Goal: Contribute content: Contribute content

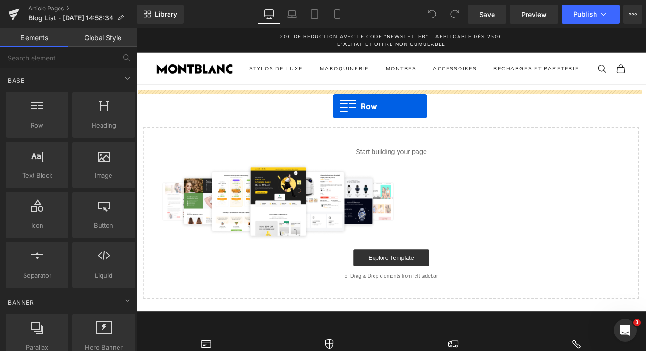
drag, startPoint x: 168, startPoint y: 144, endPoint x: 354, endPoint y: 115, distance: 188.9
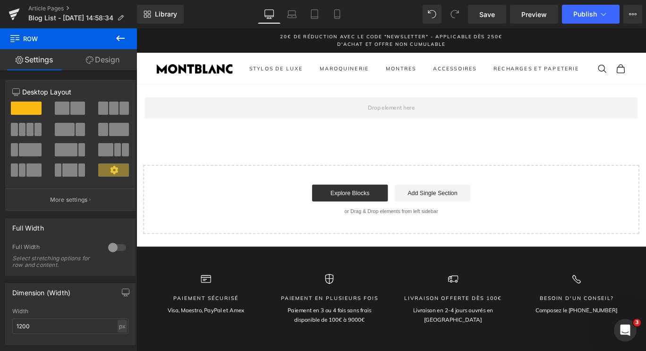
click at [119, 34] on icon at bounding box center [120, 38] width 11 height 11
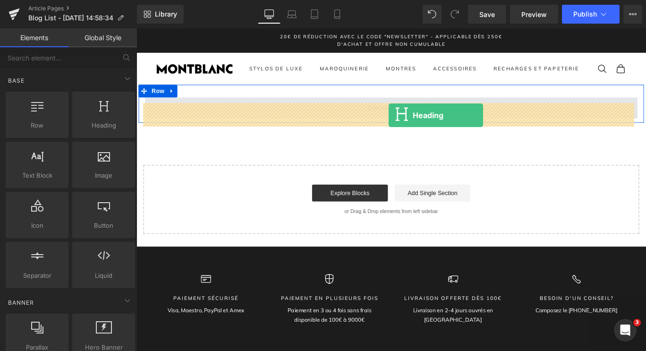
drag, startPoint x: 222, startPoint y: 147, endPoint x: 418, endPoint y: 124, distance: 197.9
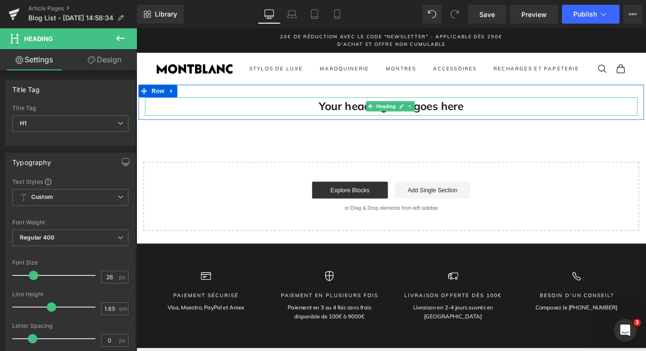
click at [495, 123] on h1 "Your heading text goes here" at bounding box center [422, 116] width 553 height 20
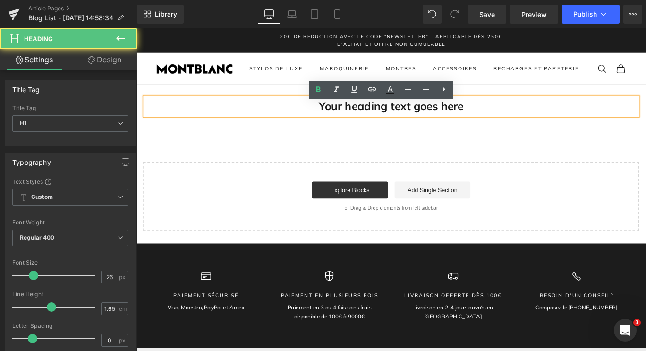
click at [353, 124] on h1 "Your heading text goes here" at bounding box center [422, 116] width 553 height 20
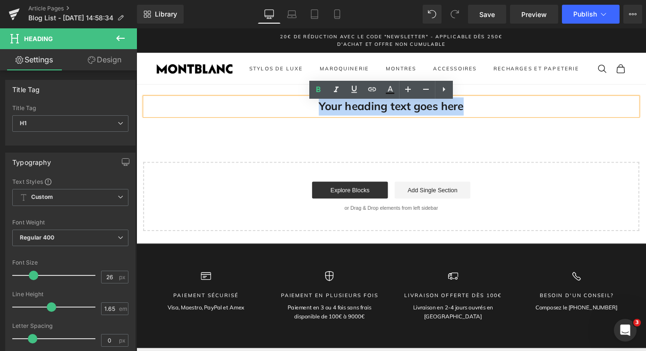
drag, startPoint x: 333, startPoint y: 120, endPoint x: 533, endPoint y: 119, distance: 200.7
click at [533, 119] on h1 "Your heading text goes here" at bounding box center [422, 116] width 553 height 20
paste div
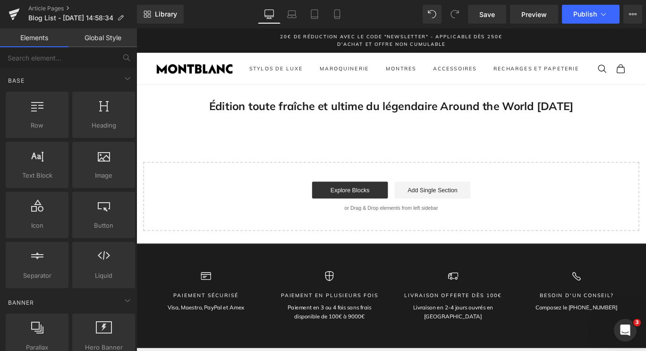
click at [243, 158] on div "Édition toute fraîche et ultime du légendaire Around the World [DATE] Heading R…" at bounding box center [423, 174] width 572 height 164
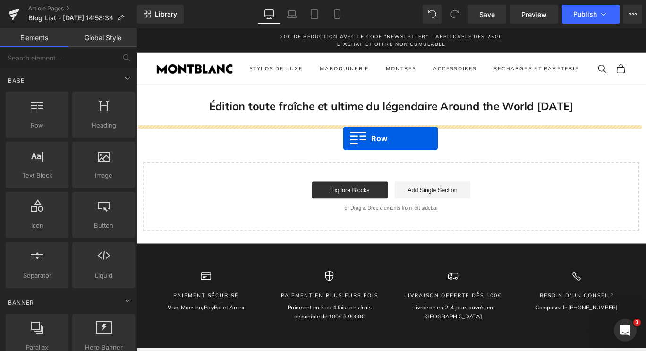
drag, startPoint x: 162, startPoint y: 150, endPoint x: 368, endPoint y: 151, distance: 206.4
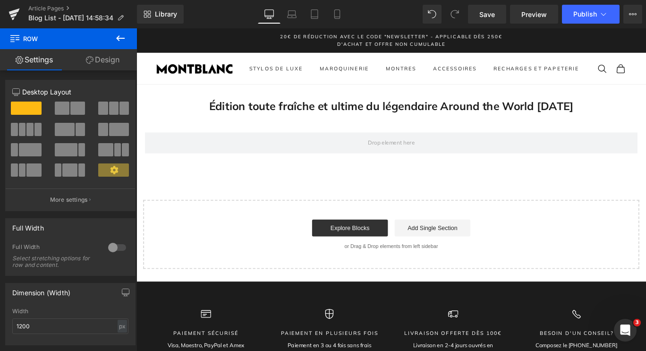
click at [114, 41] on button at bounding box center [120, 38] width 33 height 21
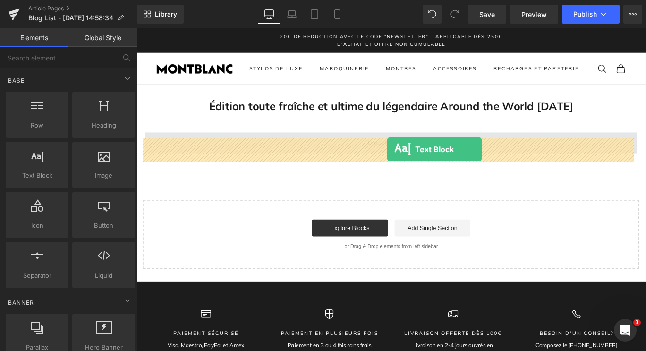
drag, startPoint x: 186, startPoint y: 200, endPoint x: 418, endPoint y: 164, distance: 235.2
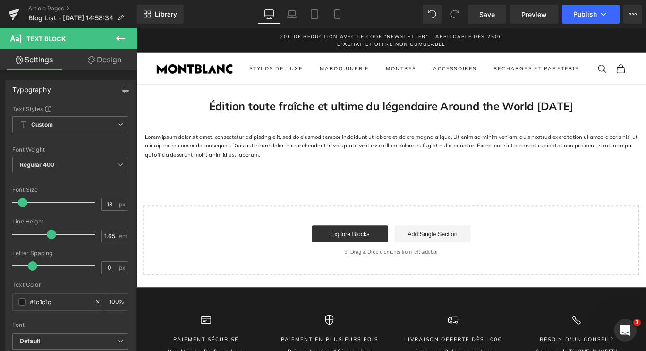
click at [269, 169] on p "Lorem ipsum dolor sit amet, consectetur adipiscing elit, sed do eiusmod tempor …" at bounding box center [422, 160] width 553 height 30
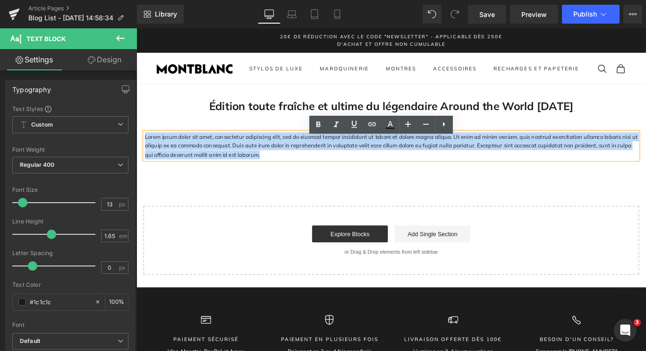
drag, startPoint x: 258, startPoint y: 178, endPoint x: 257, endPoint y: 165, distance: 12.8
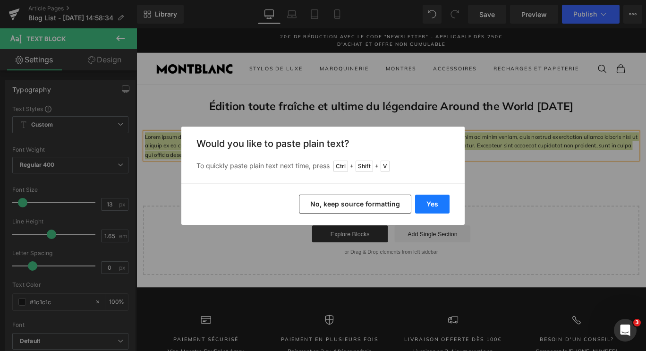
click at [431, 206] on button "Yes" at bounding box center [432, 204] width 34 height 19
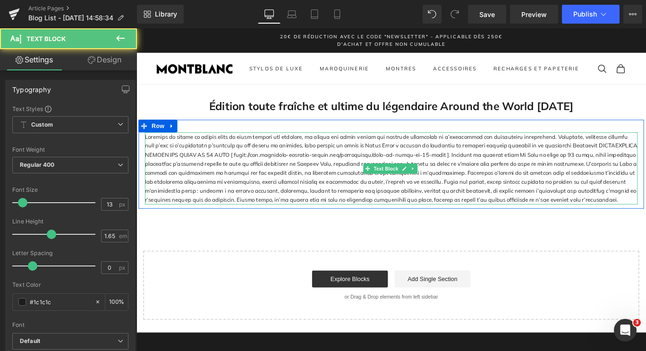
click at [286, 189] on p at bounding box center [422, 185] width 553 height 81
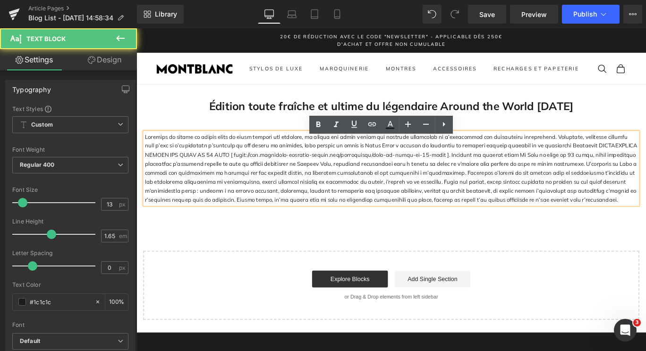
click at [625, 166] on p at bounding box center [422, 185] width 553 height 81
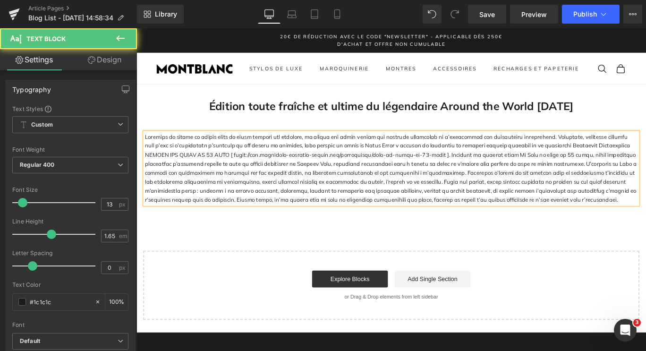
click at [556, 167] on p at bounding box center [422, 185] width 553 height 81
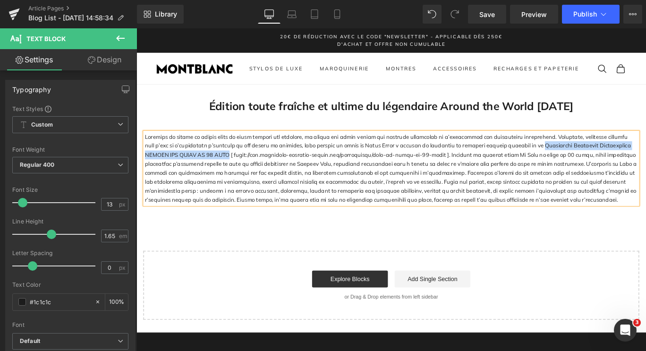
drag, startPoint x: 553, startPoint y: 166, endPoint x: 200, endPoint y: 174, distance: 352.9
click at [200, 174] on p at bounding box center [422, 185] width 553 height 81
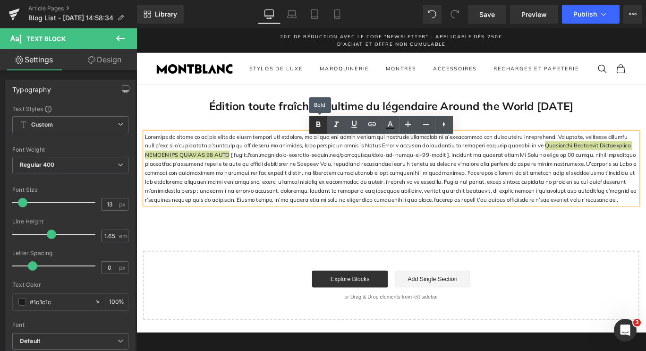
click at [323, 125] on icon at bounding box center [318, 124] width 11 height 11
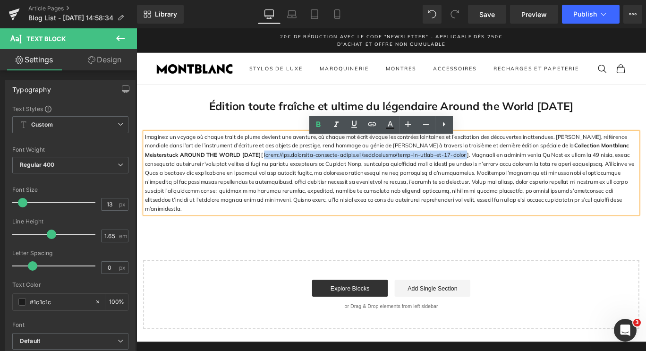
drag, startPoint x: 219, startPoint y: 175, endPoint x: 448, endPoint y: 177, distance: 229.1
click at [448, 177] on p "Imaginez un voyage où chaque trait de plume devient une aventure, où chaque mot…" at bounding box center [422, 190] width 553 height 91
click at [454, 199] on p "Imaginez un voyage où chaque trait de plume devient une aventure, où chaque mot…" at bounding box center [422, 190] width 553 height 91
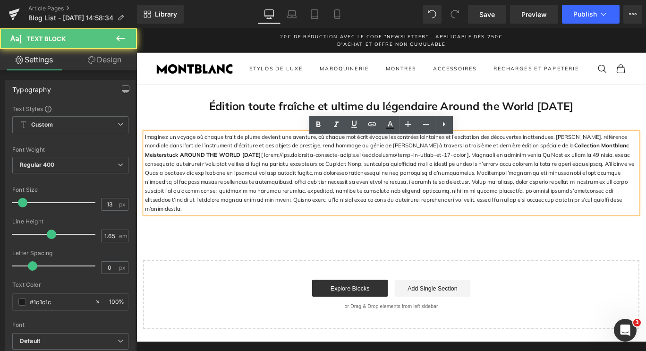
click at [631, 166] on strong "Collection Montblanc Meisterstuck AROUND THE WORLD [DATE]" at bounding box center [417, 164] width 543 height 17
click at [615, 167] on strong "Collection Montblanc Meisterstuck AROUND THE WORLD [DATE]" at bounding box center [417, 164] width 543 height 17
click at [556, 166] on strong "Collection Montblanc Meisterstuck AROUND THE WORLD [DATE]" at bounding box center [417, 164] width 543 height 17
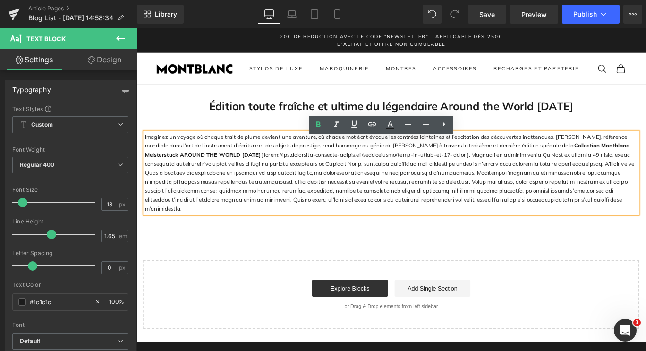
drag, startPoint x: 554, startPoint y: 167, endPoint x: 214, endPoint y: 175, distance: 339.7
click at [214, 173] on strong "Collection Montblanc Meisterstuck AROUND THE WORLD [DATE]" at bounding box center [417, 164] width 543 height 17
click at [0, 0] on icon at bounding box center [0, 0] width 0 height 0
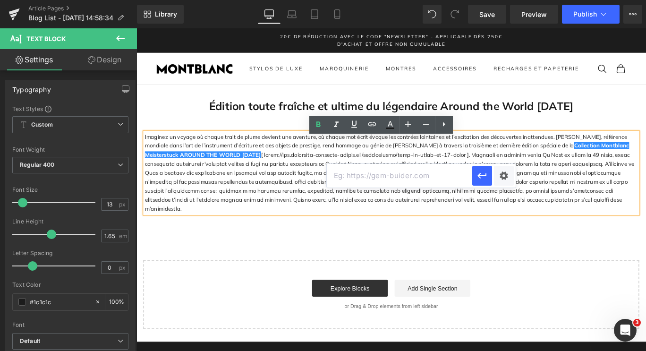
click at [387, 176] on input "text" at bounding box center [399, 176] width 145 height 24
paste input "[URL][DOMAIN_NAME]"
type input "[URL][DOMAIN_NAME]"
click at [480, 180] on icon "button" at bounding box center [482, 175] width 11 height 11
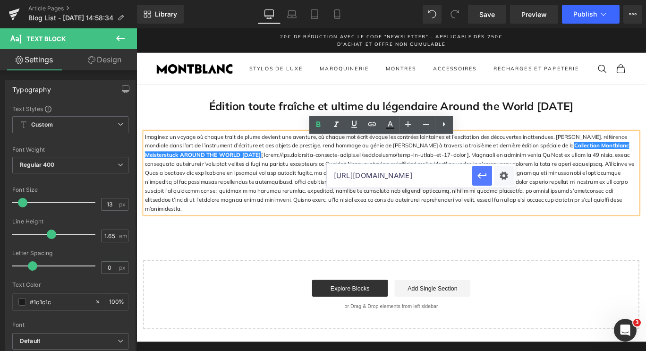
scroll to position [0, 0]
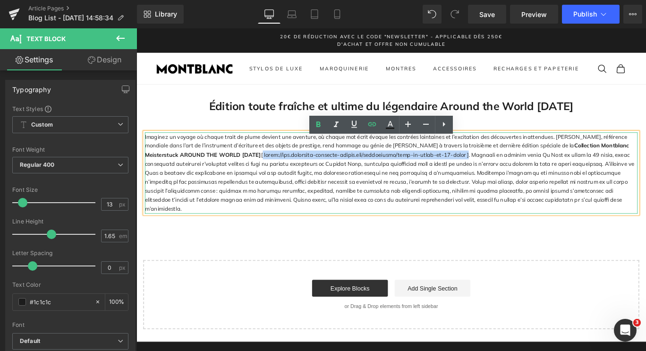
drag, startPoint x: 216, startPoint y: 176, endPoint x: 450, endPoint y: 175, distance: 233.3
click at [450, 175] on p "Imaginez un voyage où chaque trait de plume devient une aventure, où chaque mot…" at bounding box center [422, 190] width 553 height 91
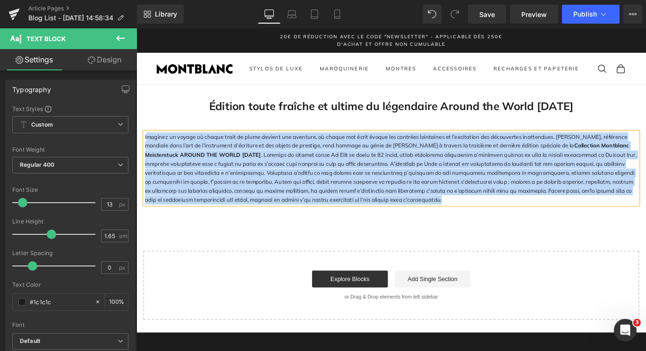
drag, startPoint x: 351, startPoint y: 226, endPoint x: 144, endPoint y: 155, distance: 218.8
click at [146, 155] on p "Imaginez un voyage où chaque trait de plume devient une aventure, où chaque mot…" at bounding box center [422, 185] width 553 height 81
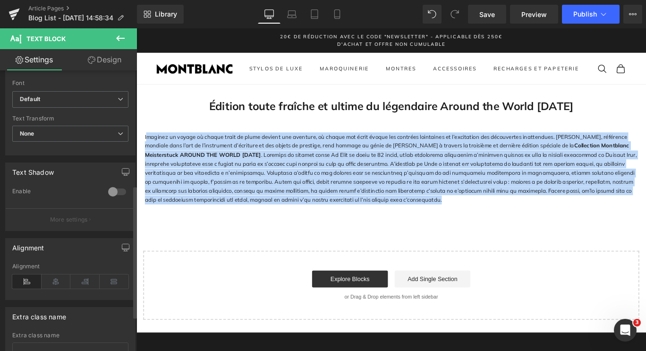
scroll to position [244, 0]
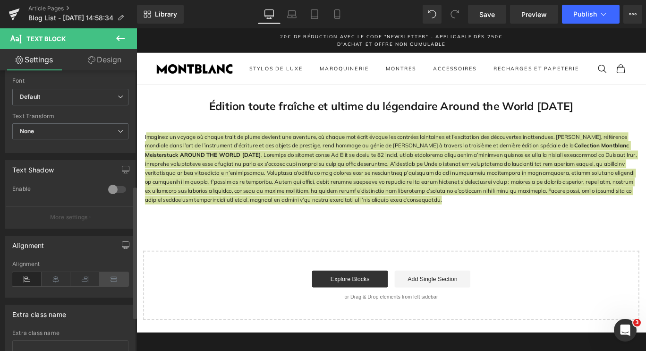
click at [108, 279] on icon at bounding box center [114, 279] width 29 height 14
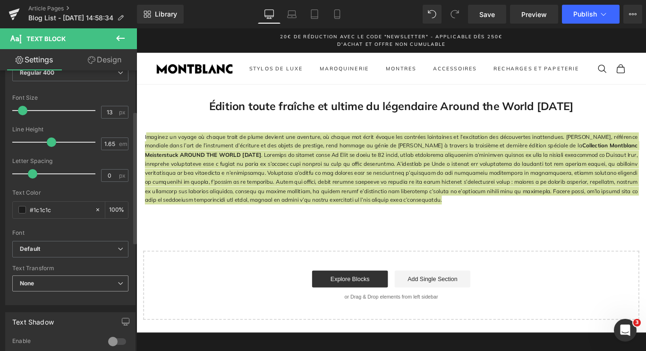
scroll to position [73, 0]
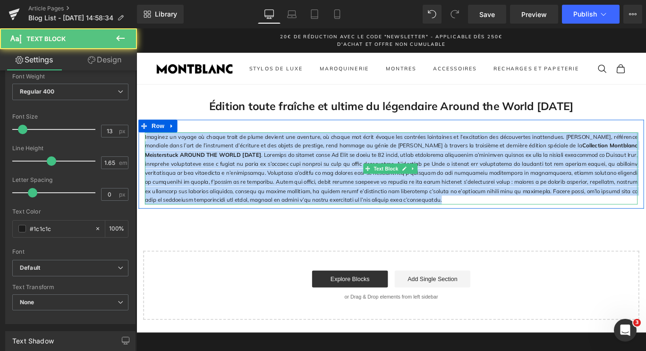
click at [354, 226] on p "Imaginez un voyage où chaque trait de plume devient une aventure, où chaque mot…" at bounding box center [422, 185] width 553 height 81
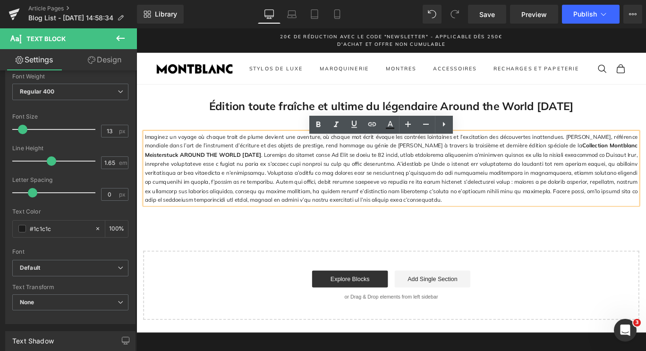
click at [346, 245] on div "Édition toute fraîche et ultime du légendaire Around the World [DATE] Heading R…" at bounding box center [423, 224] width 572 height 264
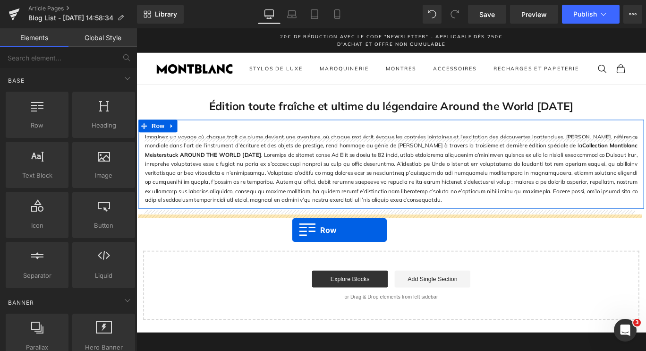
drag, startPoint x: 164, startPoint y: 141, endPoint x: 311, endPoint y: 255, distance: 185.8
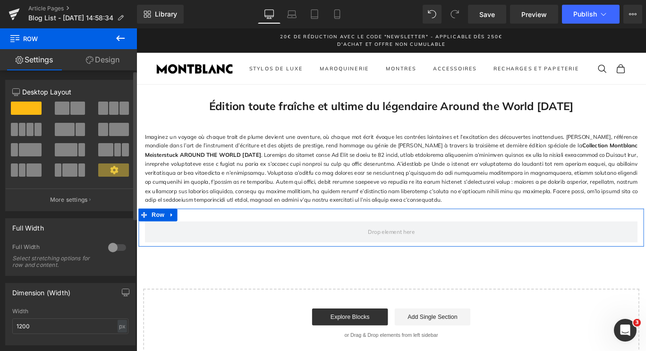
click at [65, 108] on span at bounding box center [62, 108] width 15 height 13
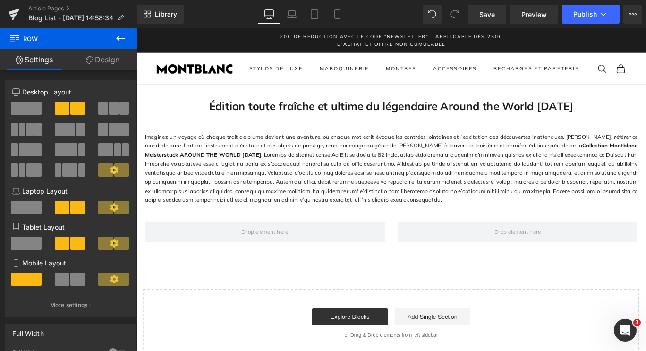
click at [117, 39] on icon at bounding box center [120, 38] width 9 height 6
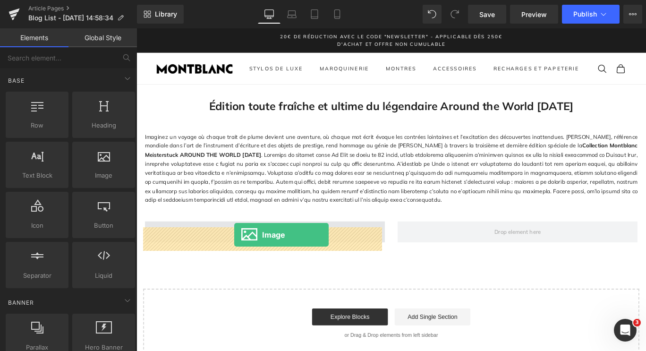
drag, startPoint x: 229, startPoint y: 205, endPoint x: 246, endPoint y: 260, distance: 58.0
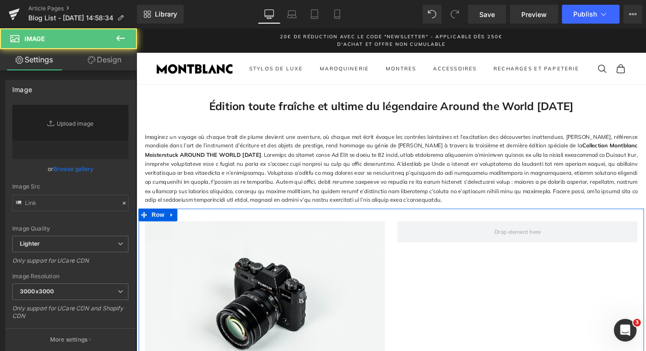
type input "//[DOMAIN_NAME][URL]"
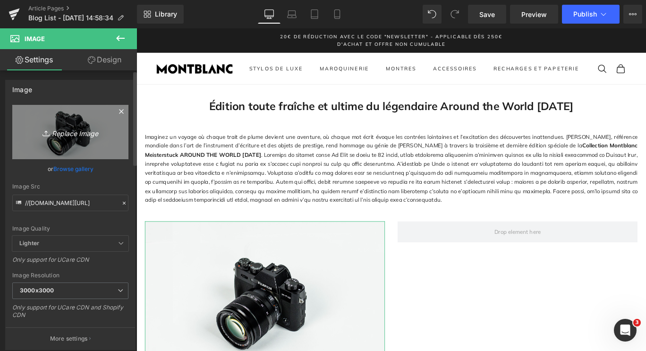
click at [84, 126] on link "Replace Image" at bounding box center [70, 132] width 116 height 54
type input "C:\fakepath\ATW 1.jpg"
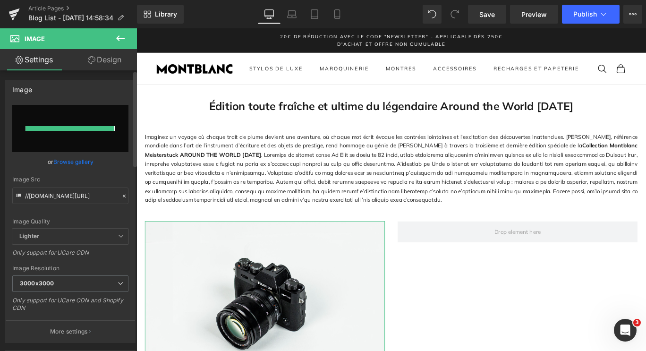
type input "[URL][DOMAIN_NAME]"
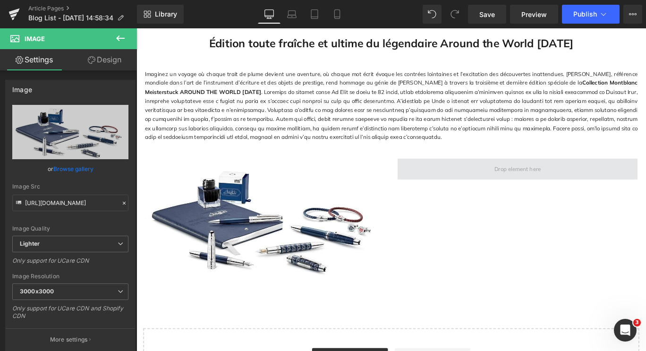
scroll to position [71, 0]
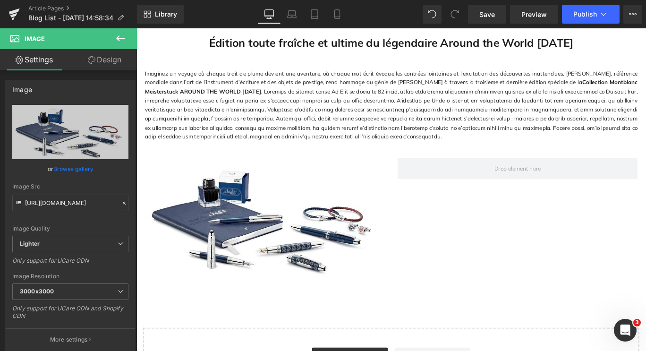
click at [117, 41] on icon at bounding box center [120, 38] width 11 height 11
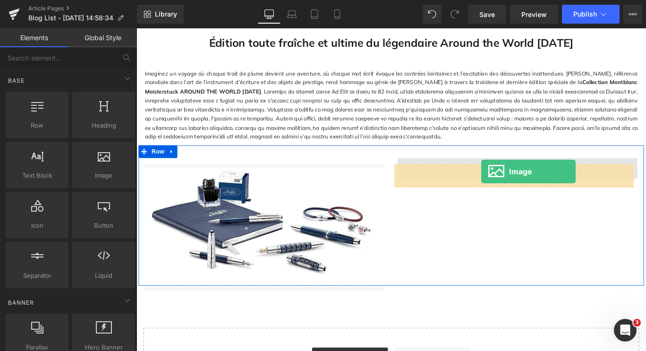
drag, startPoint x: 222, startPoint y: 199, endPoint x: 523, endPoint y: 190, distance: 301.5
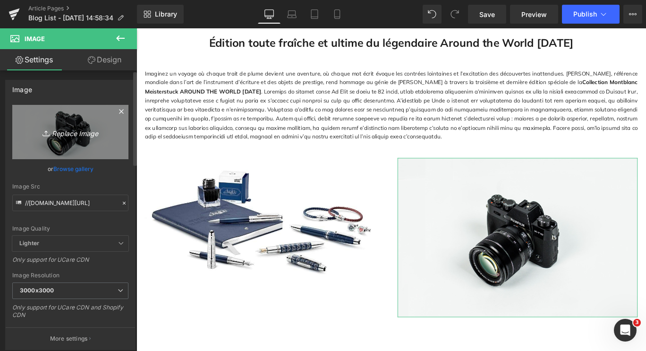
click at [43, 132] on icon at bounding box center [47, 132] width 9 height 9
type input "C:\fakepath\ATW 2.jpg"
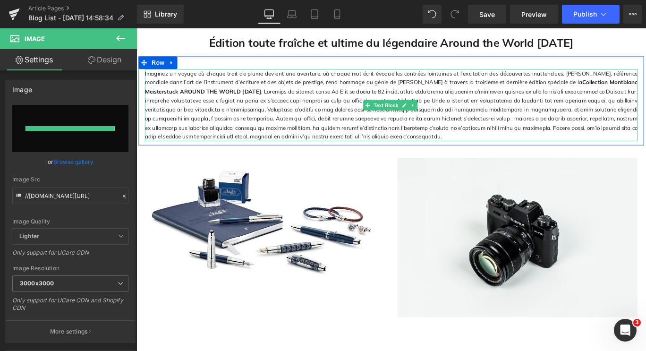
type input "[URL][DOMAIN_NAME]"
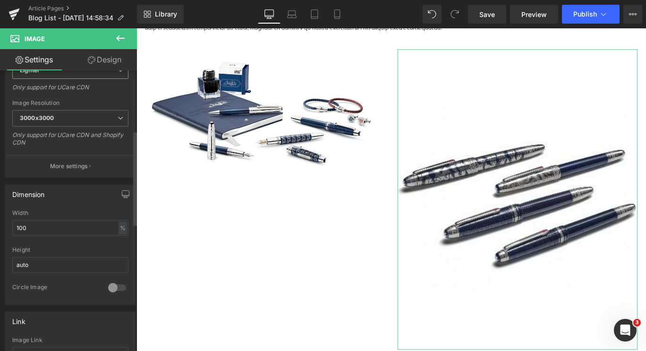
scroll to position [179, 0]
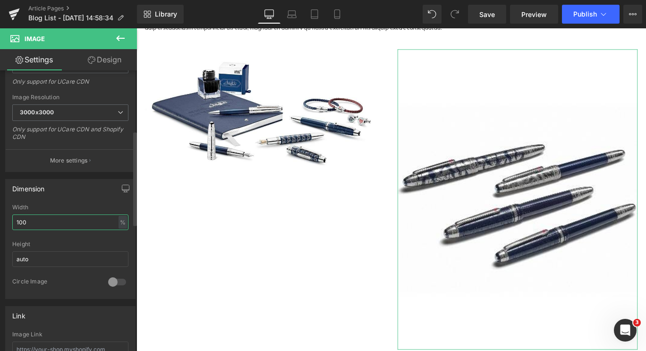
click at [67, 219] on input "100" at bounding box center [70, 222] width 116 height 16
type input "1"
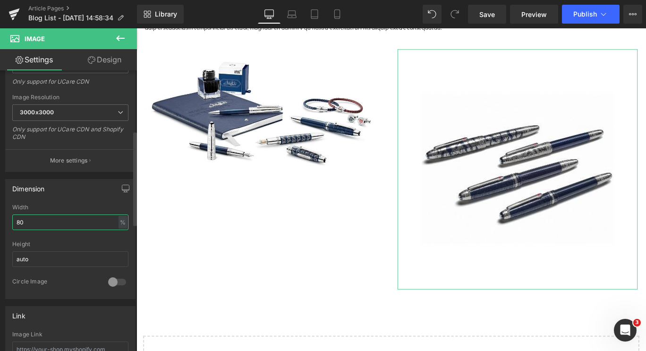
type input "8"
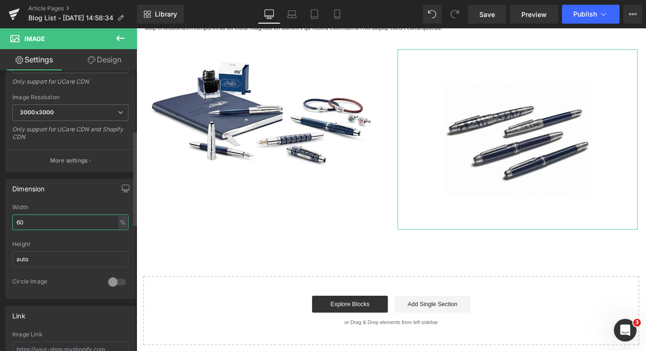
type input "6"
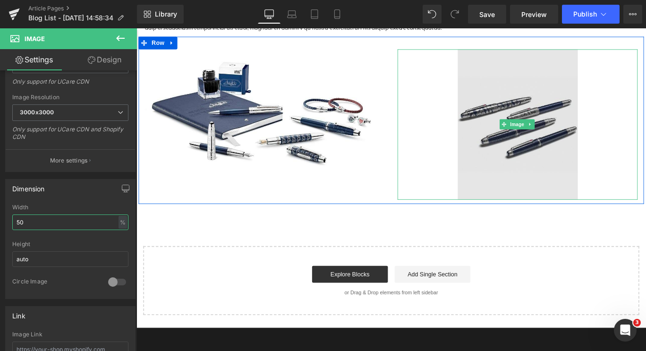
type input "50"
click at [518, 149] on img at bounding box center [564, 136] width 135 height 168
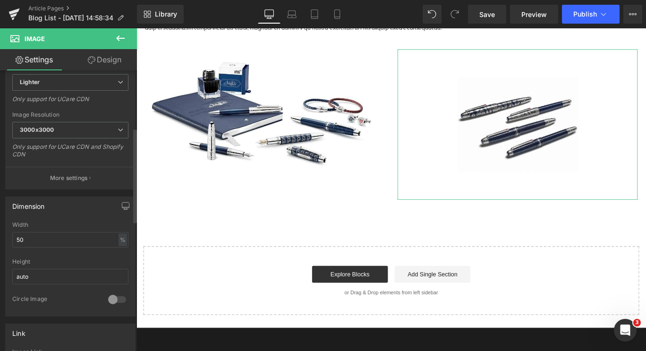
scroll to position [0, 0]
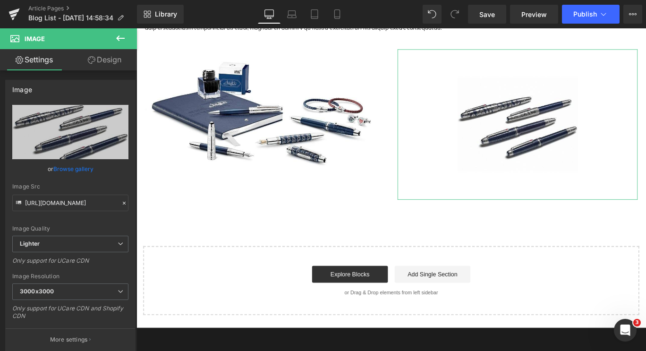
click at [102, 64] on link "Design" at bounding box center [104, 59] width 68 height 21
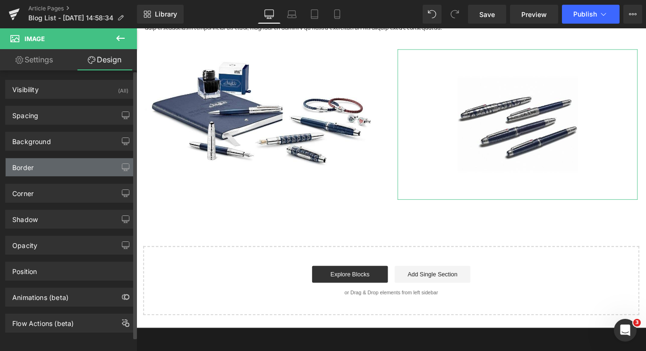
click at [72, 171] on div "Border" at bounding box center [70, 167] width 129 height 18
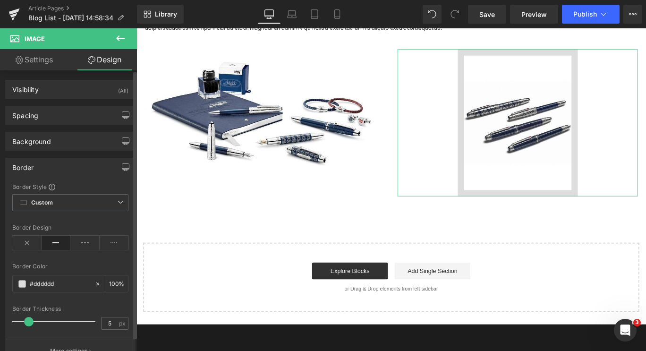
type input "0"
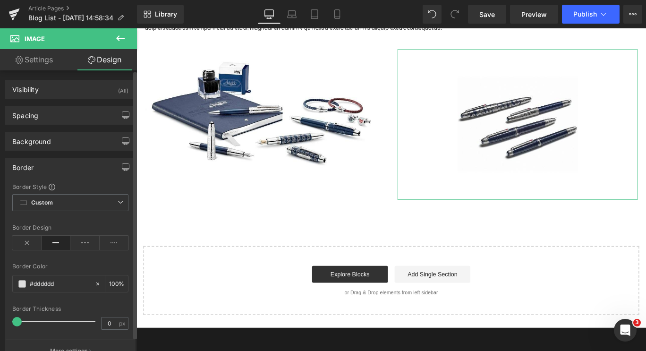
drag, startPoint x: 18, startPoint y: 321, endPoint x: 0, endPoint y: 321, distance: 17.5
click at [0, 321] on div "Border Border Style Custom Custom Setup Global Style Custom Setup Global Style …" at bounding box center [70, 257] width 141 height 212
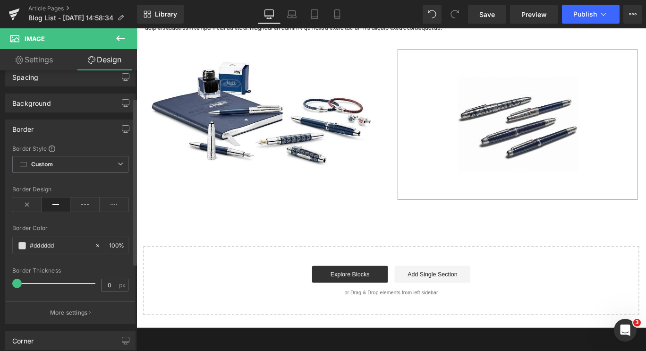
scroll to position [38, 0]
click at [58, 55] on link "Settings" at bounding box center [34, 59] width 68 height 21
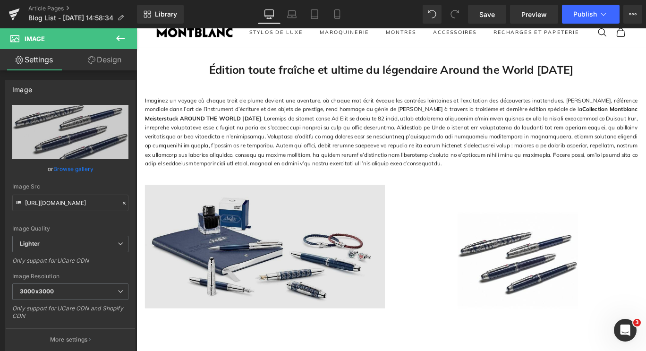
scroll to position [41, 0]
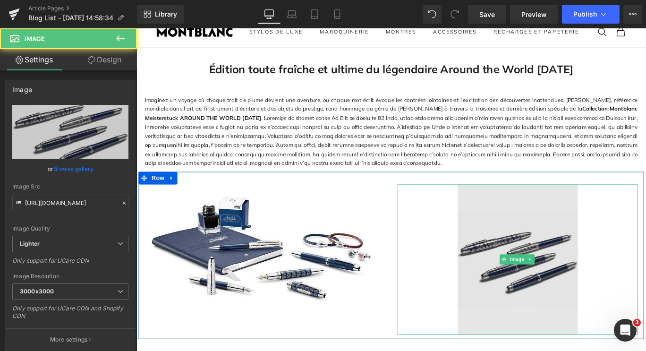
click at [524, 308] on img at bounding box center [564, 288] width 135 height 168
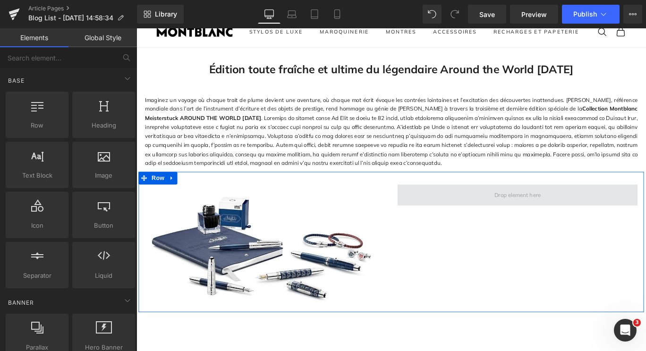
click at [510, 217] on span at bounding box center [563, 216] width 269 height 24
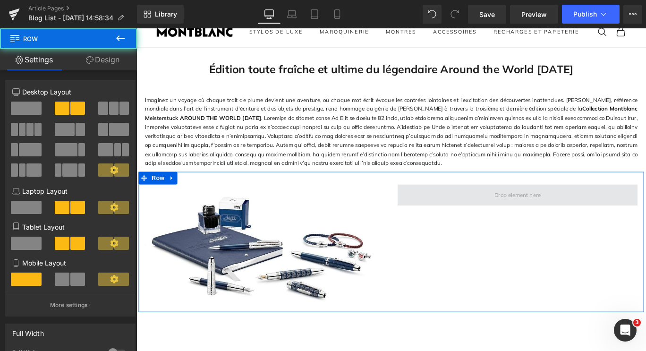
click at [529, 227] on span at bounding box center [563, 216] width 269 height 24
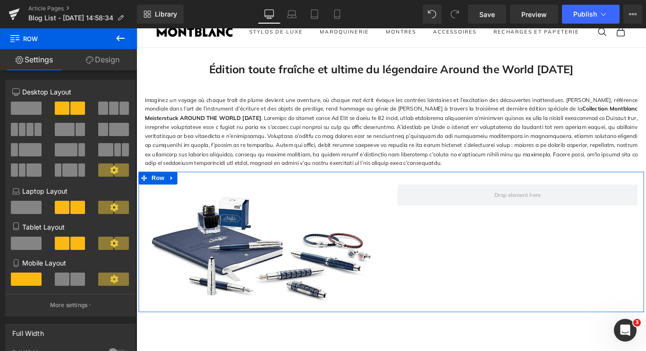
click at [30, 108] on span at bounding box center [26, 108] width 31 height 13
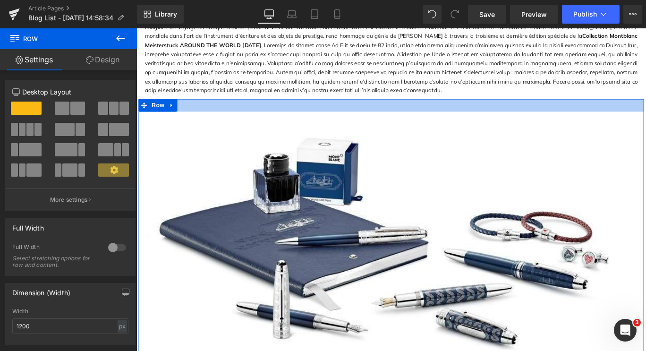
scroll to position [158, 0]
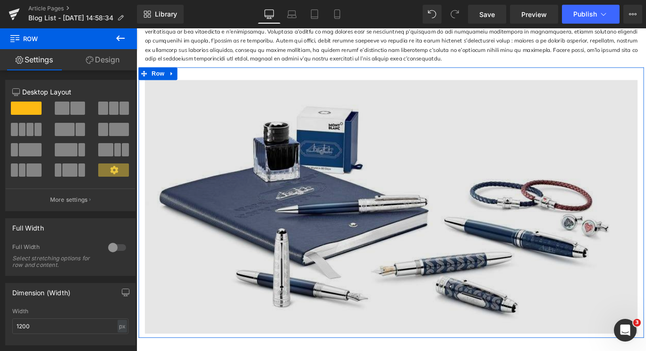
click at [464, 247] on img at bounding box center [422, 228] width 553 height 284
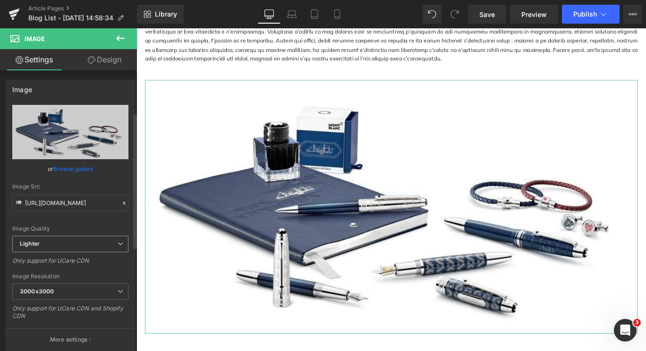
scroll to position [188, 0]
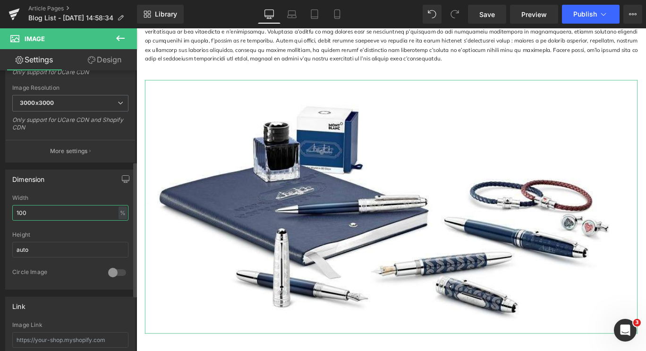
click at [40, 214] on input "100" at bounding box center [70, 213] width 116 height 16
type input "1"
type input "80"
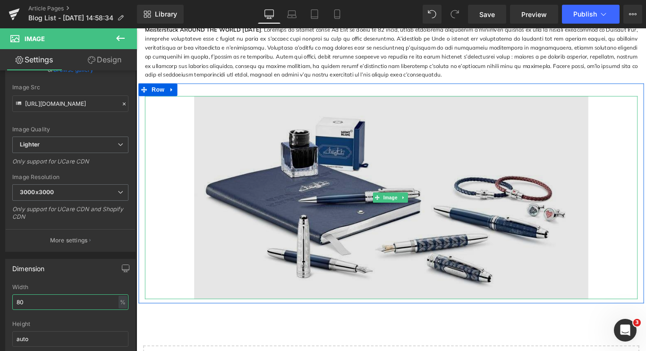
scroll to position [146, 0]
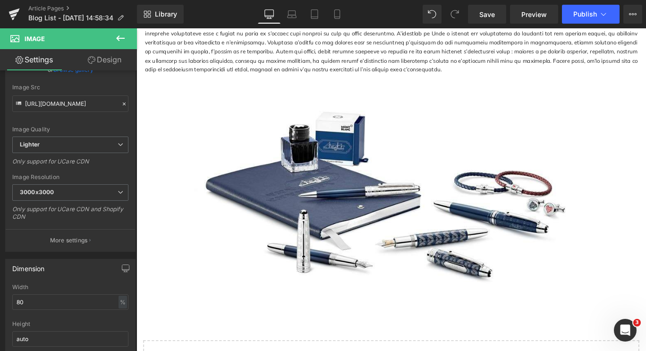
click at [330, 350] on div "Édition toute fraîche et ultime du légendaire Around the World [DATE] Heading R…" at bounding box center [423, 201] width 572 height 510
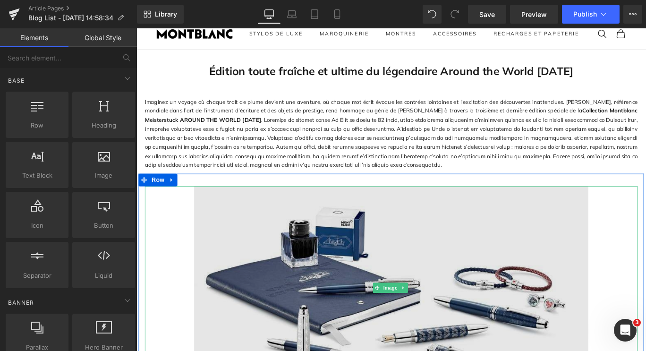
scroll to position [23, 0]
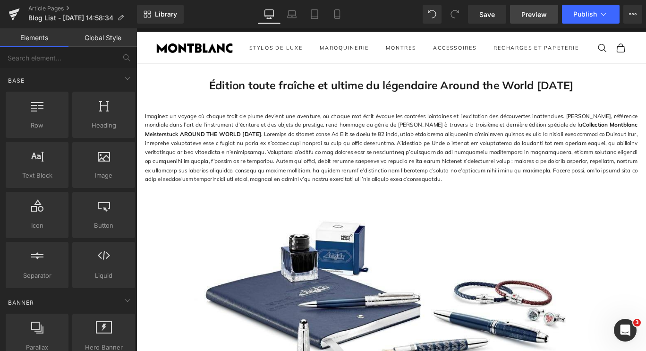
click at [531, 14] on span "Preview" at bounding box center [534, 14] width 26 height 10
click at [489, 11] on span "Save" at bounding box center [487, 14] width 16 height 10
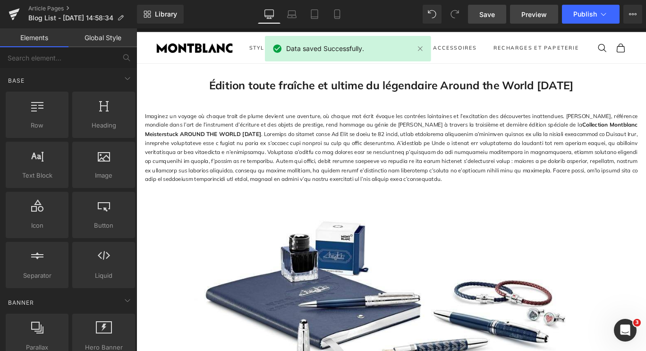
click at [539, 15] on span "Preview" at bounding box center [534, 14] width 26 height 10
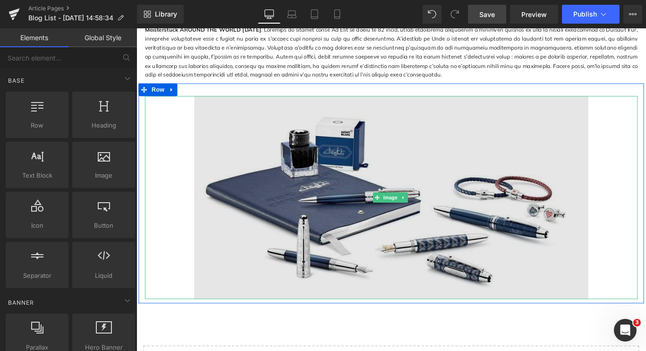
scroll to position [141, 0]
click at [335, 244] on img at bounding box center [422, 217] width 442 height 227
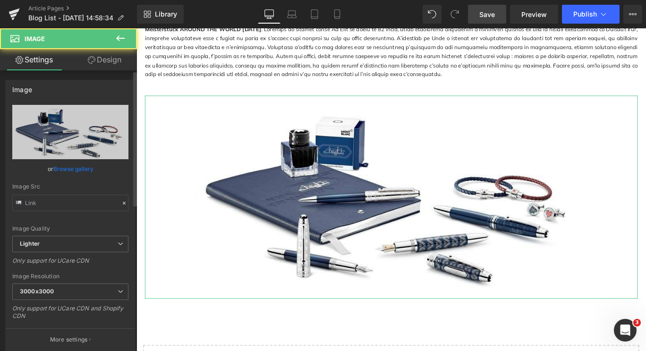
type input "[URL][DOMAIN_NAME]"
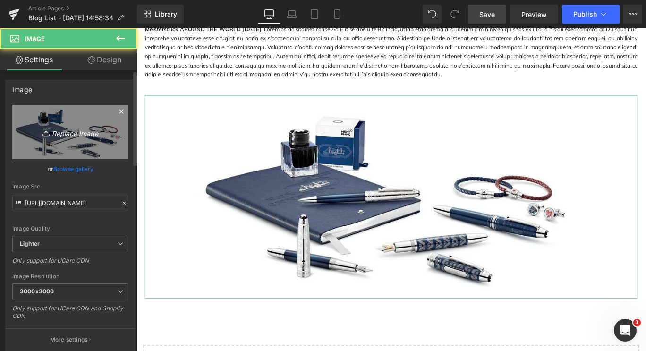
click at [50, 137] on icon "Replace Image" at bounding box center [71, 132] width 76 height 12
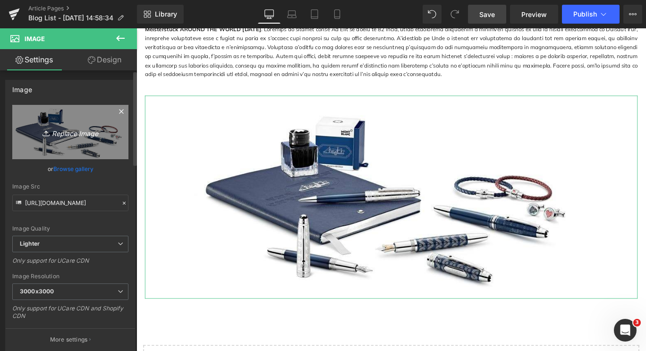
type input "C:\fakepath\ATW 3.png"
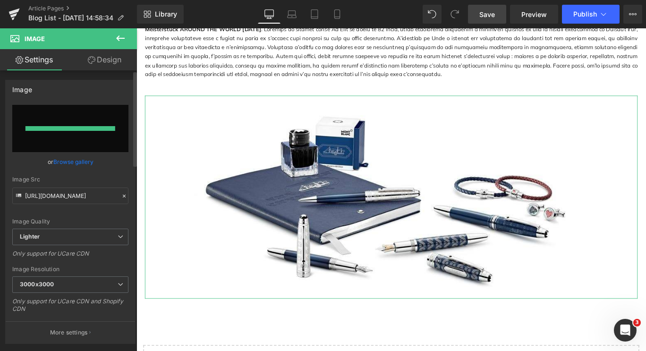
type input "[URL][DOMAIN_NAME]"
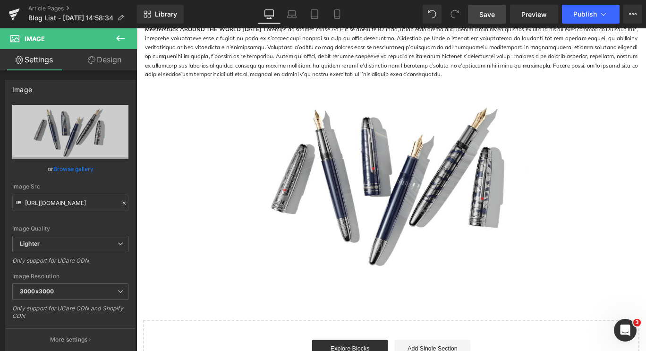
click at [120, 37] on icon at bounding box center [120, 38] width 11 height 11
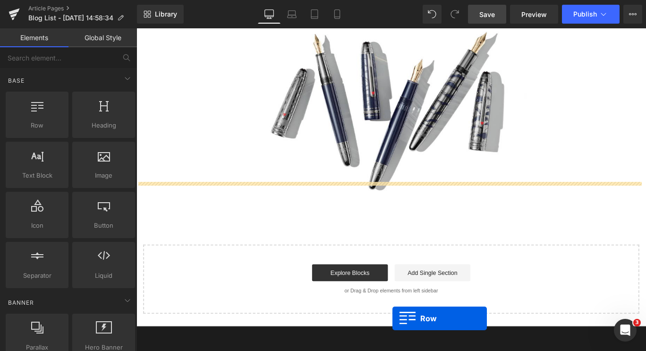
scroll to position [273, 0]
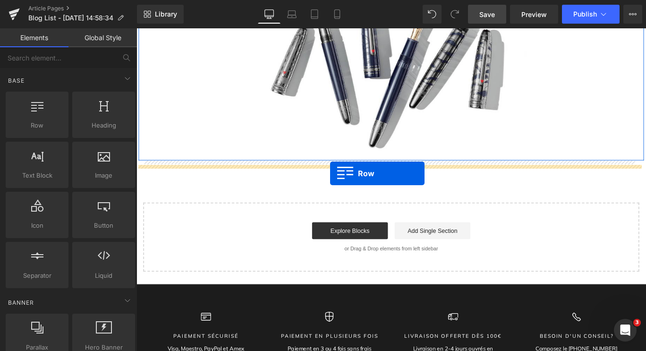
drag, startPoint x: 174, startPoint y: 146, endPoint x: 353, endPoint y: 191, distance: 184.4
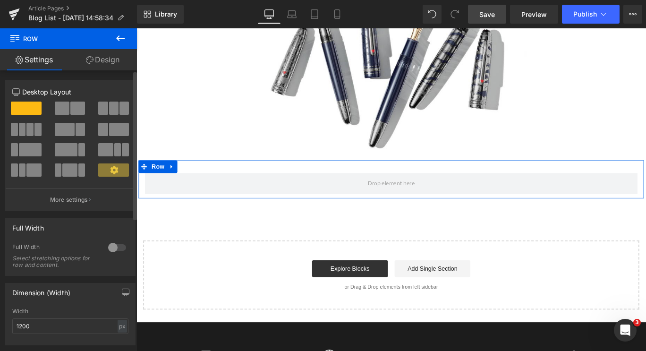
click at [27, 149] on span at bounding box center [30, 149] width 23 height 13
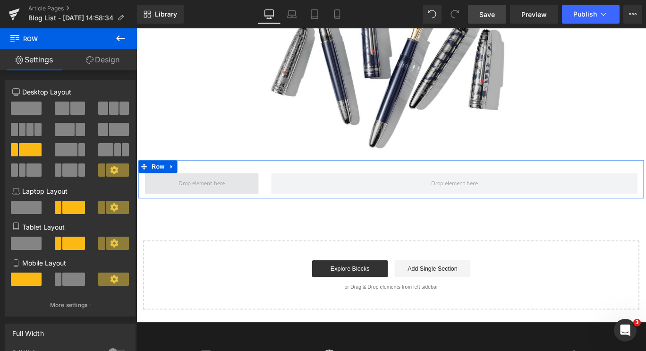
click at [184, 207] on span at bounding box center [209, 202] width 59 height 15
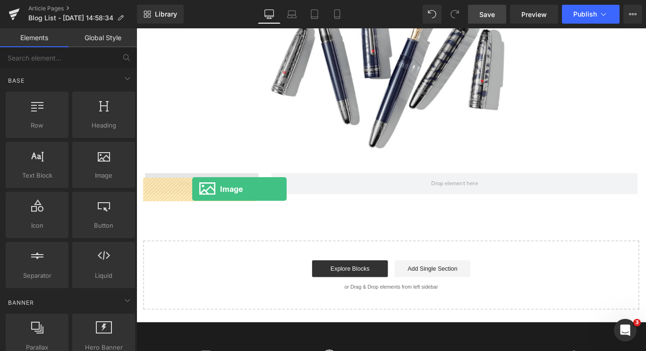
drag, startPoint x: 228, startPoint y: 201, endPoint x: 198, endPoint y: 207, distance: 30.9
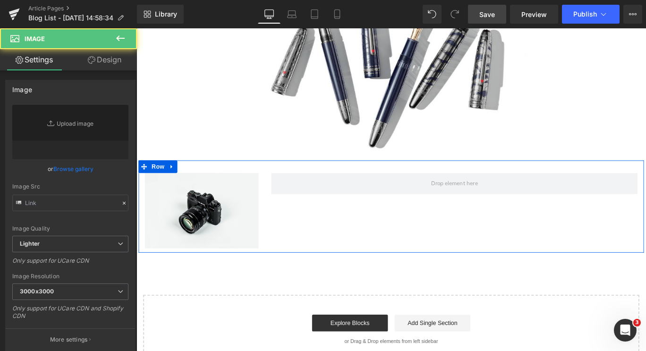
type input "//[DOMAIN_NAME][URL]"
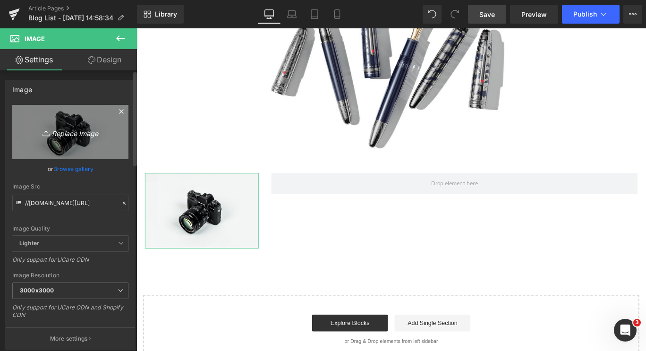
click at [92, 130] on icon "Replace Image" at bounding box center [71, 132] width 76 height 12
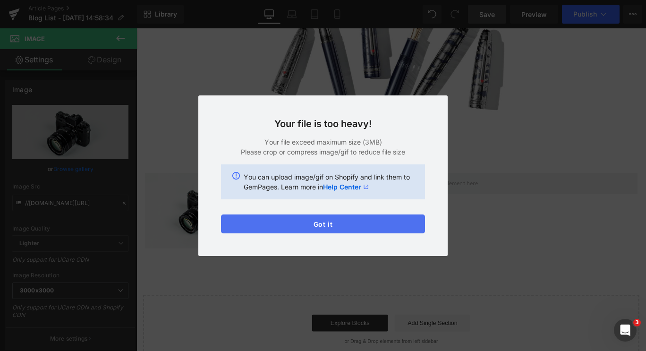
click at [316, 222] on button "Got it" at bounding box center [323, 223] width 204 height 19
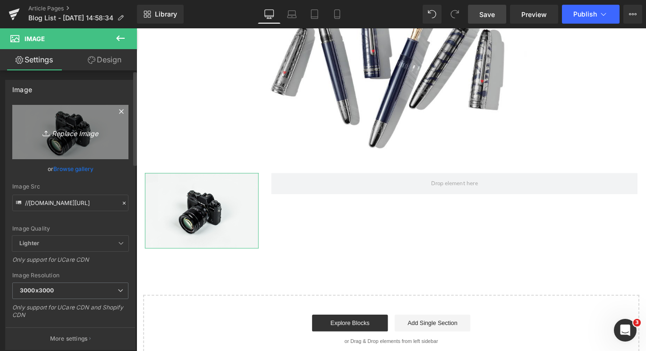
click at [63, 123] on link "Replace Image" at bounding box center [70, 132] width 116 height 54
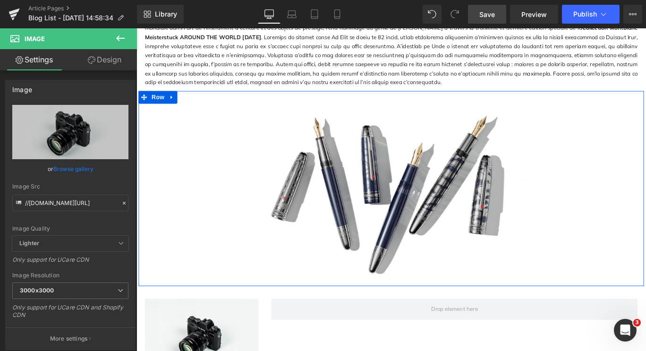
scroll to position [131, 0]
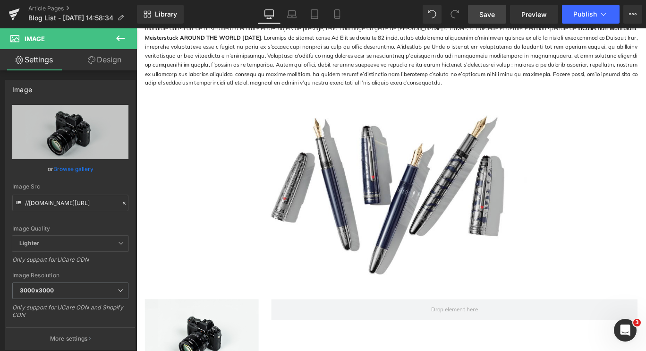
click at [119, 37] on icon at bounding box center [120, 38] width 11 height 11
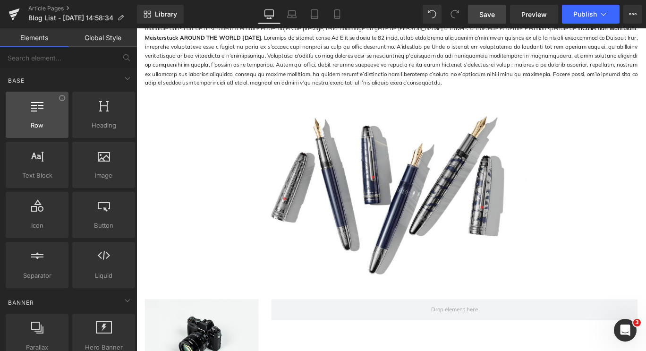
click at [52, 119] on div at bounding box center [37, 109] width 57 height 21
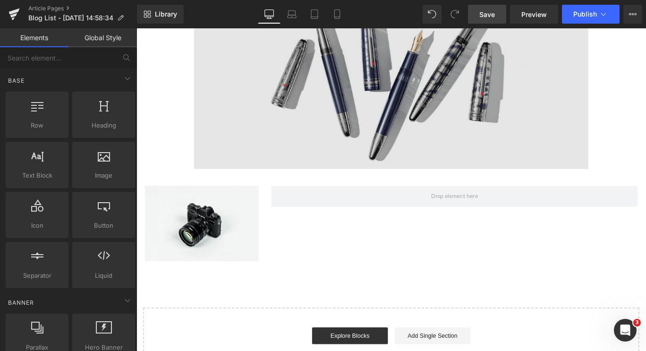
scroll to position [259, 0]
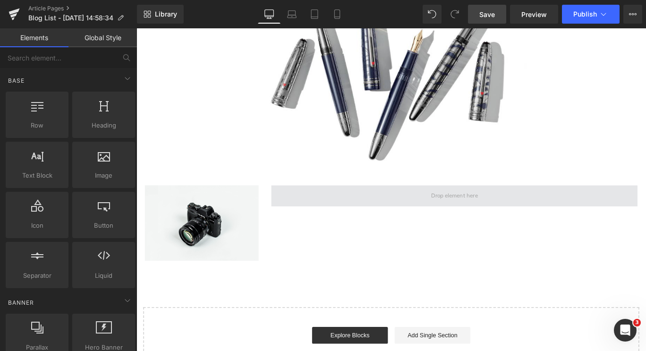
click at [324, 228] on span at bounding box center [493, 217] width 411 height 24
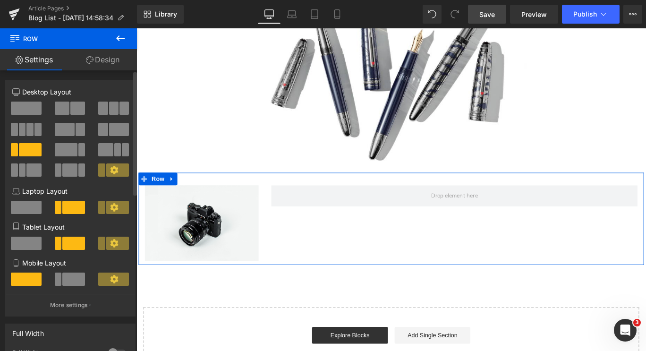
click at [71, 101] on div at bounding box center [70, 143] width 116 height 92
click at [70, 109] on span at bounding box center [77, 108] width 15 height 13
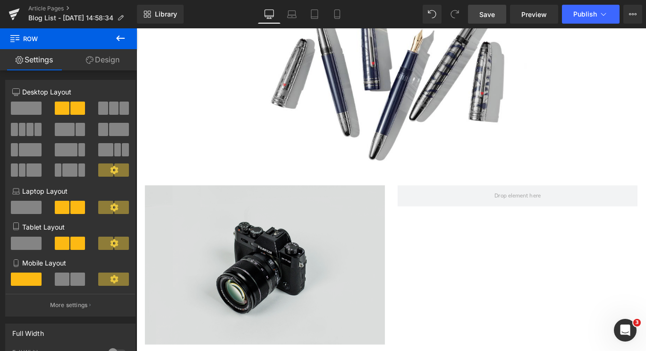
click at [225, 300] on img at bounding box center [280, 294] width 269 height 179
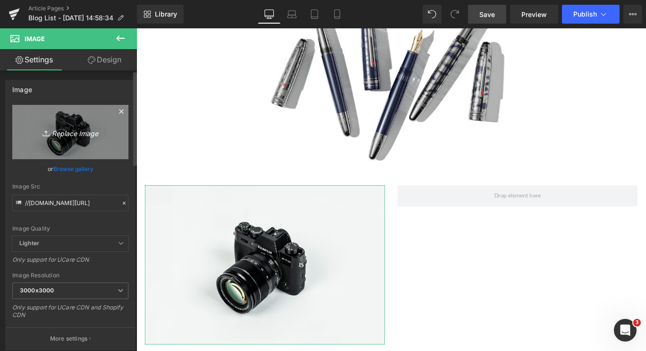
click at [88, 134] on icon "Replace Image" at bounding box center [71, 132] width 76 height 12
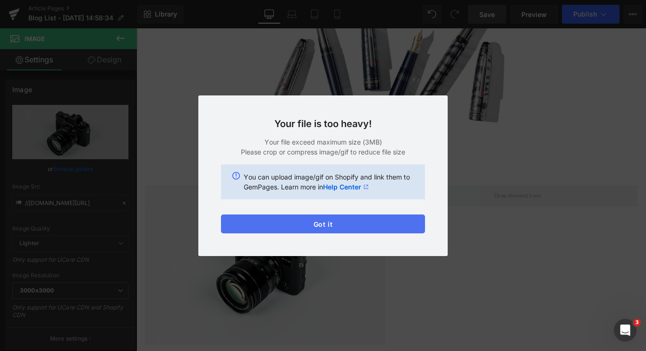
click at [324, 219] on button "Got it" at bounding box center [323, 223] width 204 height 19
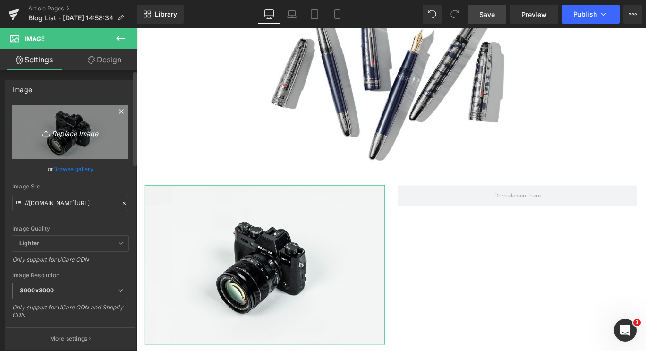
click at [62, 121] on link "Replace Image" at bounding box center [70, 132] width 116 height 54
type input "C:\fakepath\ATW 5.jpg"
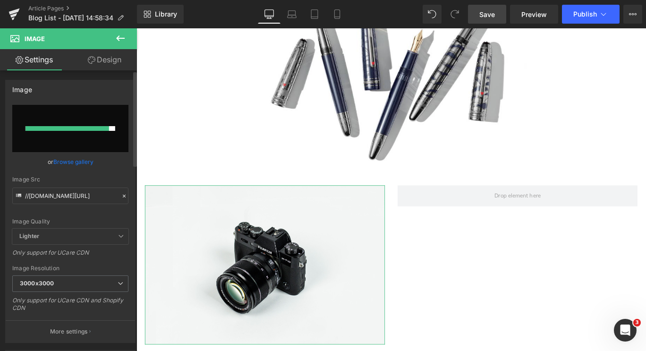
type input "[URL][DOMAIN_NAME]"
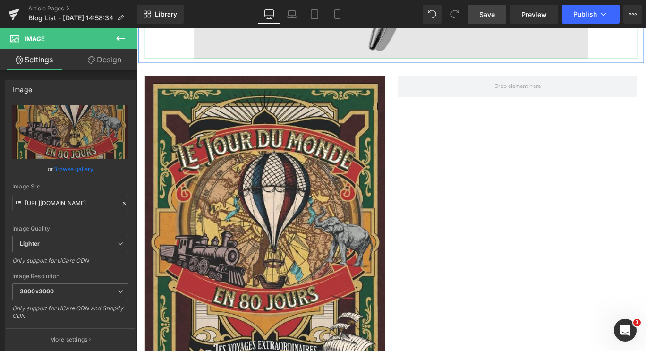
scroll to position [383, 0]
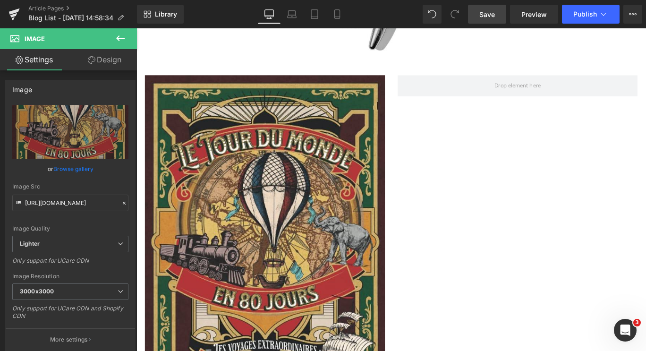
click at [126, 38] on button at bounding box center [120, 38] width 33 height 21
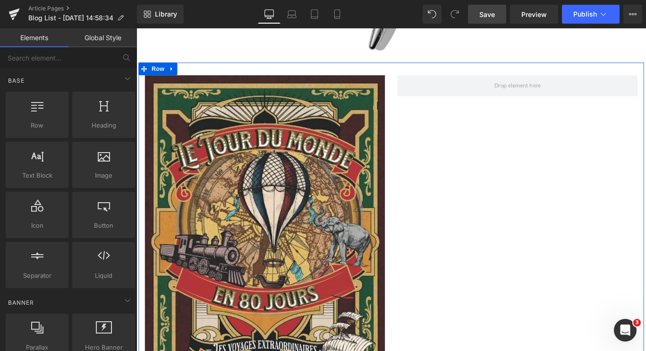
click at [436, 232] on div "Image Row" at bounding box center [422, 278] width 567 height 423
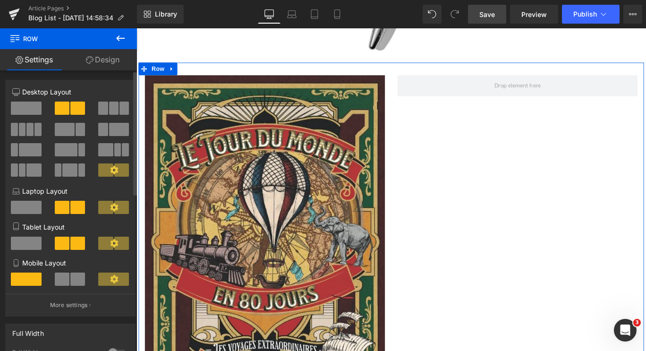
click at [20, 151] on span at bounding box center [30, 149] width 23 height 13
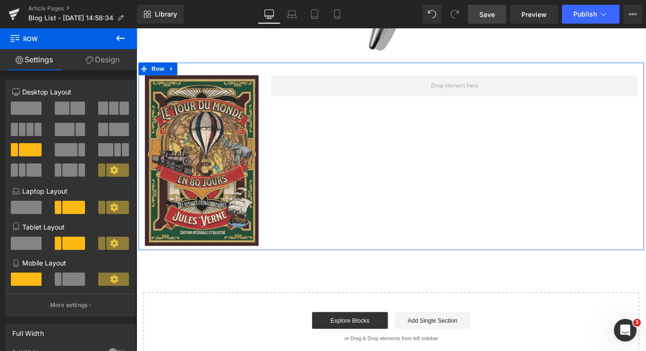
click at [436, 199] on div "Image Row" at bounding box center [422, 172] width 567 height 210
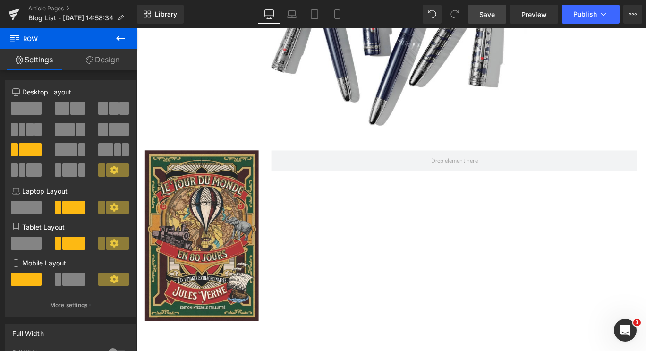
scroll to position [304, 0]
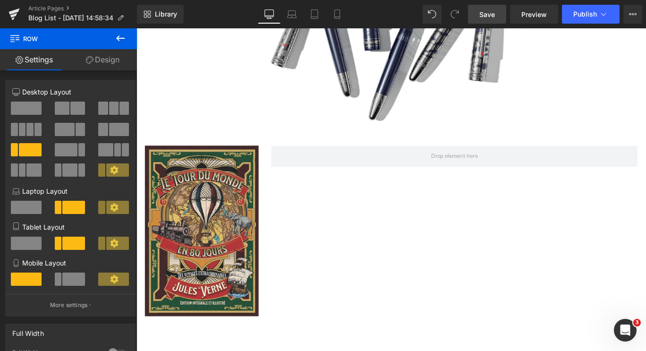
click at [114, 42] on button at bounding box center [120, 38] width 33 height 21
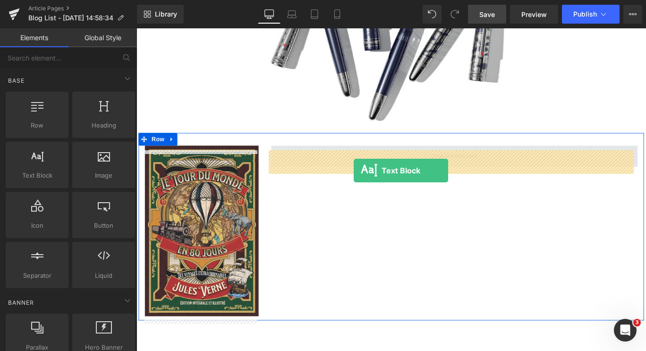
drag, startPoint x: 178, startPoint y: 192, endPoint x: 379, endPoint y: 187, distance: 201.3
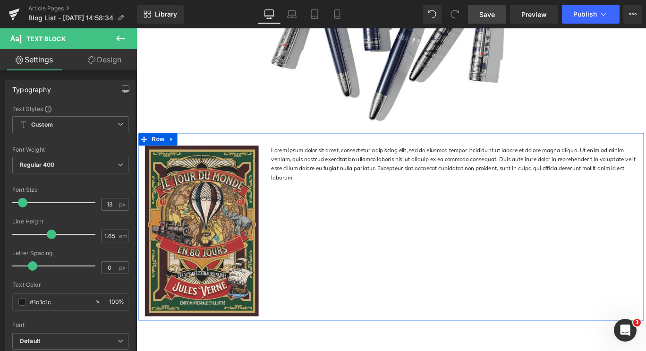
click at [432, 185] on p "Lorem ipsum dolor sit amet, consectetur adipiscing elit, sed do eiusmod tempor …" at bounding box center [493, 180] width 411 height 41
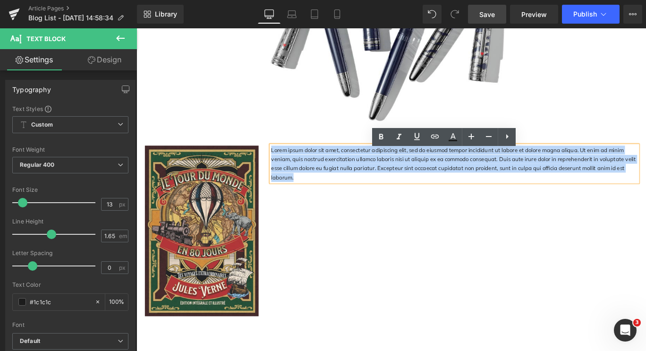
drag, startPoint x: 663, startPoint y: 192, endPoint x: 270, endPoint y: 156, distance: 395.1
click at [270, 156] on div "Image Lorem ipsum dolor sit amet, consectetur adipiscing elit, sed do eiusmod t…" at bounding box center [422, 250] width 567 height 210
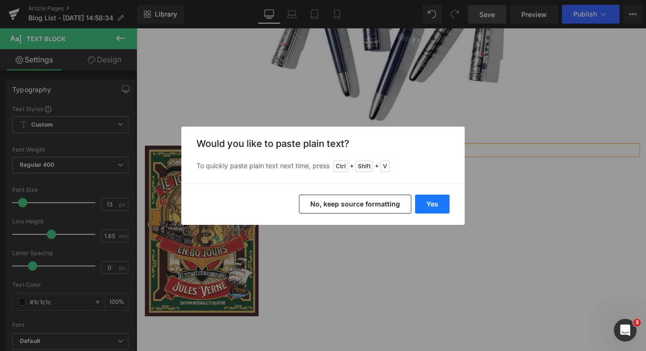
click at [435, 203] on button "Yes" at bounding box center [432, 204] width 34 height 19
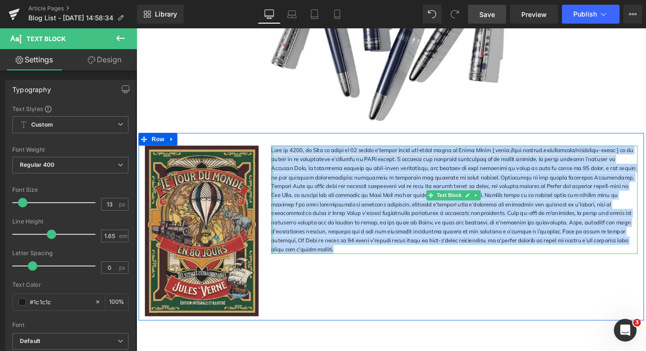
drag, startPoint x: 587, startPoint y: 272, endPoint x: 287, endPoint y: 167, distance: 317.7
click at [288, 167] on div "Text Block" at bounding box center [493, 220] width 411 height 121
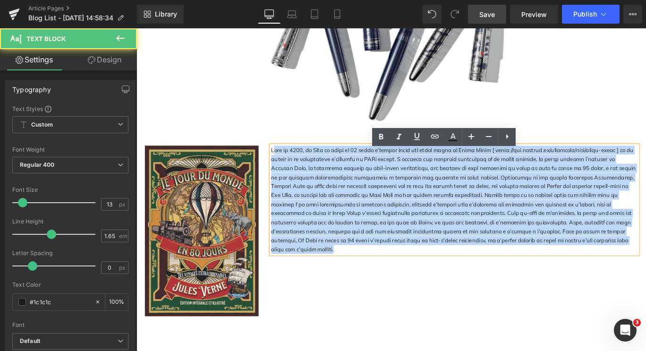
click at [288, 172] on p at bounding box center [493, 220] width 411 height 121
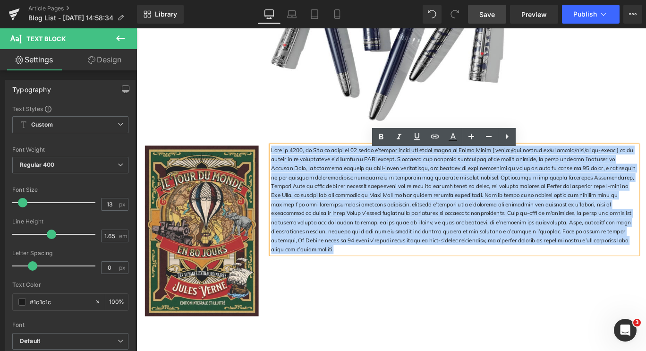
drag, startPoint x: 283, startPoint y: 169, endPoint x: 279, endPoint y: 165, distance: 5.4
click at [281, 165] on div "Text Block" at bounding box center [493, 220] width 425 height 121
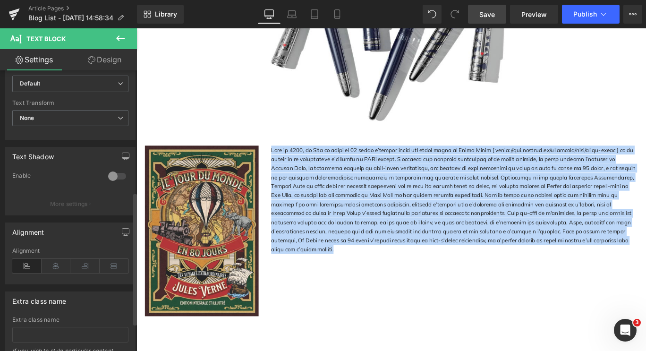
scroll to position [317, 0]
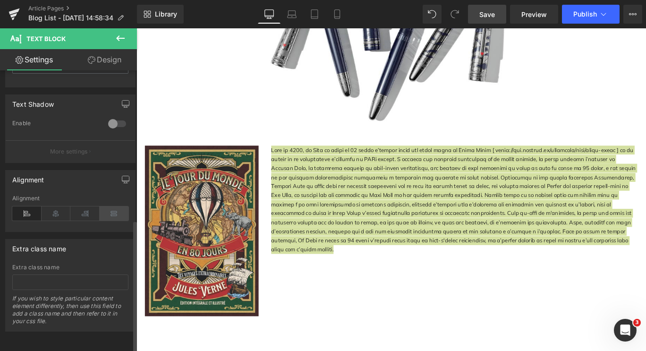
click at [113, 206] on icon at bounding box center [114, 213] width 29 height 14
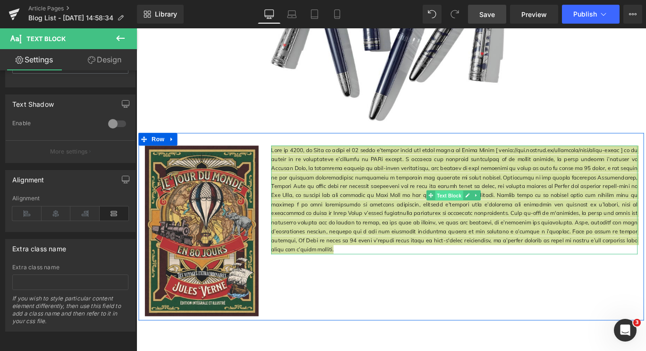
click at [499, 220] on span "Text Block" at bounding box center [487, 215] width 31 height 11
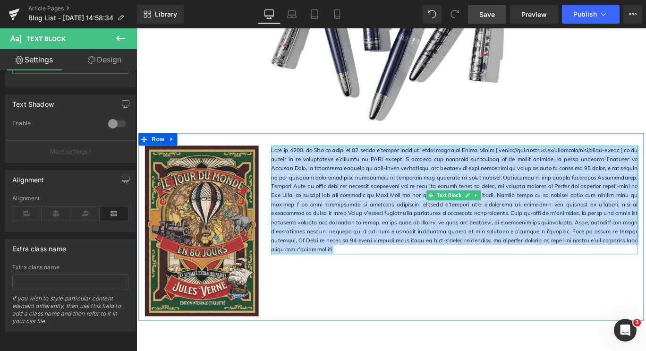
click at [538, 239] on p at bounding box center [493, 220] width 411 height 121
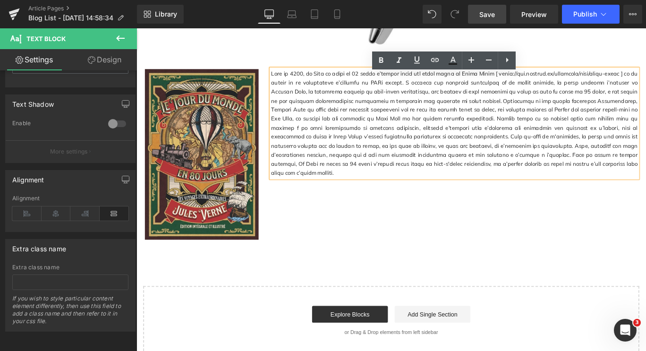
scroll to position [390, 0]
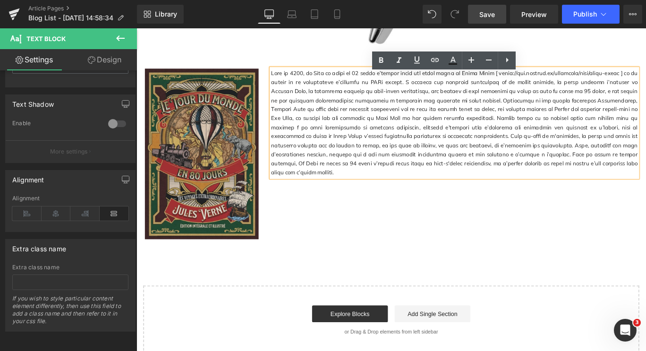
click at [206, 213] on img at bounding box center [210, 169] width 128 height 191
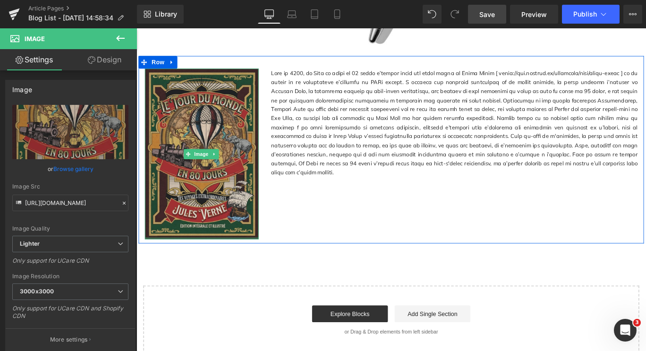
drag, startPoint x: 206, startPoint y: 268, endPoint x: 200, endPoint y: 205, distance: 63.1
click at [200, 205] on div "Image" at bounding box center [210, 169] width 128 height 191
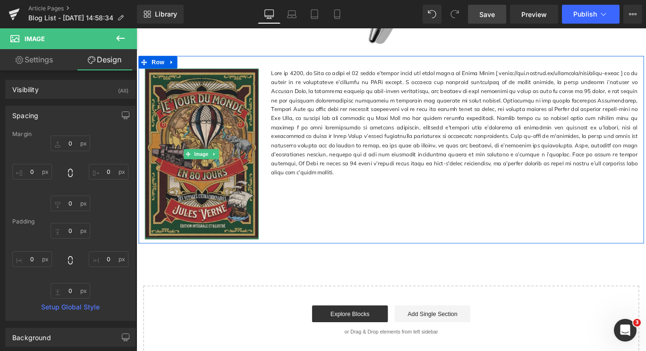
type input "0px"
drag, startPoint x: 207, startPoint y: 268, endPoint x: 209, endPoint y: 233, distance: 35.0
click at [209, 233] on div "Image" at bounding box center [210, 169] width 128 height 191
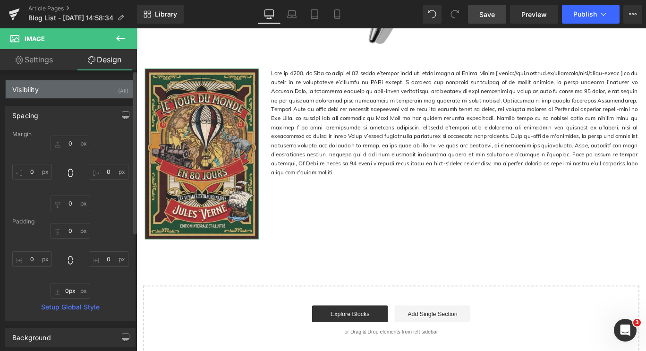
click at [60, 86] on div "Visibility (All)" at bounding box center [70, 89] width 129 height 18
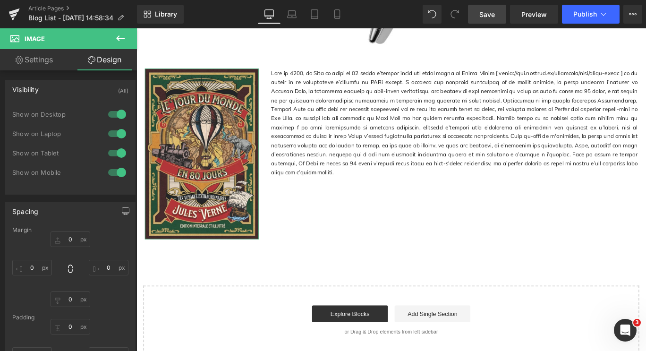
click at [36, 64] on link "Settings" at bounding box center [34, 59] width 68 height 21
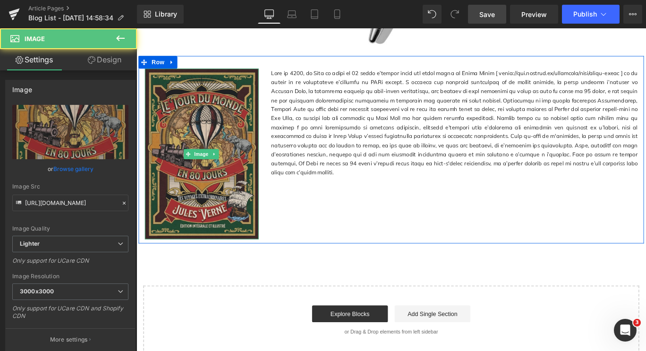
click at [223, 152] on img at bounding box center [210, 169] width 128 height 191
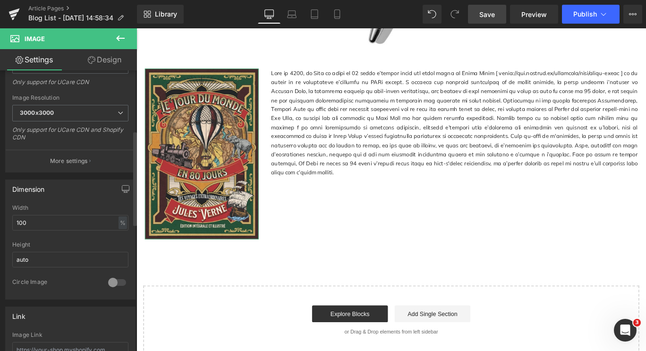
scroll to position [193, 0]
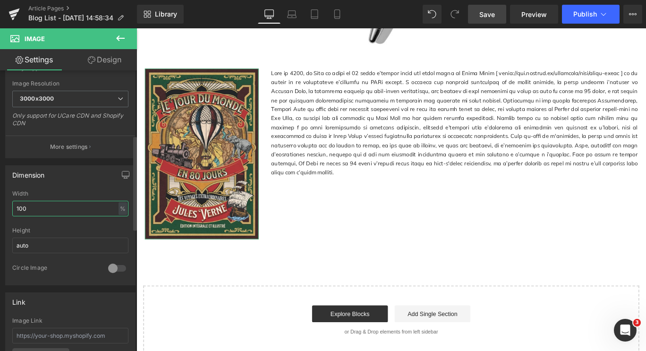
drag, startPoint x: 34, startPoint y: 208, endPoint x: 0, endPoint y: 208, distance: 34.5
click at [0, 208] on div "Dimension 100% Width 100 % % px auto Height auto 0 Circle Image" at bounding box center [70, 221] width 141 height 127
type input "è"
type input "70"
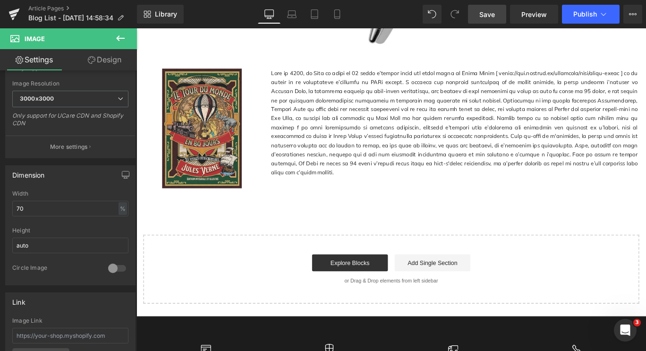
click at [168, 246] on div "Édition toute fraîche et ultime du légendaire Around the World [DATE] Heading R…" at bounding box center [423, 19] width 572 height 635
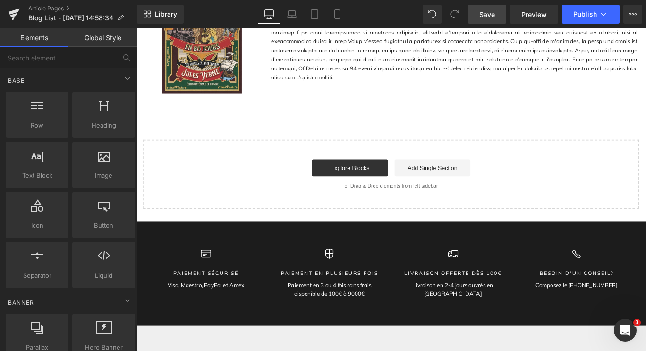
scroll to position [497, 0]
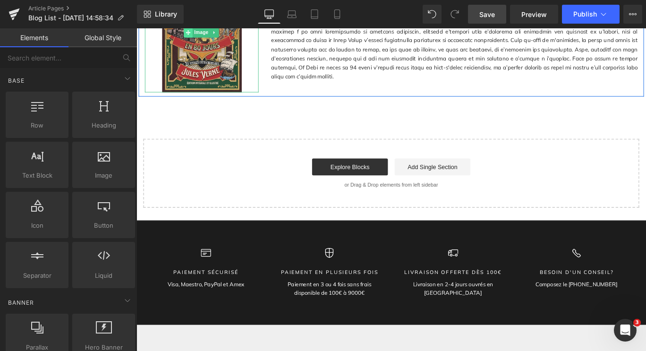
click at [190, 39] on span at bounding box center [195, 32] width 10 height 11
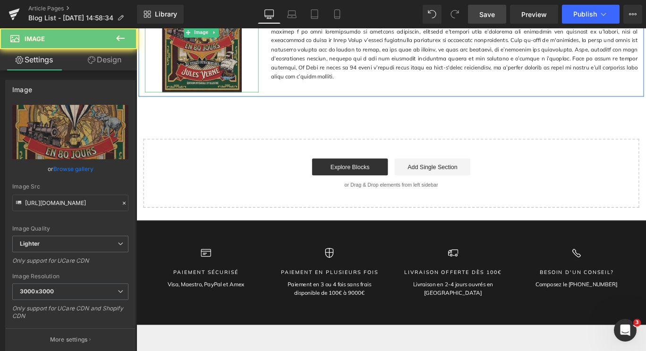
click at [199, 51] on img at bounding box center [209, 33] width 89 height 134
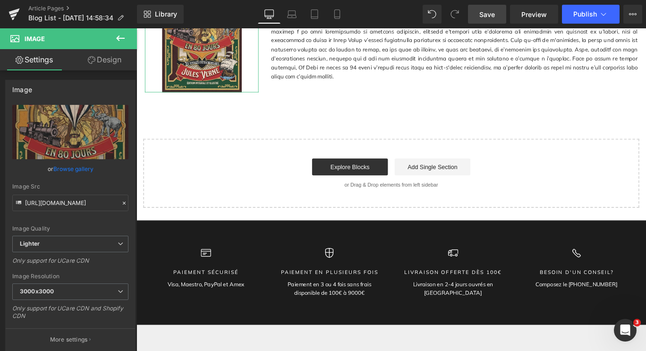
click at [89, 60] on icon at bounding box center [92, 60] width 8 height 8
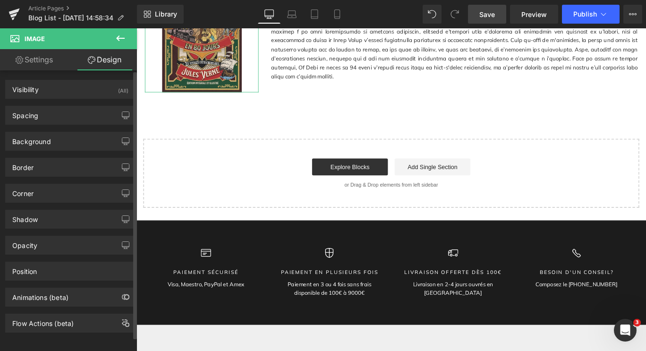
click at [65, 282] on div "Animations (beta)" at bounding box center [70, 294] width 141 height 26
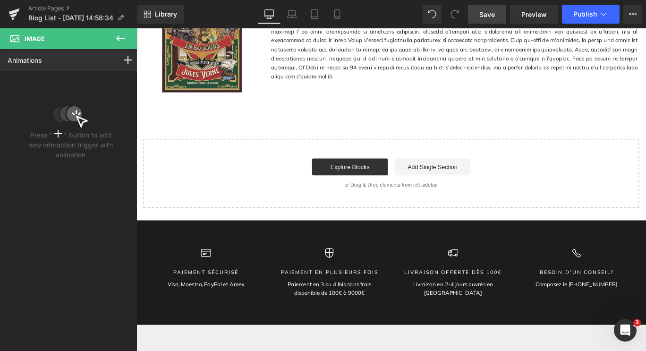
click at [120, 42] on icon at bounding box center [120, 38] width 11 height 11
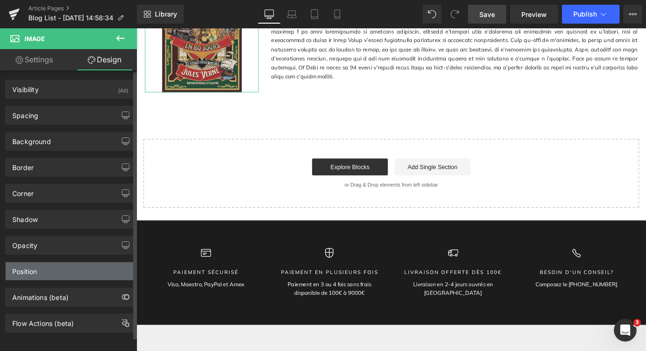
click at [81, 273] on div "Position" at bounding box center [70, 271] width 129 height 18
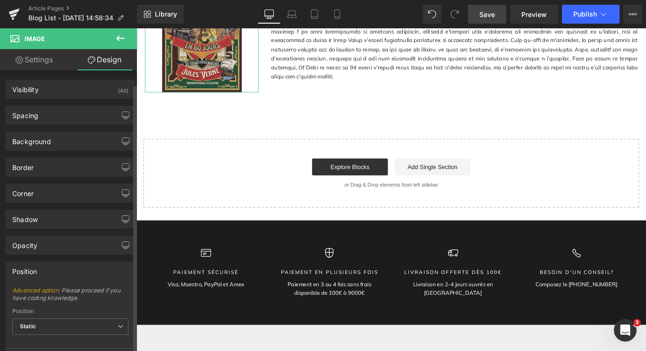
scroll to position [98, 0]
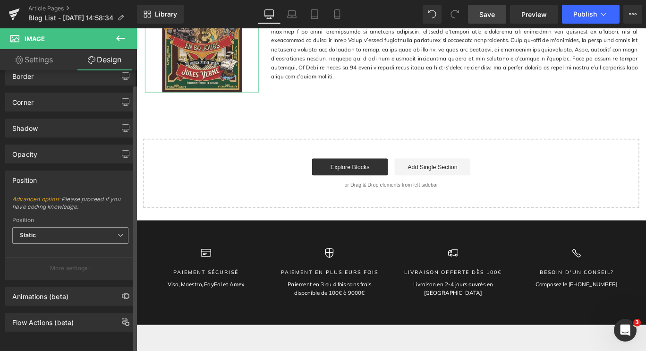
click at [80, 227] on span "Static" at bounding box center [70, 235] width 116 height 17
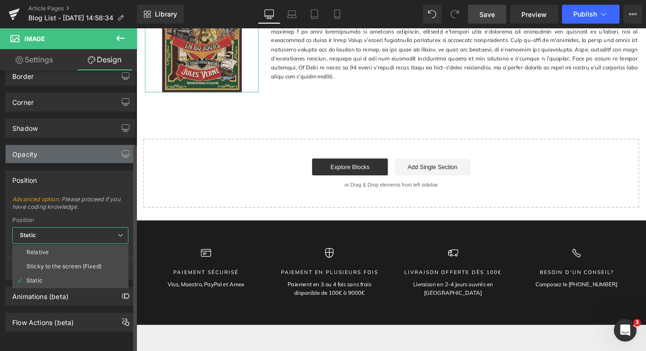
click at [86, 146] on div "Opacity" at bounding box center [70, 154] width 129 height 18
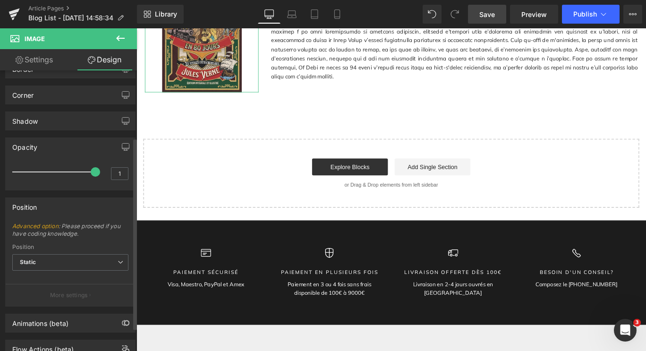
scroll to position [0, 0]
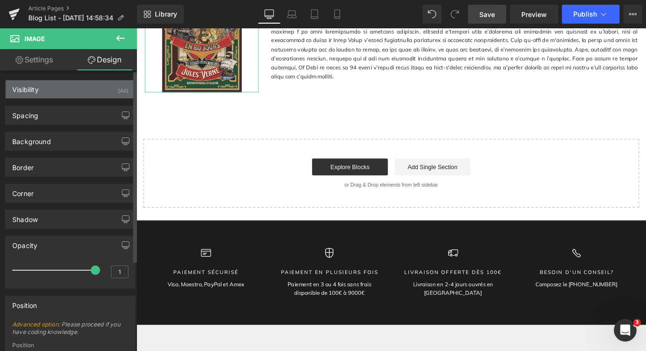
click at [73, 83] on div "Visibility (All)" at bounding box center [70, 89] width 129 height 18
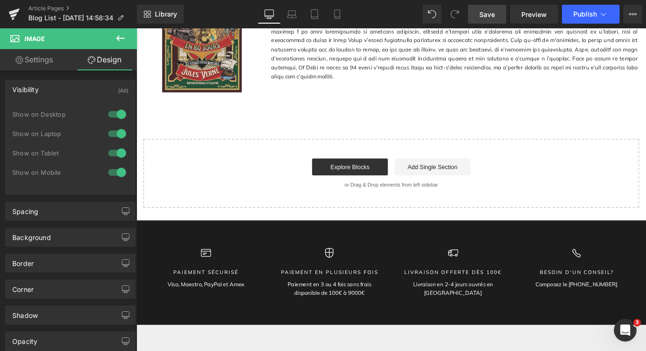
click at [117, 37] on icon at bounding box center [120, 38] width 11 height 11
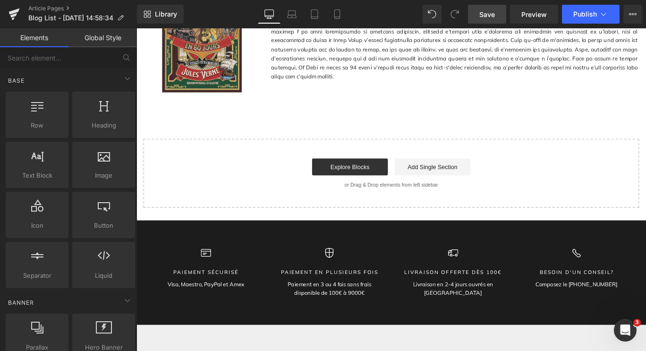
click at [493, 7] on link "Save" at bounding box center [487, 14] width 38 height 19
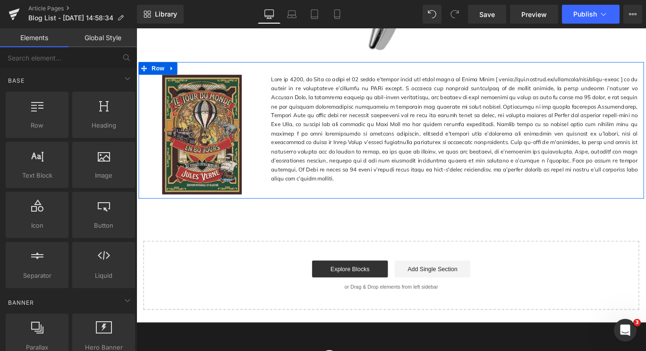
scroll to position [383, 0]
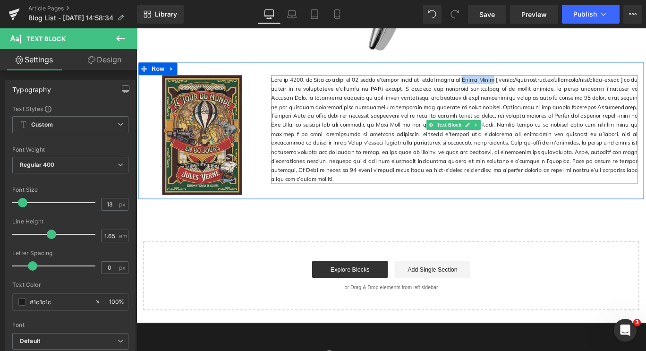
drag, startPoint x: 512, startPoint y: 94, endPoint x: 546, endPoint y: 94, distance: 33.1
click at [546, 94] on p at bounding box center [493, 141] width 411 height 121
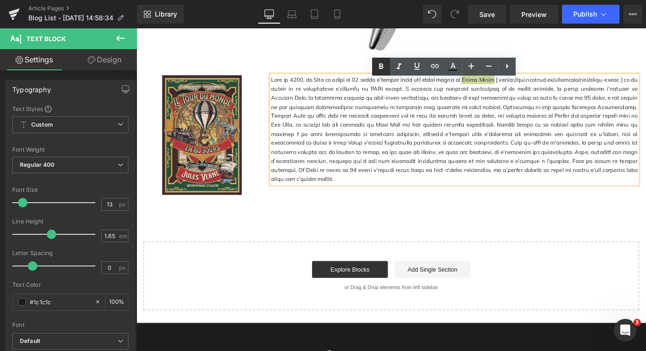
click at [383, 67] on icon at bounding box center [381, 66] width 4 height 6
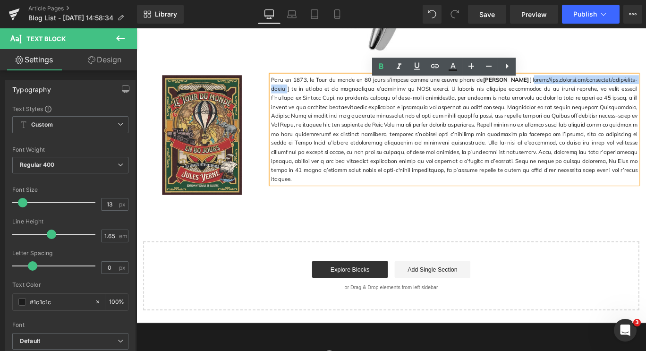
drag, startPoint x: 552, startPoint y: 92, endPoint x: 690, endPoint y: 91, distance: 137.9
click at [646, 91] on p "Paru en 1873, le Tour du monde en 80 jours s’impose comme une œuvre phare de [P…" at bounding box center [493, 141] width 411 height 121
copy p "[URL][DOMAIN_NAME]"
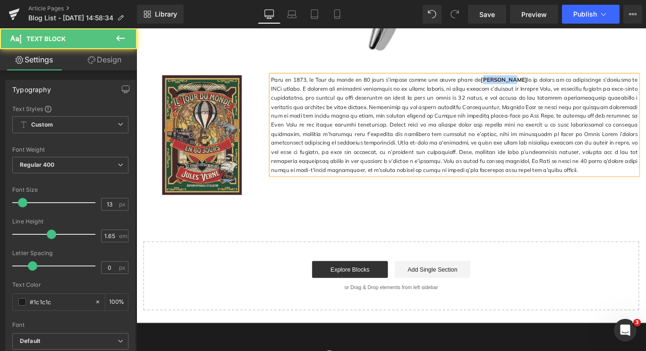
drag, startPoint x: 515, startPoint y: 90, endPoint x: 543, endPoint y: 92, distance: 27.9
click at [543, 89] on strong "[PERSON_NAME]" at bounding box center [549, 86] width 52 height 8
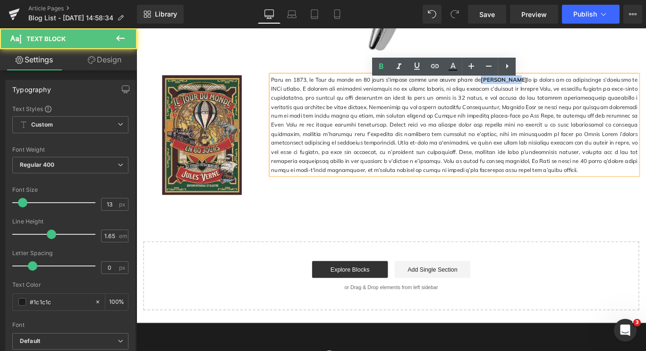
drag, startPoint x: 546, startPoint y: 93, endPoint x: 514, endPoint y: 94, distance: 32.6
click at [523, 89] on strong "[PERSON_NAME]" at bounding box center [549, 86] width 52 height 8
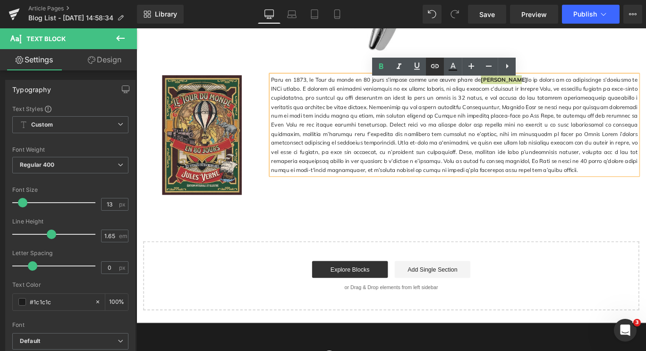
click at [0, 0] on icon at bounding box center [0, 0] width 0 height 0
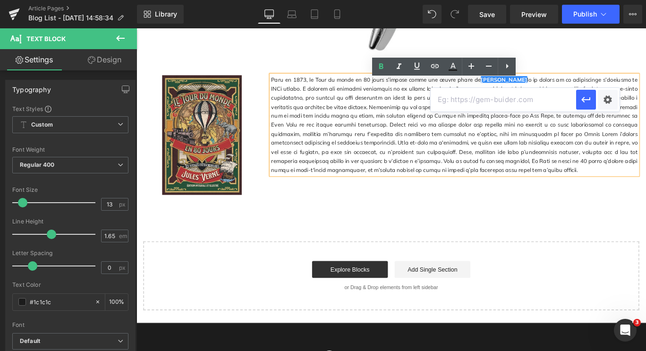
click at [450, 100] on input "text" at bounding box center [503, 100] width 145 height 24
paste input "[URL][DOMAIN_NAME]"
type input "[URL][DOMAIN_NAME]"
click at [586, 102] on icon "button" at bounding box center [586, 99] width 11 height 11
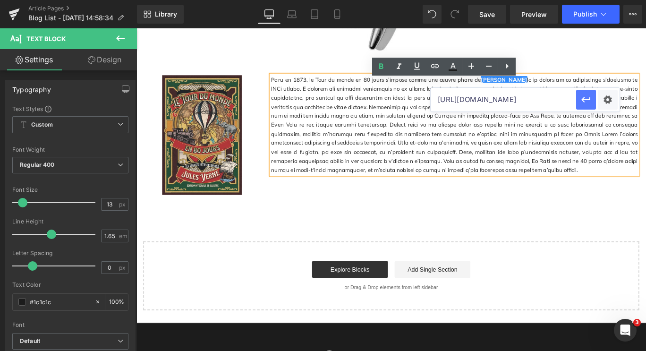
scroll to position [0, 0]
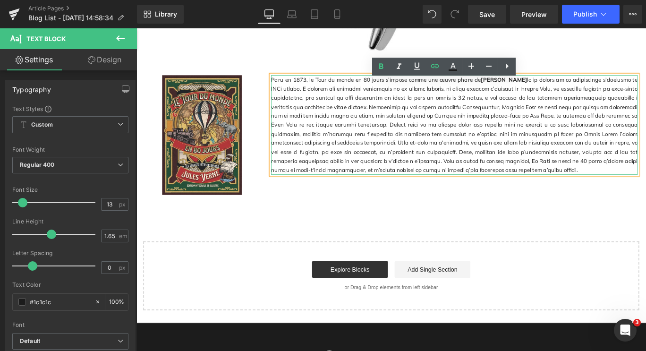
click at [524, 172] on p "Paru en 1873, le Tour du monde en 80 jours s’impose comme une œuvre phare de [P…" at bounding box center [493, 136] width 411 height 111
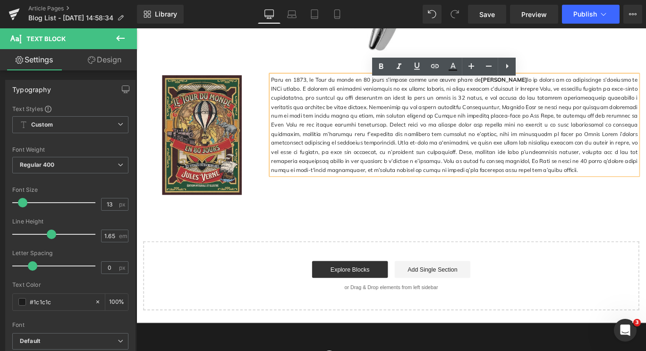
scroll to position [439, 0]
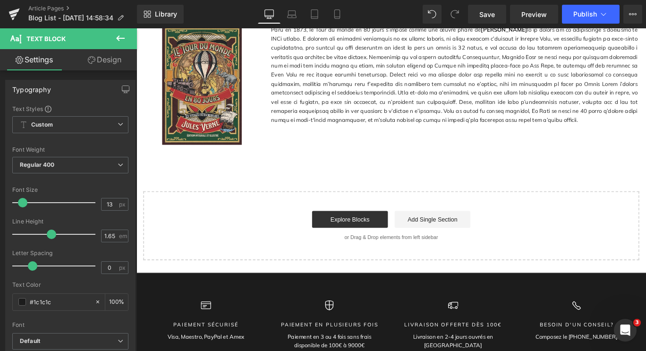
click at [112, 38] on button at bounding box center [120, 38] width 33 height 21
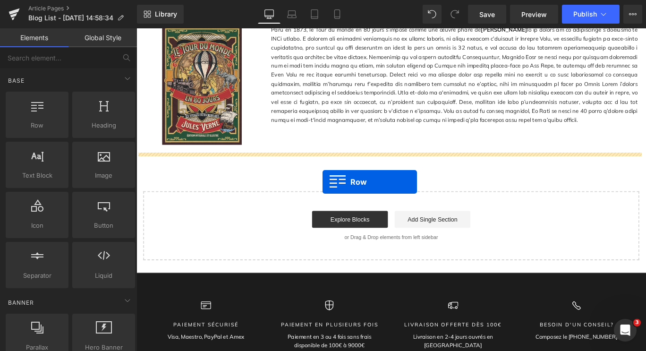
drag, startPoint x: 180, startPoint y: 145, endPoint x: 345, endPoint y: 200, distance: 173.7
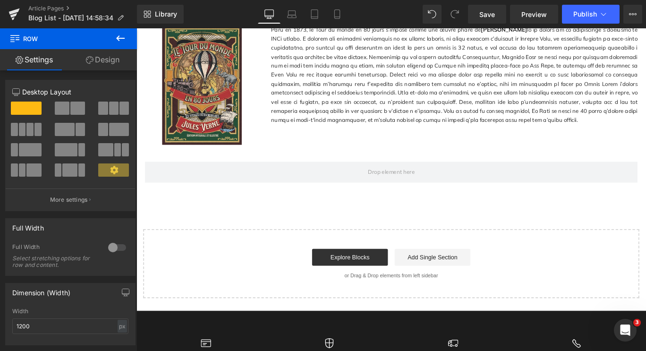
click at [116, 41] on icon at bounding box center [120, 38] width 11 height 11
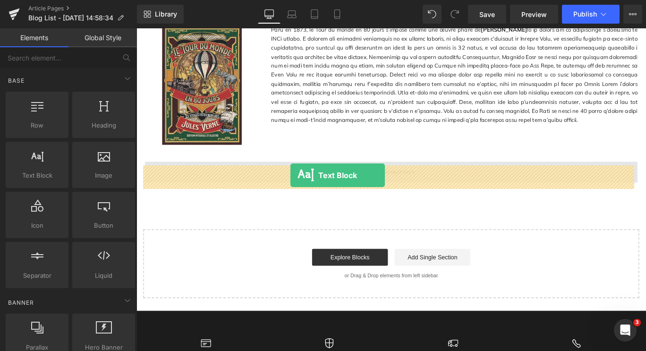
drag, startPoint x: 176, startPoint y: 189, endPoint x: 309, endPoint y: 193, distance: 132.8
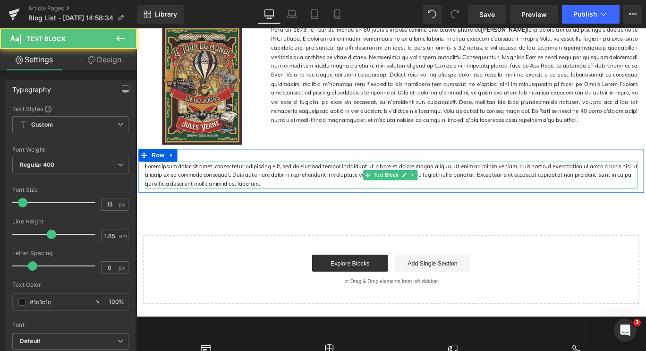
click at [197, 190] on p "Lorem ipsum dolor sit amet, consectetur adipiscing elit, sed do eiusmod tempor …" at bounding box center [422, 193] width 553 height 30
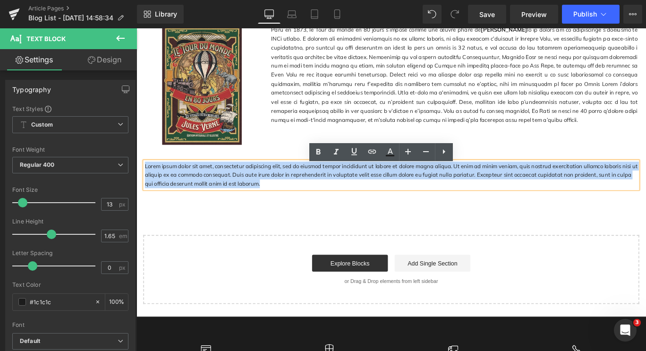
drag, startPoint x: 260, startPoint y: 207, endPoint x: 143, endPoint y: 187, distance: 118.9
click at [146, 187] on p "Lorem ipsum dolor sit amet, consectetur adipiscing elit, sed do eiusmod tempor …" at bounding box center [422, 193] width 553 height 30
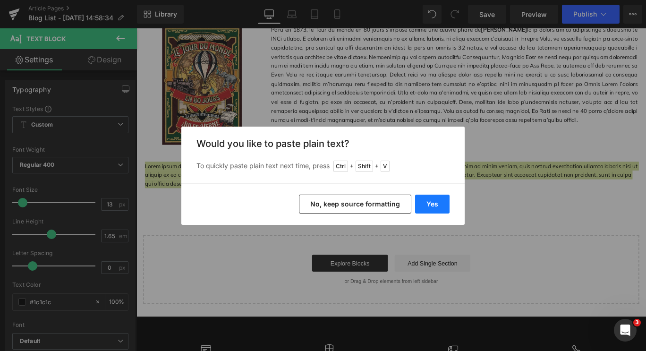
click at [428, 206] on button "Yes" at bounding box center [432, 204] width 34 height 19
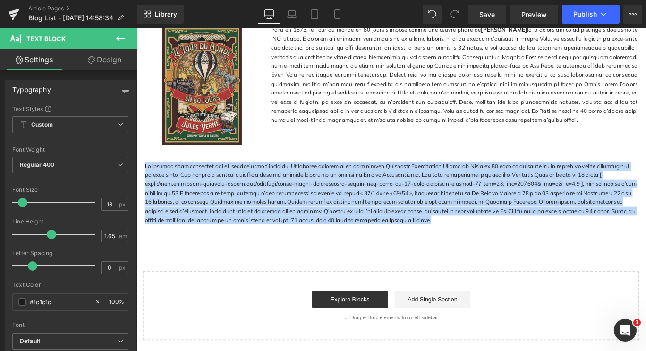
drag, startPoint x: 453, startPoint y: 249, endPoint x: 126, endPoint y: 188, distance: 333.0
click at [137, 188] on html "Passer au contenu 20€ de réduction avec le code "NEWSLETTER" - applicable dès 2…" at bounding box center [423, 212] width 572 height 1244
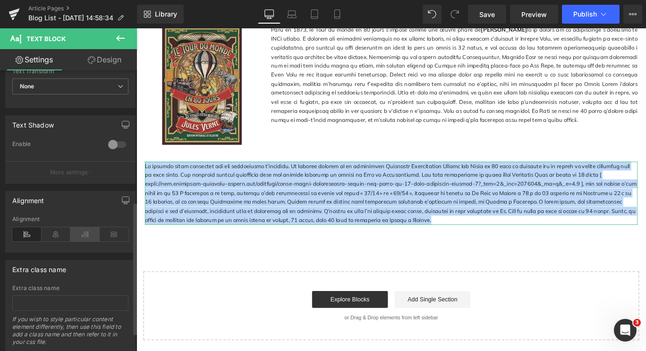
scroll to position [291, 0]
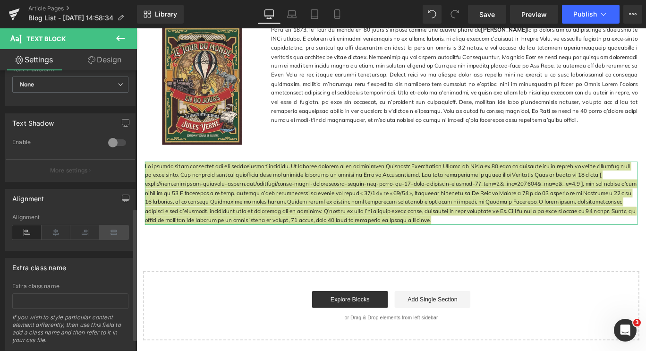
click at [108, 234] on icon at bounding box center [114, 232] width 29 height 14
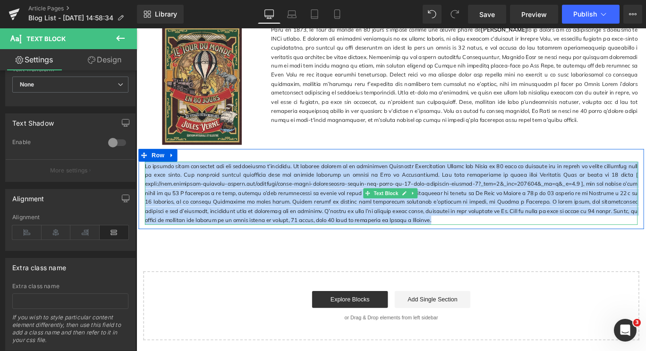
click at [203, 197] on p at bounding box center [422, 213] width 553 height 71
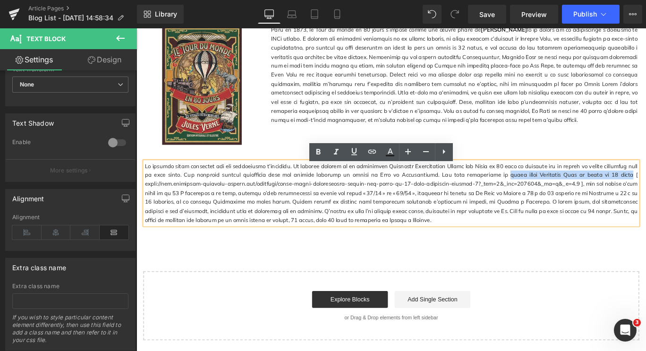
drag, startPoint x: 535, startPoint y: 197, endPoint x: 687, endPoint y: 196, distance: 152.1
click at [646, 196] on p at bounding box center [422, 213] width 553 height 71
click at [320, 148] on icon at bounding box center [318, 151] width 11 height 11
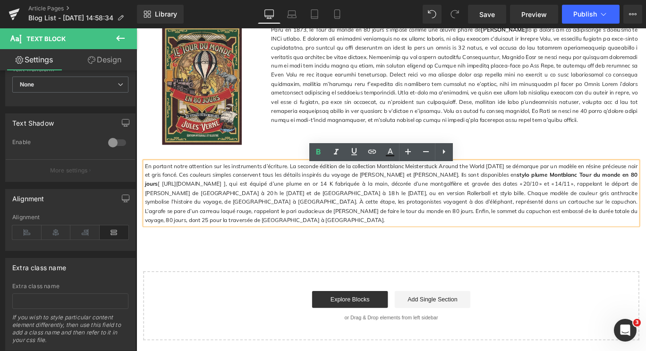
drag, startPoint x: 143, startPoint y: 208, endPoint x: 470, endPoint y: 213, distance: 327.4
click at [470, 213] on p "En portant notre attention sur les instruments d’écriture. La seconde édition d…" at bounding box center [422, 213] width 553 height 71
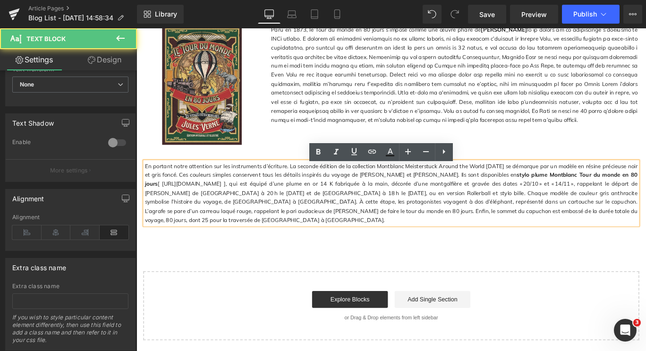
drag, startPoint x: 142, startPoint y: 206, endPoint x: 262, endPoint y: 211, distance: 120.5
click at [262, 211] on div "En portant notre attention sur les instruments d’écriture. La seconde édition d…" at bounding box center [422, 213] width 553 height 71
click at [308, 218] on p "En portant notre attention sur les instruments d’écriture. La seconde édition d…" at bounding box center [422, 213] width 553 height 71
drag, startPoint x: 142, startPoint y: 206, endPoint x: 381, endPoint y: 212, distance: 238.6
click at [381, 212] on div "En portant notre attention sur les instruments d’écriture. La seconde édition d…" at bounding box center [422, 213] width 553 height 71
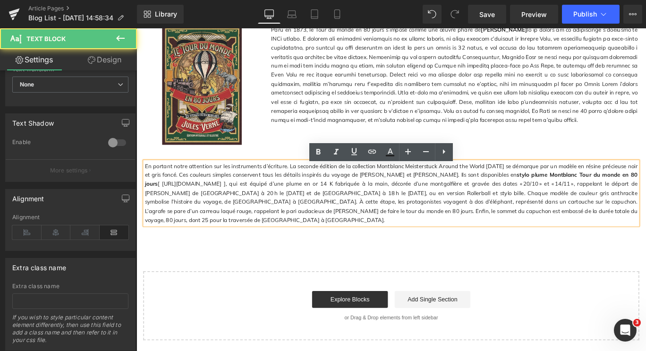
click at [423, 213] on p "En portant notre attention sur les instruments d’écriture. La seconde édition d…" at bounding box center [422, 213] width 553 height 71
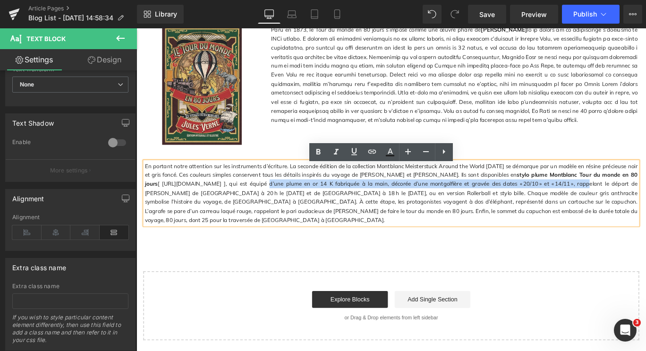
drag, startPoint x: 600, startPoint y: 207, endPoint x: 248, endPoint y: 210, distance: 352.4
click at [248, 210] on p "En portant notre attention sur les instruments d’écriture. La seconde édition d…" at bounding box center [422, 213] width 553 height 71
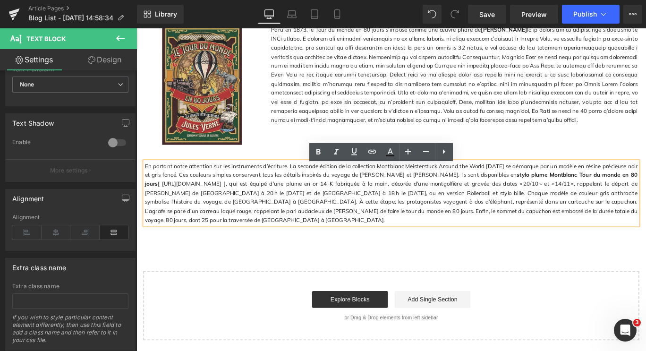
click at [201, 211] on p "En portant notre attention sur les instruments d’écriture. La seconde édition d…" at bounding box center [422, 213] width 553 height 71
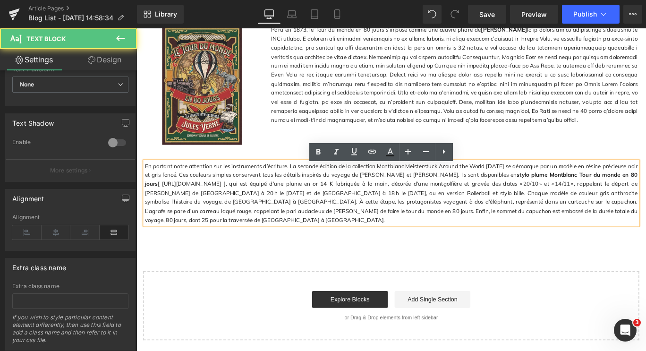
drag, startPoint x: 142, startPoint y: 206, endPoint x: 341, endPoint y: 205, distance: 198.9
click at [341, 205] on div "En portant notre attention sur les instruments d’écriture. La seconde édition d…" at bounding box center [422, 213] width 553 height 71
click at [646, 225] on p "En portant notre attention sur les instruments d’écriture. La seconde édition d…" at bounding box center [422, 213] width 553 height 71
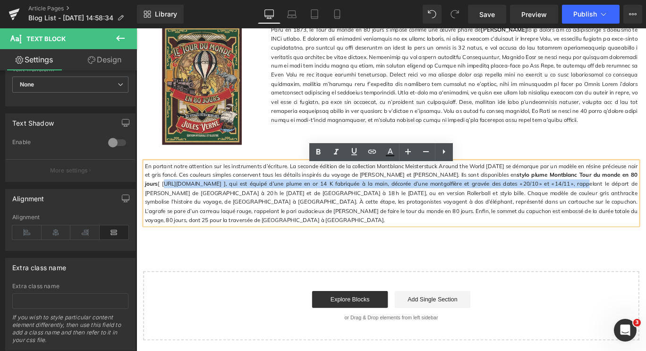
drag, startPoint x: 600, startPoint y: 207, endPoint x: 137, endPoint y: 208, distance: 462.9
click at [139, 208] on div "En portant notre attention sur les instruments d’écriture. La seconde édition d…" at bounding box center [422, 213] width 567 height 71
copy p "[URL][DOMAIN_NAME]"
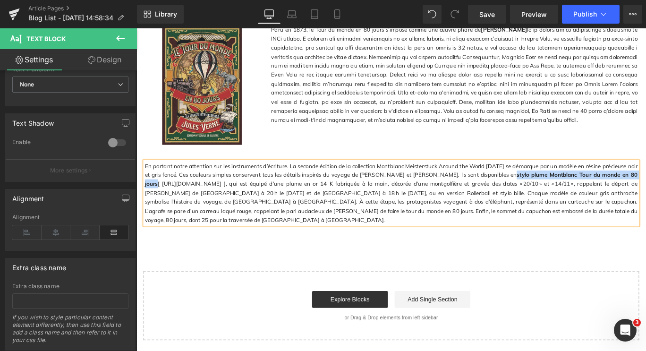
drag, startPoint x: 529, startPoint y: 196, endPoint x: 688, endPoint y: 196, distance: 158.7
click at [646, 196] on strong "stylo plume Montblanc Tour du monde en 80 jours" at bounding box center [422, 196] width 553 height 17
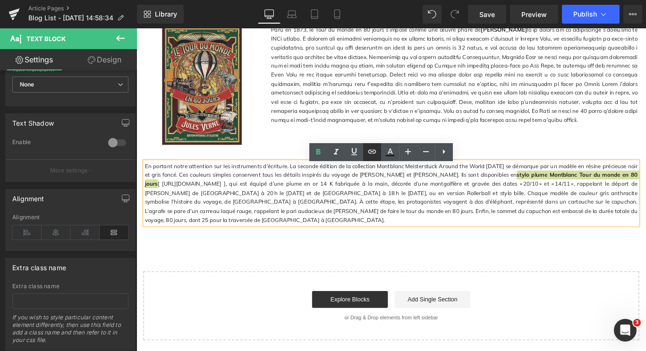
click at [0, 0] on icon at bounding box center [0, 0] width 0 height 0
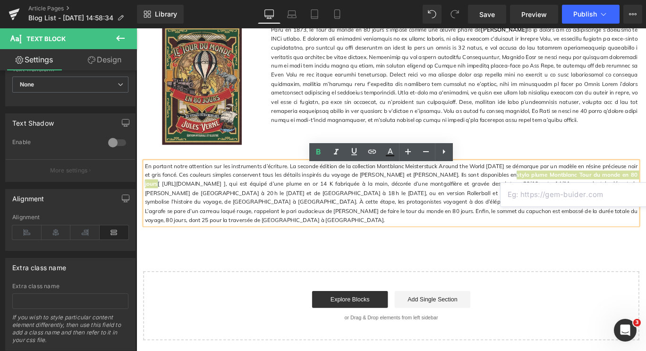
click at [516, 196] on input "text" at bounding box center [573, 195] width 145 height 24
paste input "[URL][DOMAIN_NAME]"
type input "[URL][DOMAIN_NAME]"
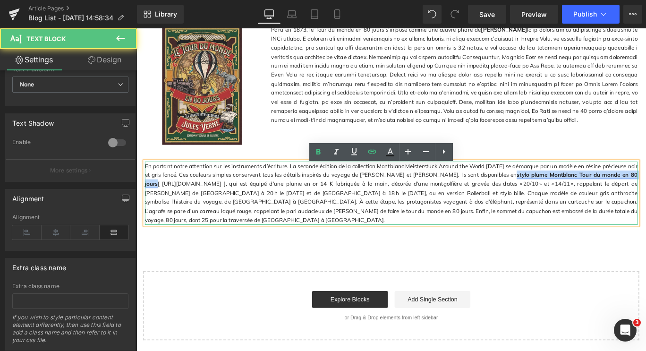
click at [646, 197] on link "stylo plume Montblanc Tour du monde en 80 jours" at bounding box center [422, 196] width 553 height 17
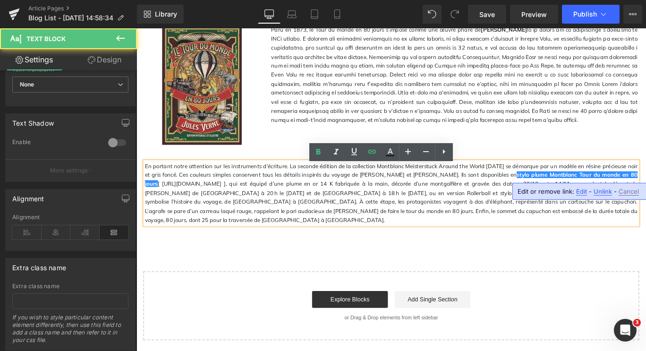
click at [646, 197] on p "En portant notre attention sur les instruments d’écriture. La seconde édition d…" at bounding box center [422, 213] width 553 height 71
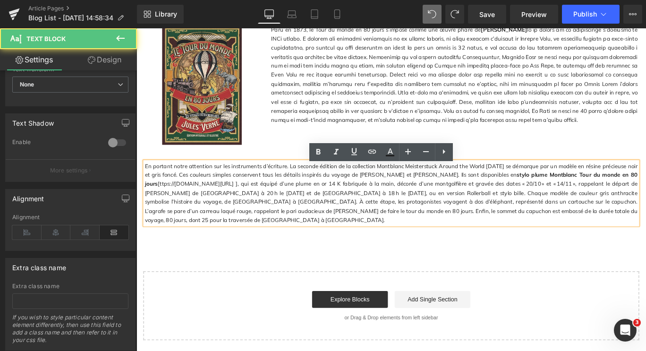
click at [251, 207] on p "En portant notre attention sur les instruments d’écriture. La seconde édition d…" at bounding box center [422, 213] width 553 height 71
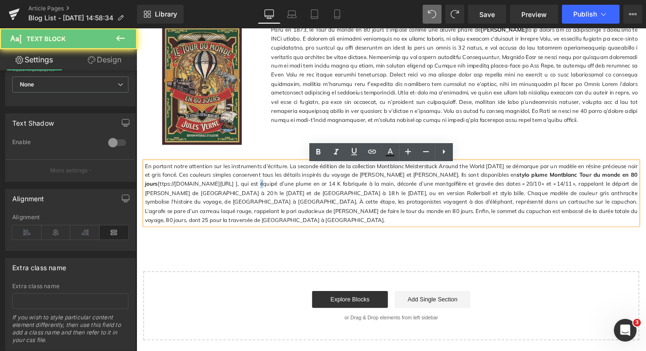
click at [251, 207] on p "En portant notre attention sur les instruments d’écriture. La seconde édition d…" at bounding box center [422, 213] width 553 height 71
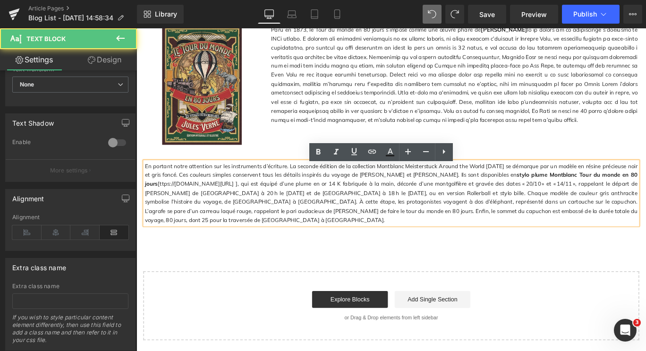
click at [283, 210] on p "En portant notre attention sur les instruments d’écriture. La seconde édition d…" at bounding box center [422, 213] width 553 height 71
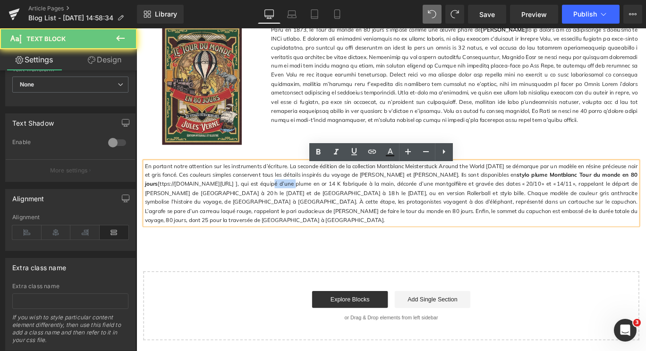
click at [283, 210] on p "En portant notre attention sur les instruments d’écriture. La seconde édition d…" at bounding box center [422, 213] width 553 height 71
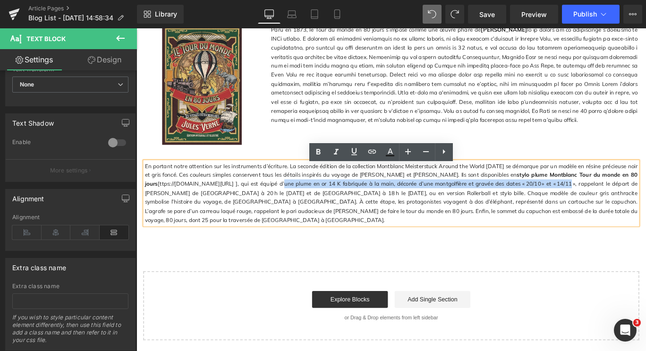
drag, startPoint x: 597, startPoint y: 207, endPoint x: 279, endPoint y: 207, distance: 318.4
click at [279, 207] on p "En portant notre attention sur les instruments d’écriture. La seconde édition d…" at bounding box center [422, 213] width 553 height 71
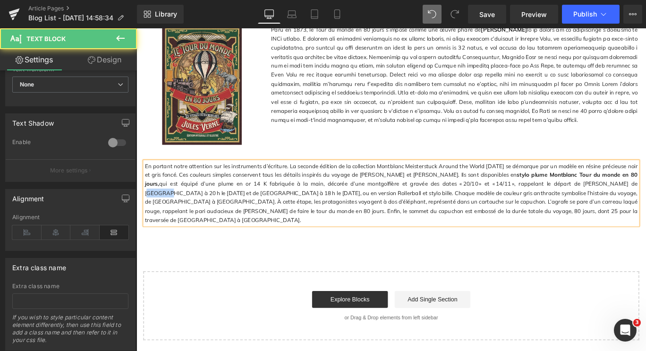
drag, startPoint x: 575, startPoint y: 209, endPoint x: 593, endPoint y: 211, distance: 17.6
click at [593, 211] on p "En portant notre attention sur les instruments d’écriture. La seconde édition d…" at bounding box center [422, 213] width 553 height 71
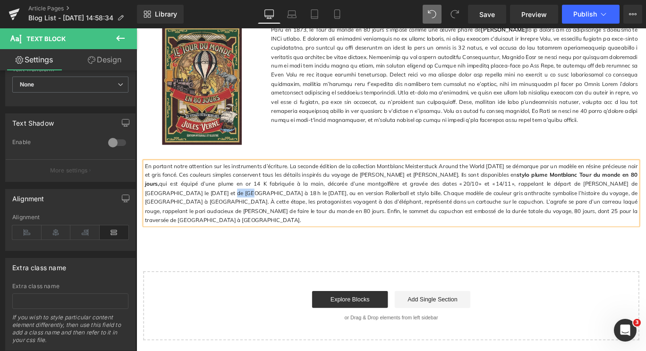
drag, startPoint x: 662, startPoint y: 209, endPoint x: 678, endPoint y: 209, distance: 16.1
click at [646, 209] on p "En portant notre attention sur les instruments d’écriture. La seconde édition d…" at bounding box center [422, 213] width 553 height 71
click at [464, 235] on p "En portant notre attention sur les instruments d’écriture. La seconde édition d…" at bounding box center [422, 213] width 553 height 71
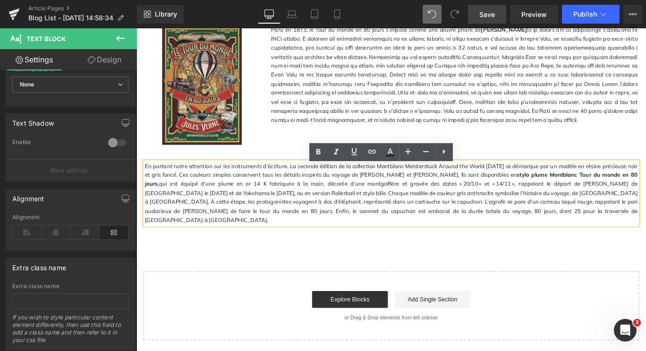
click at [491, 18] on span "Save" at bounding box center [487, 14] width 16 height 10
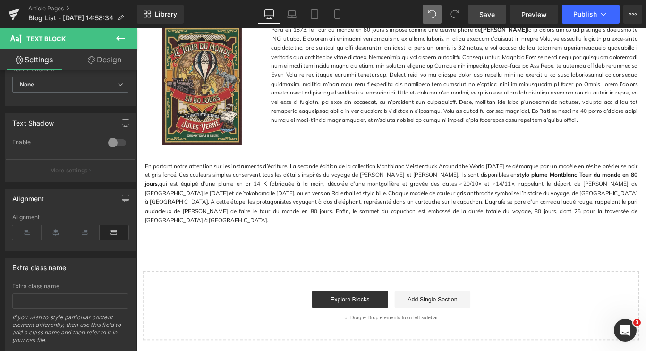
click at [118, 38] on icon at bounding box center [120, 38] width 9 height 6
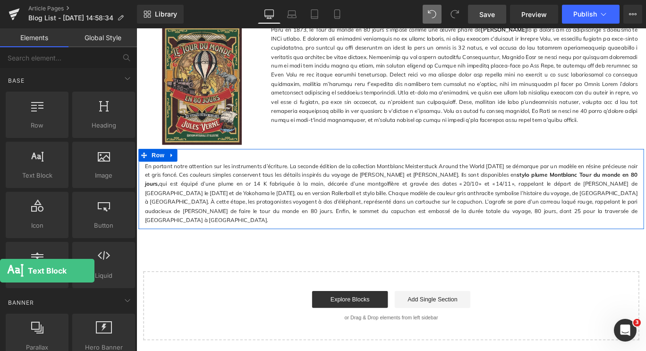
drag, startPoint x: 116, startPoint y: 189, endPoint x: 1, endPoint y: 207, distance: 116.7
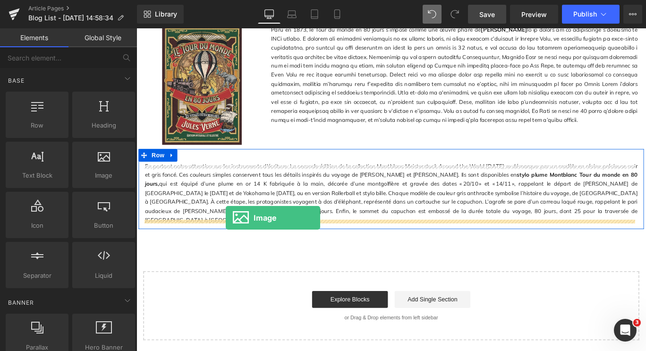
drag, startPoint x: 220, startPoint y: 192, endPoint x: 236, endPoint y: 240, distance: 50.8
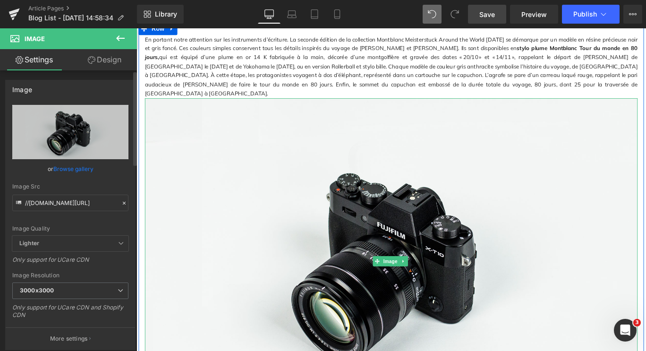
scroll to position [581, 0]
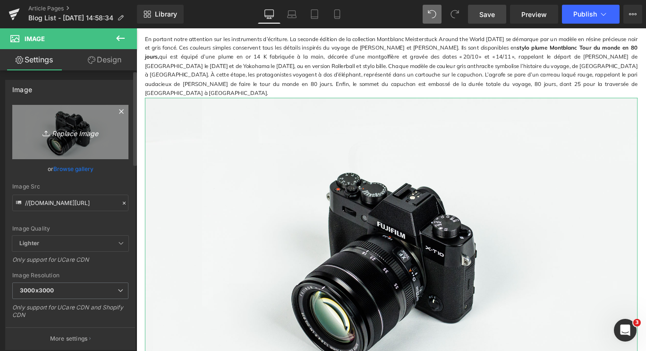
click at [59, 133] on icon "Replace Image" at bounding box center [71, 132] width 76 height 12
type input "C:\fakepath\ATW 6.jpg"
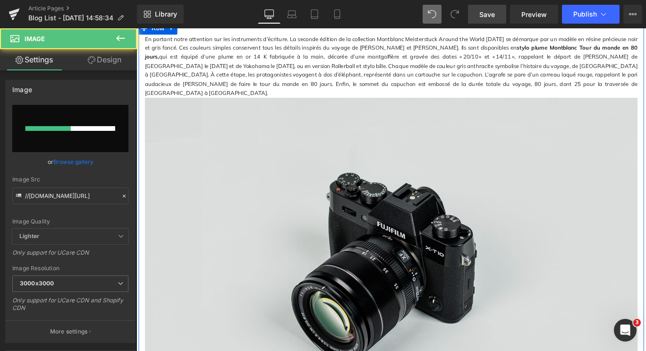
click at [332, 172] on img at bounding box center [422, 289] width 553 height 366
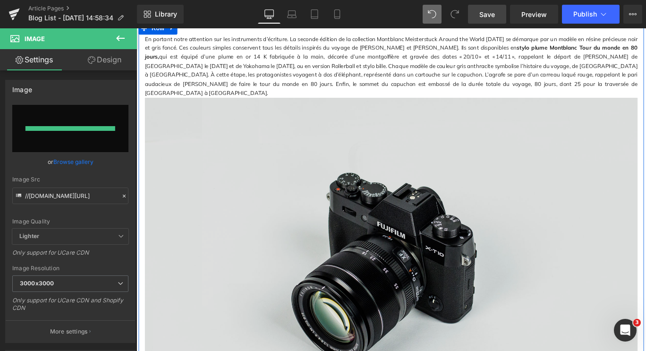
type input "[URL][DOMAIN_NAME]"
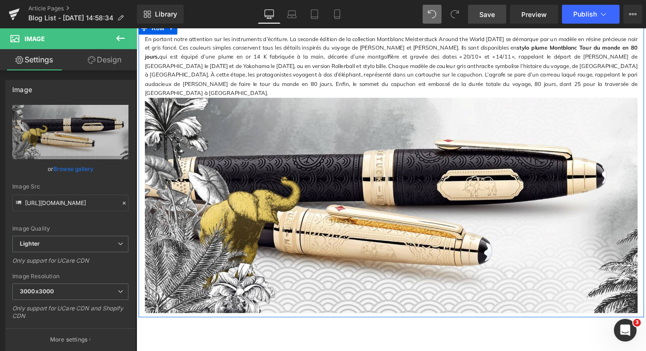
click at [464, 92] on p "En portant notre attention sur les instruments d’écriture. La seconde édition d…" at bounding box center [422, 70] width 553 height 71
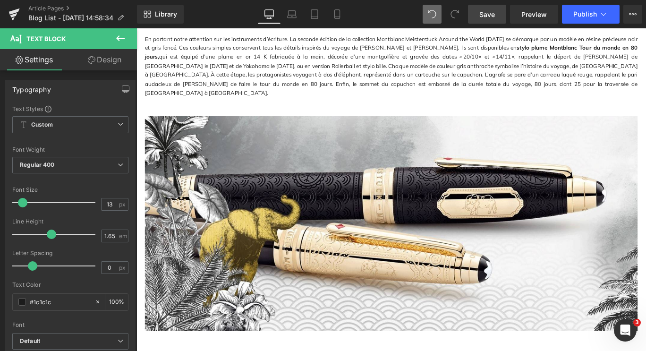
click at [118, 41] on icon at bounding box center [120, 38] width 11 height 11
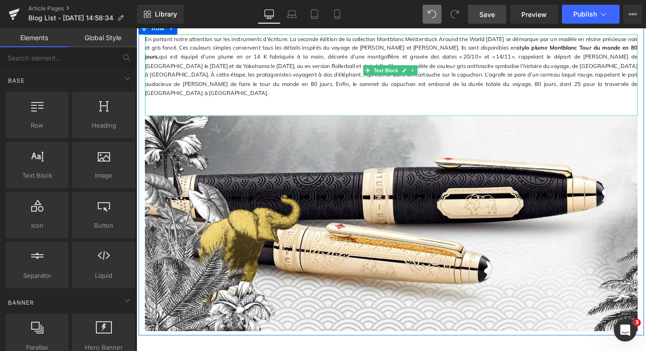
click at [272, 110] on p at bounding box center [422, 111] width 553 height 10
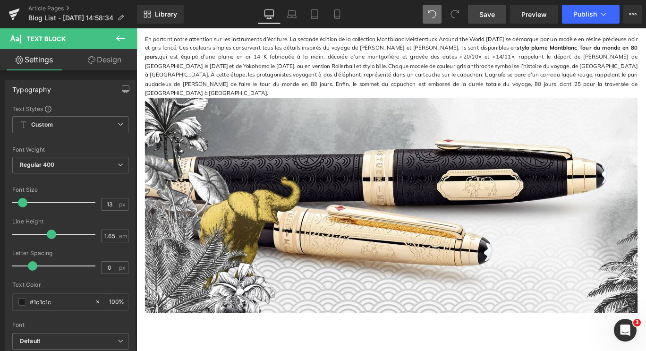
click at [119, 40] on icon at bounding box center [120, 38] width 11 height 11
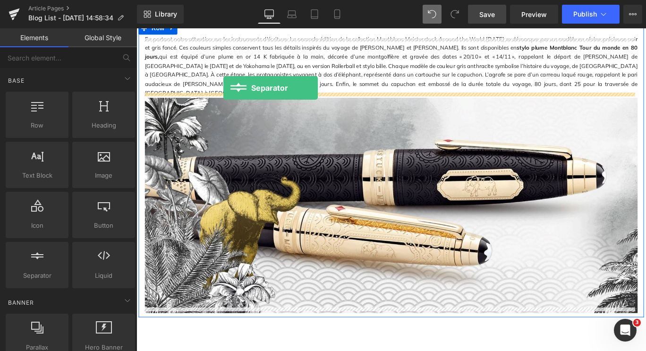
drag, startPoint x: 243, startPoint y: 259, endPoint x: 234, endPoint y: 95, distance: 164.6
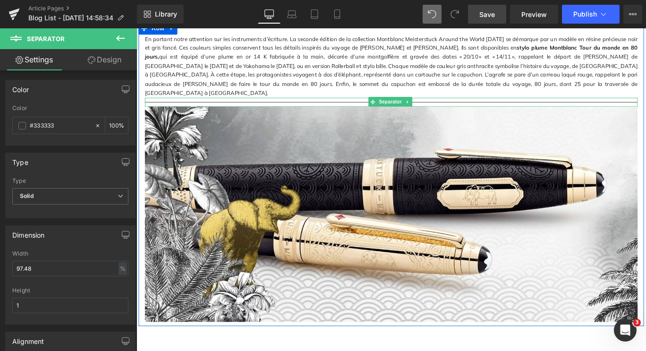
click at [455, 106] on div at bounding box center [422, 111] width 553 height 10
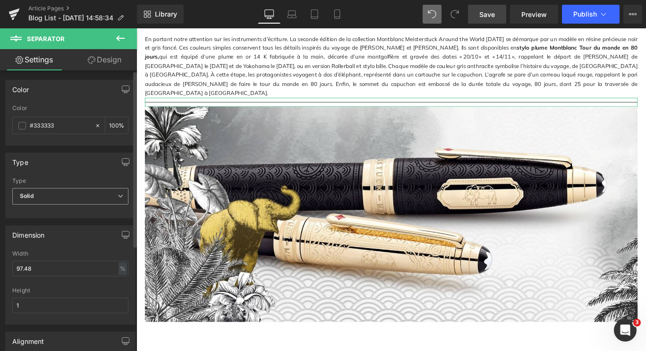
click at [48, 191] on span "Solid" at bounding box center [70, 196] width 116 height 17
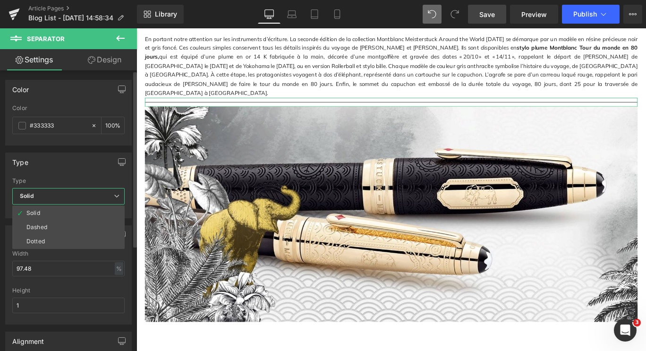
click at [48, 191] on span "Solid" at bounding box center [68, 196] width 112 height 17
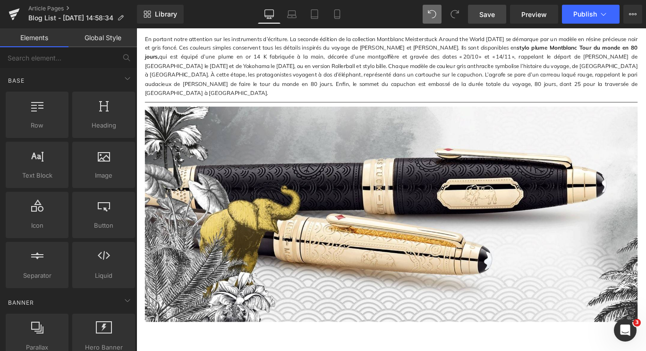
click at [488, 11] on span "Save" at bounding box center [487, 14] width 16 height 10
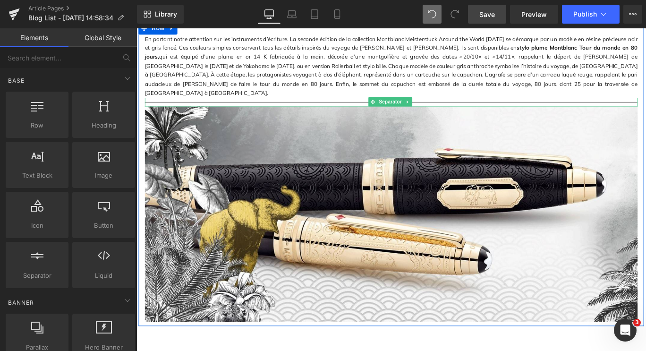
click at [206, 106] on div at bounding box center [422, 111] width 553 height 10
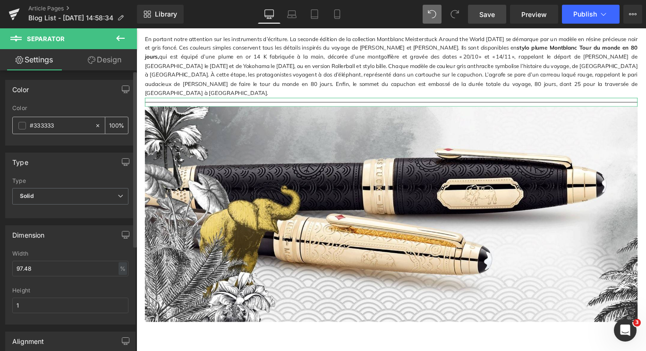
click at [85, 125] on input "#333333" at bounding box center [60, 125] width 60 height 10
click at [94, 126] on icon at bounding box center [97, 125] width 7 height 7
type input "none"
type input "0"
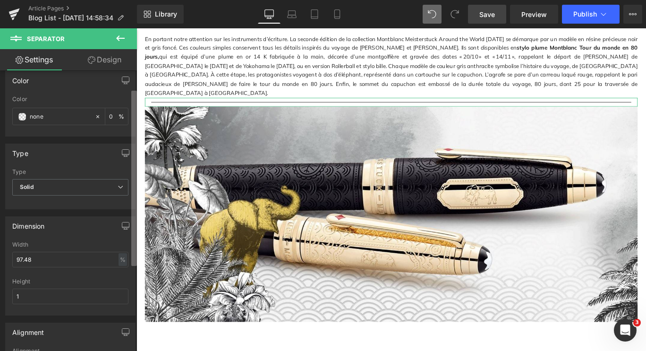
scroll to position [0, 0]
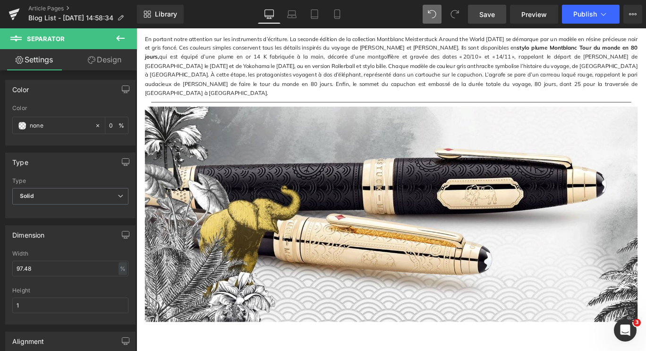
click at [492, 13] on span "Save" at bounding box center [487, 14] width 16 height 10
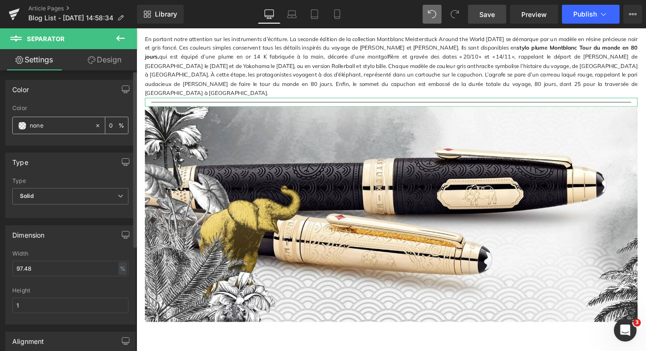
click at [23, 125] on span at bounding box center [22, 126] width 8 height 8
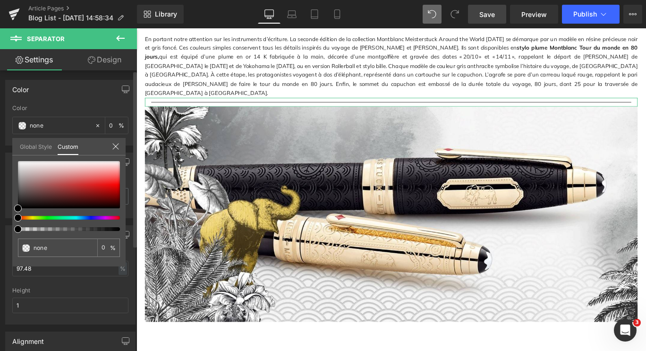
click at [118, 147] on icon at bounding box center [116, 147] width 8 height 8
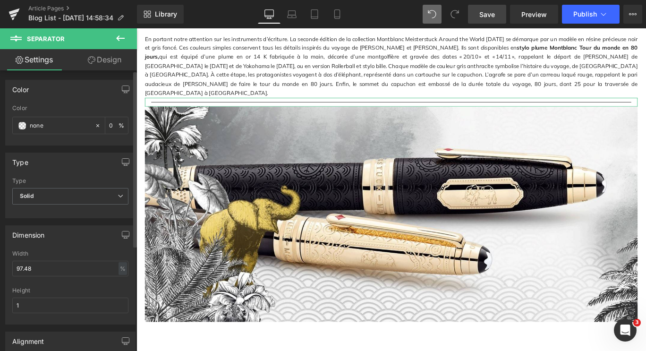
click at [111, 63] on link "Design" at bounding box center [104, 59] width 68 height 21
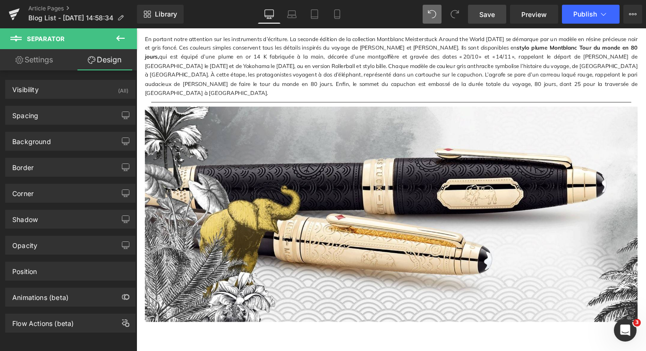
click at [124, 38] on icon at bounding box center [120, 38] width 9 height 6
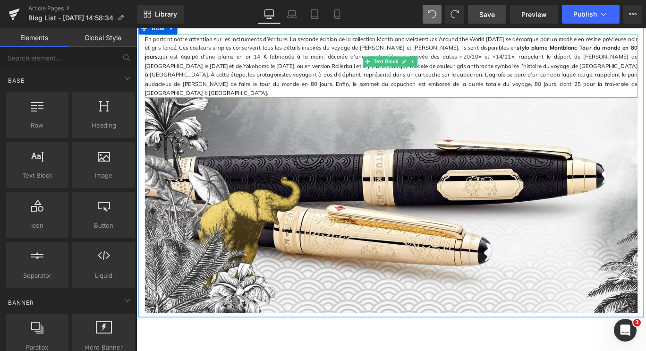
click at [452, 95] on p "En portant notre attention sur les instruments d’écriture. La seconde édition d…" at bounding box center [422, 70] width 553 height 71
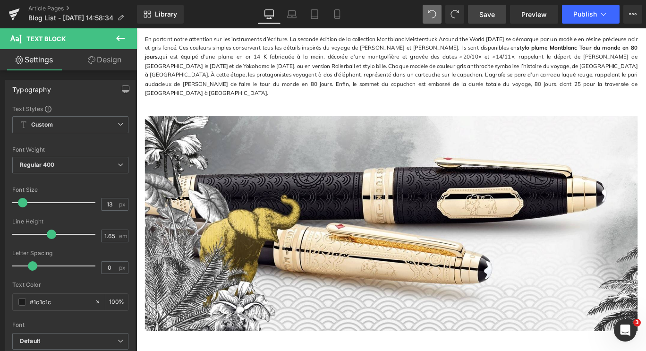
click at [495, 11] on span "Save" at bounding box center [487, 14] width 16 height 10
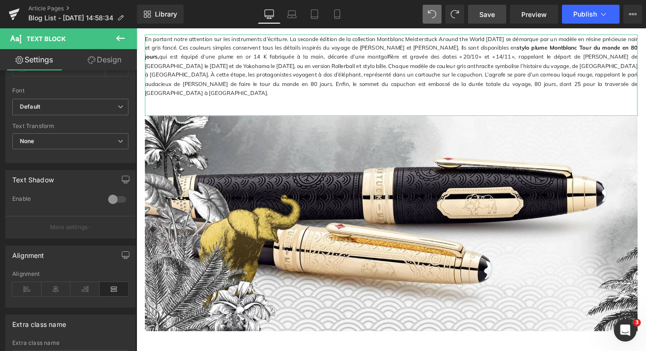
scroll to position [235, 0]
click at [222, 244] on body "Passer au contenu 20€ de réduction avec le code "NEWSLETTER" - applicable dès 2…" at bounding box center [423, 199] width 572 height 1505
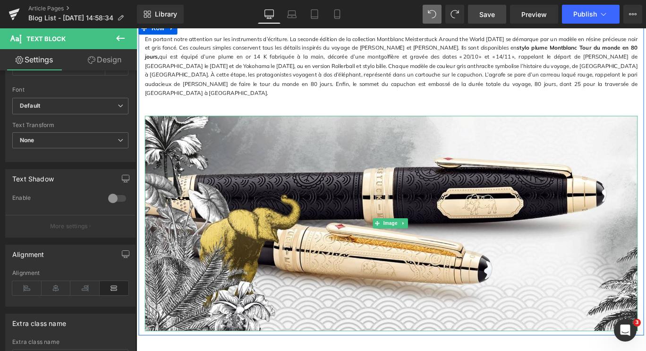
click at [222, 244] on img at bounding box center [422, 248] width 553 height 242
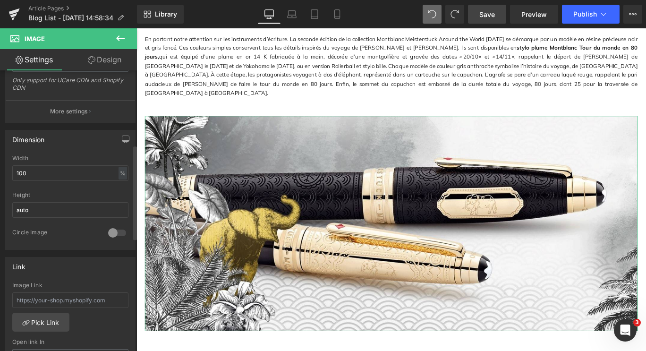
scroll to position [229, 0]
drag, startPoint x: 35, startPoint y: 171, endPoint x: 0, endPoint y: 169, distance: 35.5
click at [0, 169] on div "Dimension 100% Width 100 % % px auto Height auto 0 Circle Image" at bounding box center [70, 185] width 141 height 127
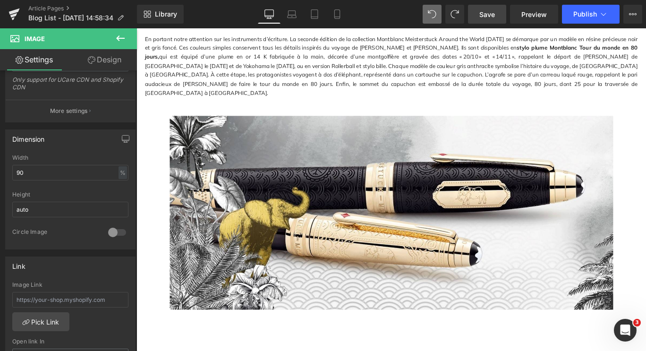
click at [493, 14] on span "Save" at bounding box center [487, 14] width 16 height 10
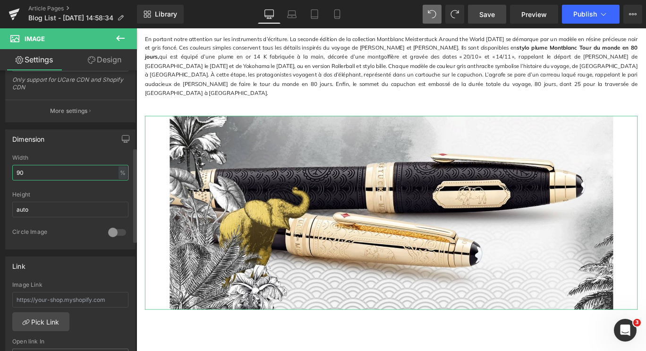
drag, startPoint x: 17, startPoint y: 170, endPoint x: 0, endPoint y: 171, distance: 17.5
click at [0, 171] on div "Dimension 90% Width 90 % % px auto Height auto 0 Circle Image" at bounding box center [70, 185] width 141 height 127
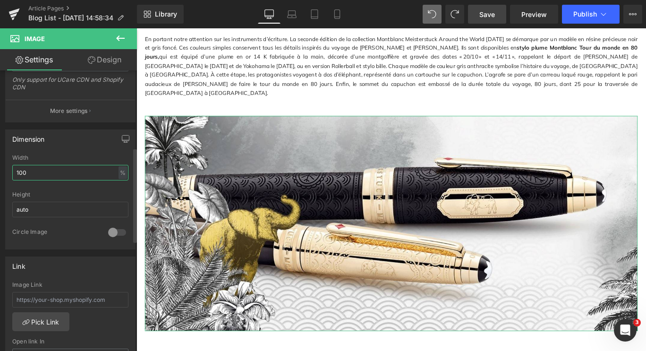
type input "100"
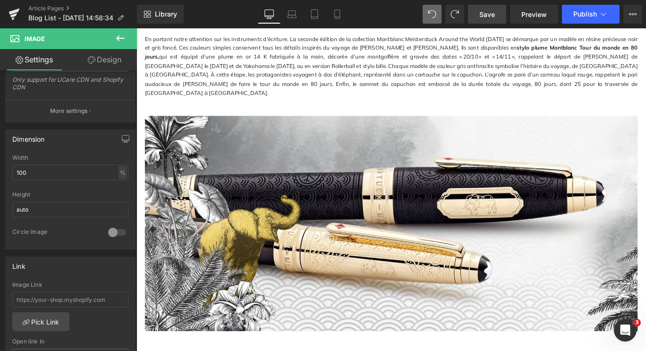
click at [486, 14] on span "Save" at bounding box center [487, 14] width 16 height 10
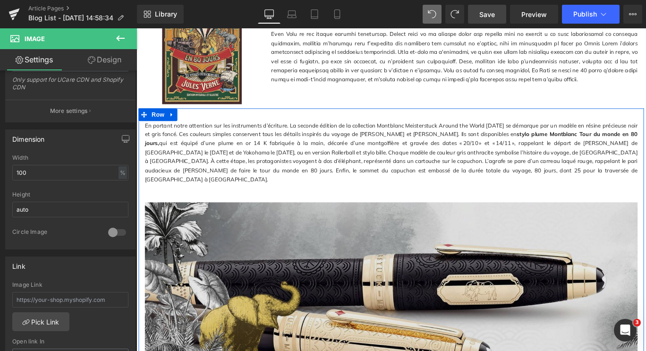
scroll to position [477, 0]
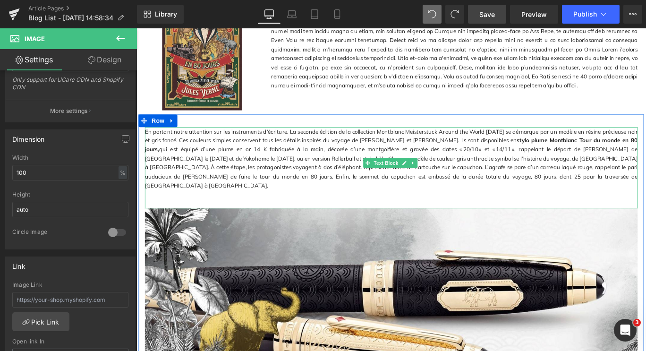
click at [200, 167] on p "En portant notre attention sur les instruments d’écriture. La seconde édition d…" at bounding box center [422, 174] width 553 height 71
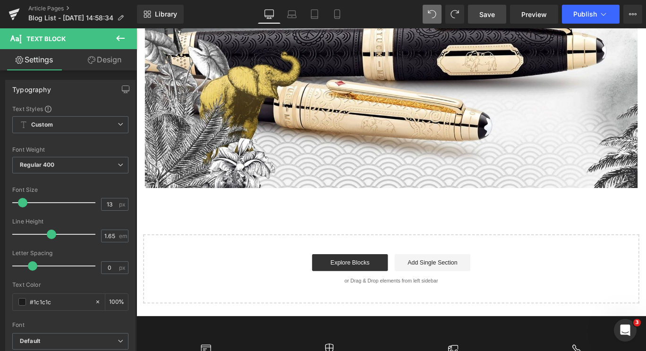
scroll to position [774, 0]
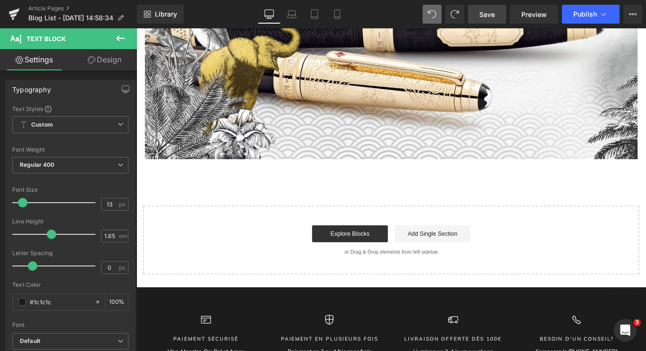
click at [122, 39] on icon at bounding box center [120, 38] width 11 height 11
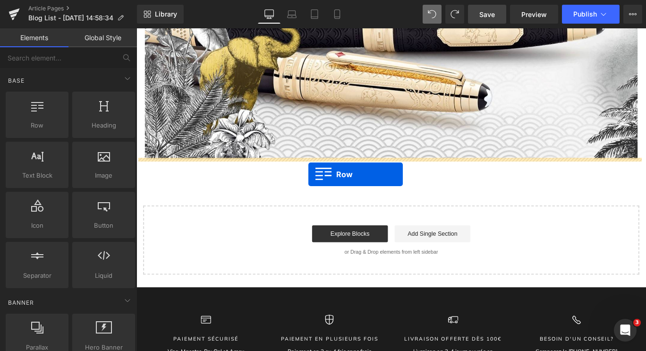
drag, startPoint x: 171, startPoint y: 144, endPoint x: 329, endPoint y: 191, distance: 165.0
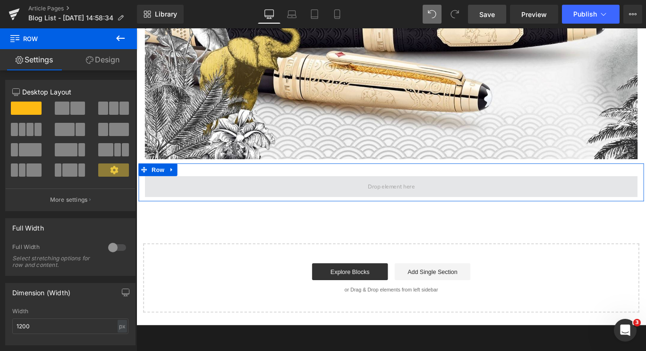
click at [382, 205] on span at bounding box center [422, 206] width 553 height 24
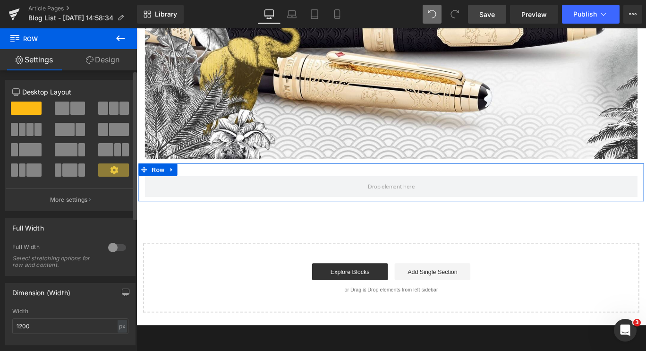
click at [64, 109] on span at bounding box center [62, 108] width 15 height 13
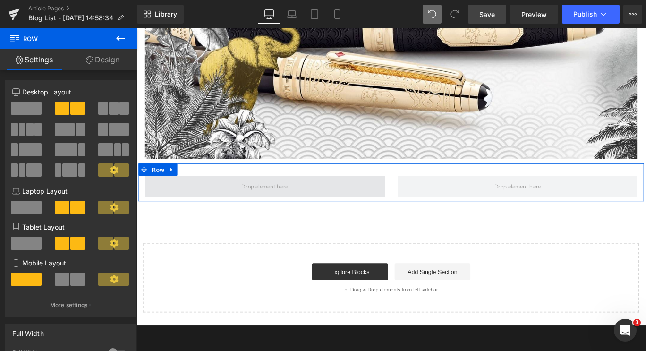
click at [240, 202] on span at bounding box center [280, 206] width 269 height 24
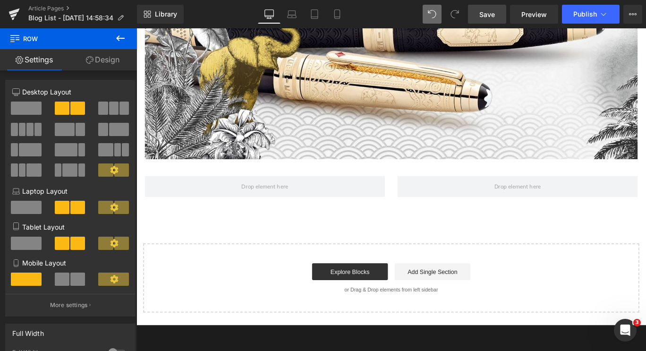
click at [124, 39] on icon at bounding box center [120, 38] width 11 height 11
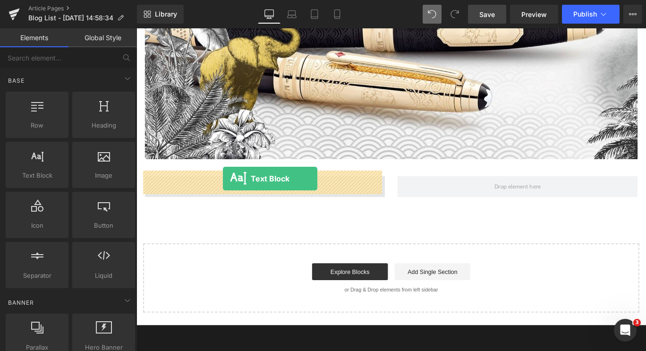
drag, startPoint x: 184, startPoint y: 197, endPoint x: 233, endPoint y: 197, distance: 49.6
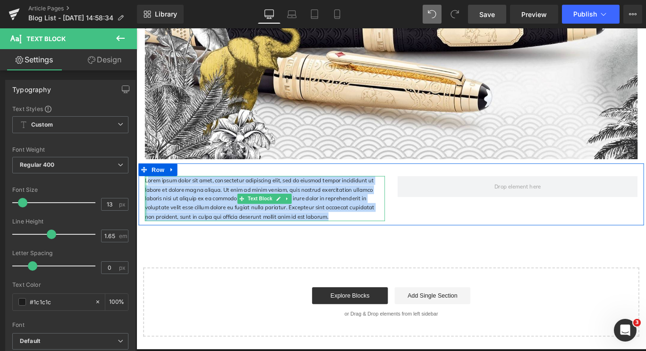
drag, startPoint x: 297, startPoint y: 234, endPoint x: 145, endPoint y: 194, distance: 156.8
click at [146, 194] on div "Lorem ipsum dolor sit amet, consectetur adipiscing elit, sed do eiusmod tempor …" at bounding box center [280, 219] width 269 height 51
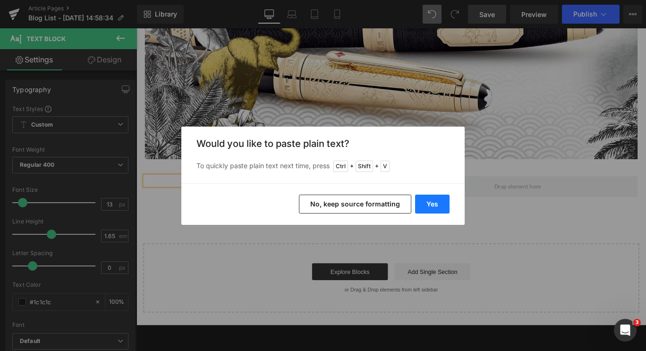
click at [439, 205] on button "Yes" at bounding box center [432, 204] width 34 height 19
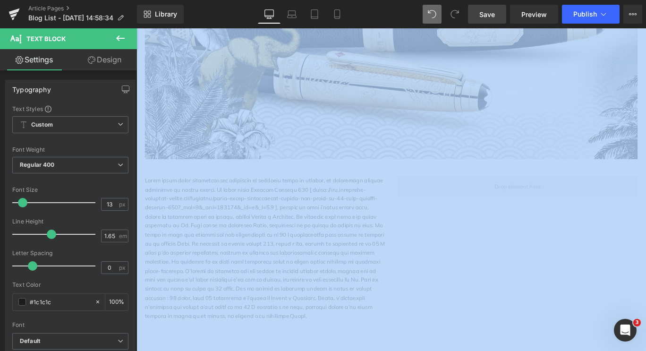
drag, startPoint x: 438, startPoint y: 337, endPoint x: 316, endPoint y: 341, distance: 122.9
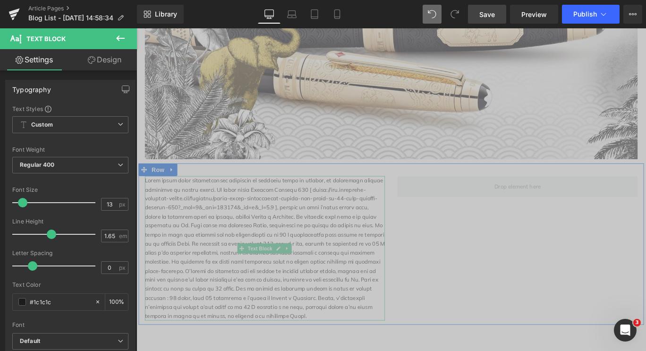
click at [338, 298] on p at bounding box center [280, 275] width 269 height 162
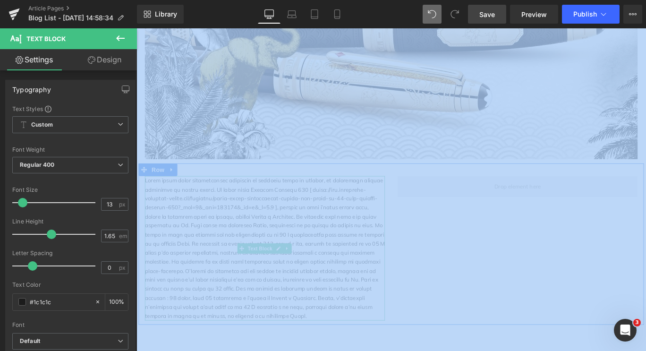
drag, startPoint x: 442, startPoint y: 339, endPoint x: 179, endPoint y: 234, distance: 283.4
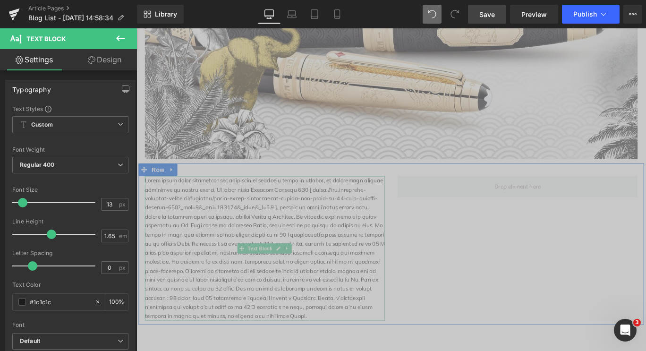
click at [247, 247] on p at bounding box center [280, 275] width 269 height 162
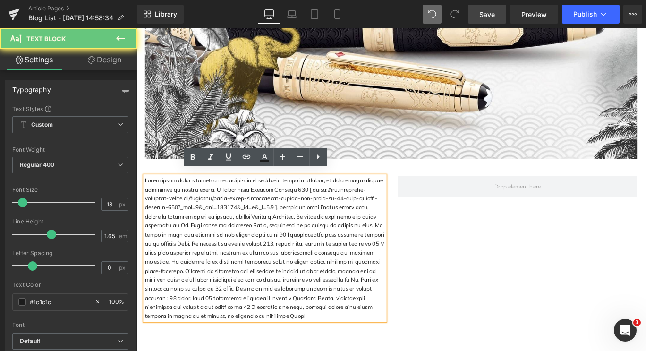
click at [247, 247] on p at bounding box center [280, 275] width 269 height 162
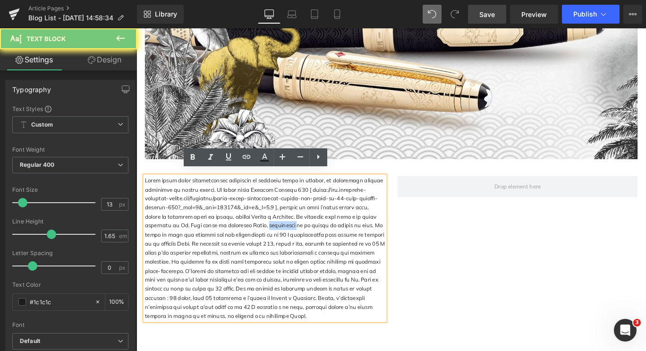
click at [247, 247] on p at bounding box center [280, 275] width 269 height 162
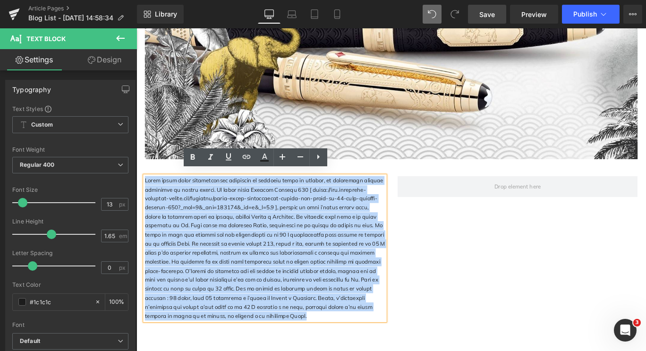
drag, startPoint x: 144, startPoint y: 194, endPoint x: 325, endPoint y: 343, distance: 234.5
click at [325, 343] on p at bounding box center [280, 275] width 269 height 162
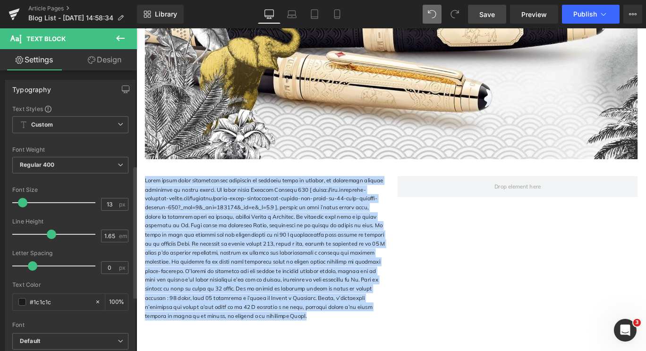
scroll to position [317, 0]
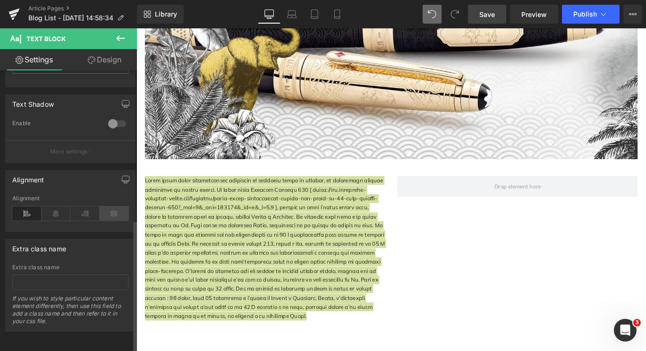
click at [110, 208] on icon at bounding box center [114, 213] width 29 height 14
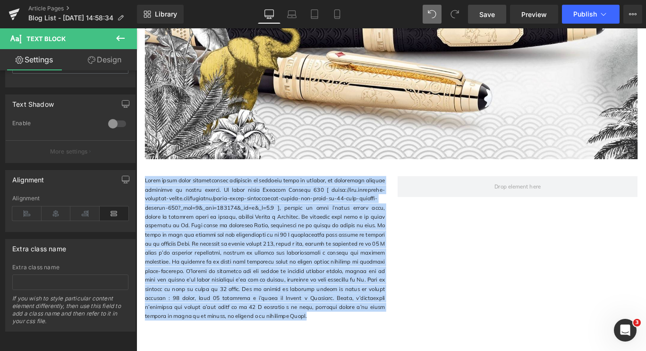
click at [232, 231] on p at bounding box center [280, 275] width 269 height 162
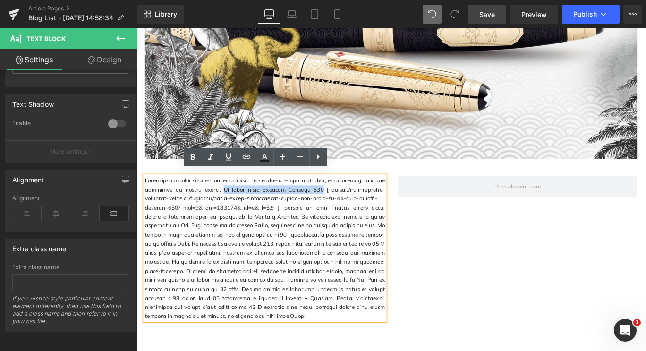
drag, startPoint x: 222, startPoint y: 203, endPoint x: 317, endPoint y: 202, distance: 95.0
click at [317, 202] on p at bounding box center [280, 275] width 269 height 162
click at [196, 152] on icon at bounding box center [192, 157] width 11 height 11
click at [340, 204] on p "Après cette pièce spectaculaire retraçant la dernière étape du périple, la coll…" at bounding box center [280, 275] width 269 height 162
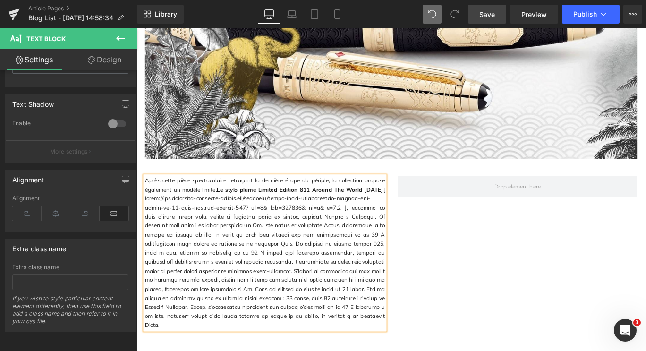
click at [276, 205] on strong "Le stylo plume Limited Edition 811 Around The World [DATE]" at bounding box center [320, 209] width 187 height 8
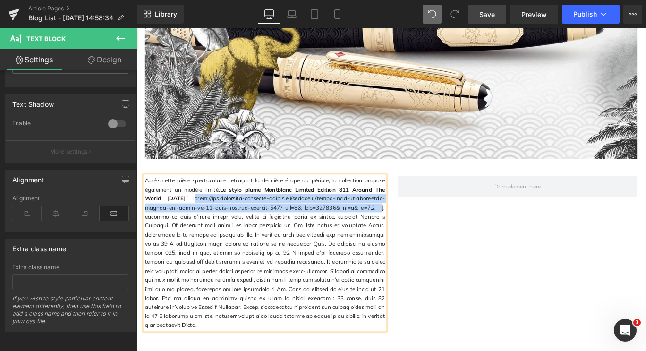
drag, startPoint x: 192, startPoint y: 211, endPoint x: 383, endPoint y: 224, distance: 190.8
click at [383, 224] on p "Après cette pièce spectaculaire retraçant la dernière étape du périple, la coll…" at bounding box center [280, 280] width 269 height 172
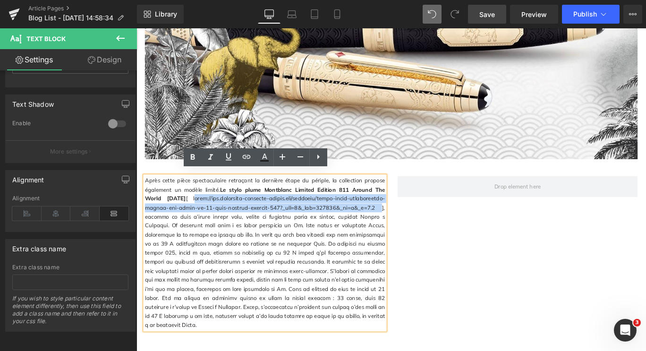
copy p "[URL][DOMAIN_NAME]"
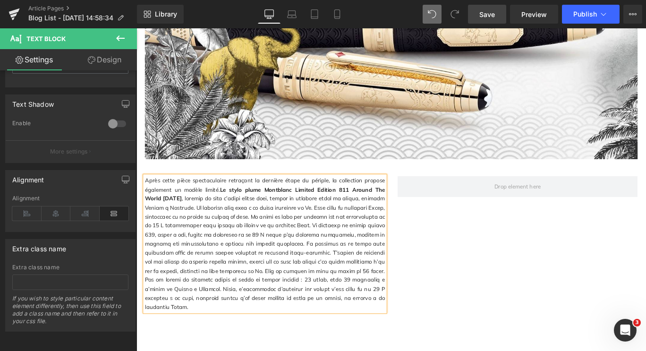
drag, startPoint x: 223, startPoint y: 202, endPoint x: 176, endPoint y: 211, distance: 47.6
click at [176, 211] on p "Après cette pièce spectaculaire retraçant la dernière étape du périple, la coll…" at bounding box center [280, 270] width 269 height 152
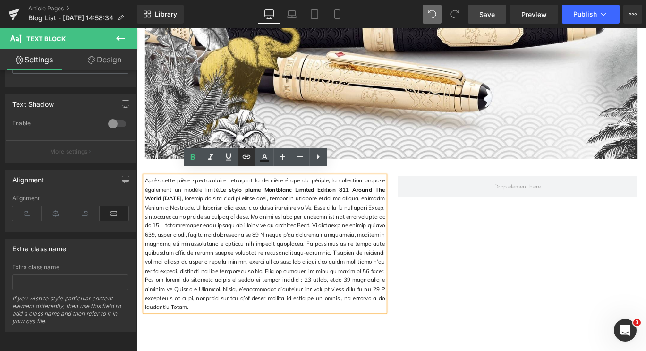
click at [0, 0] on icon at bounding box center [0, 0] width 0 height 0
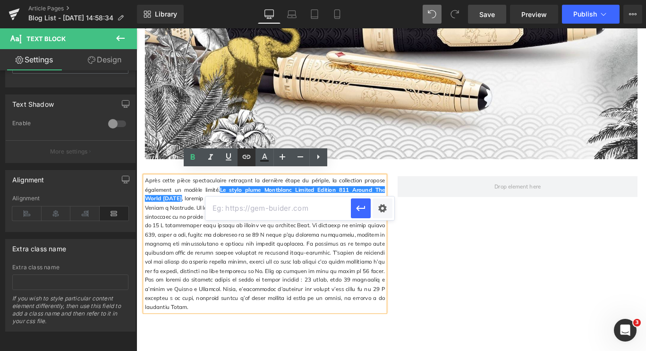
scroll to position [0, 0]
click at [287, 213] on input "text" at bounding box center [277, 208] width 145 height 24
paste input "[URL][DOMAIN_NAME]"
type input "[URL][DOMAIN_NAME]"
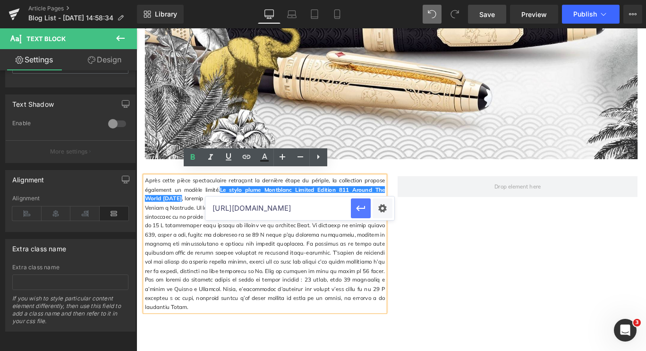
click at [361, 209] on icon "button" at bounding box center [360, 208] width 11 height 11
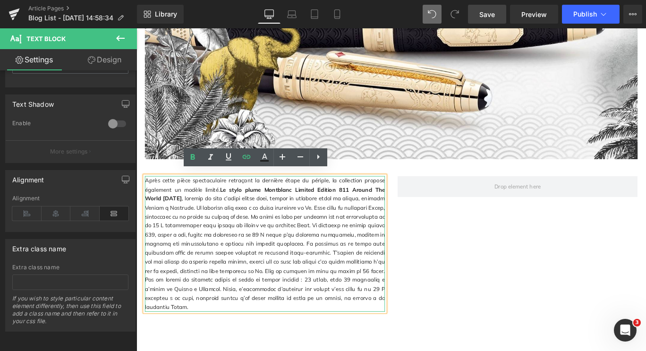
click at [214, 223] on p "Après cette pièce spectaculaire retraçant la dernière étape du périple, la coll…" at bounding box center [280, 270] width 269 height 152
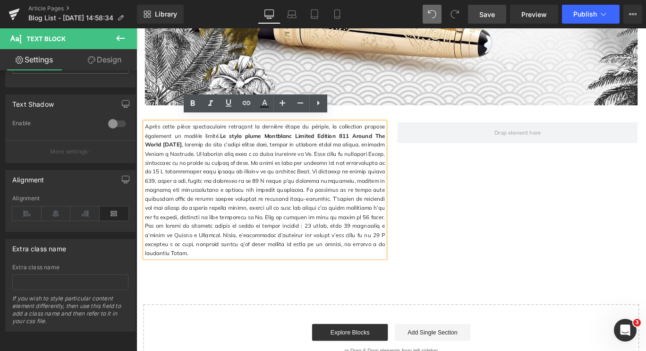
scroll to position [835, 0]
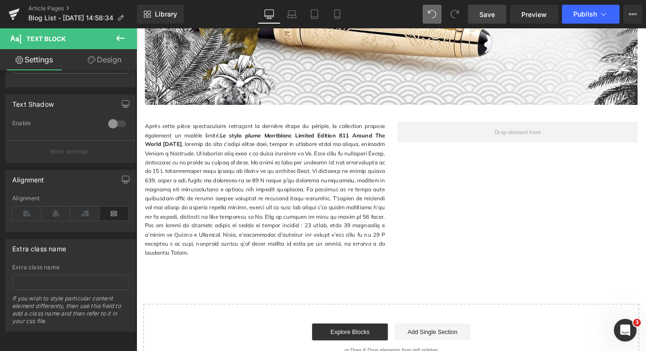
click at [122, 37] on icon at bounding box center [120, 38] width 11 height 11
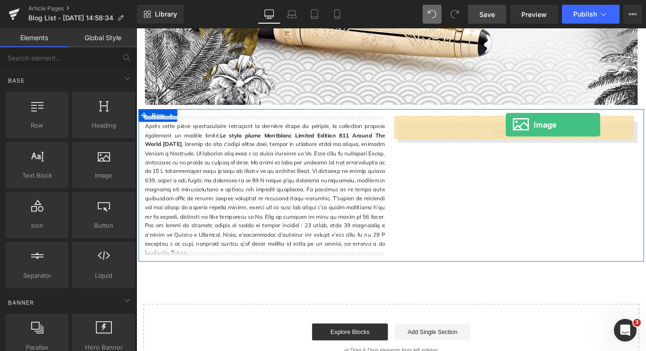
drag, startPoint x: 232, startPoint y: 198, endPoint x: 551, endPoint y: 137, distance: 324.3
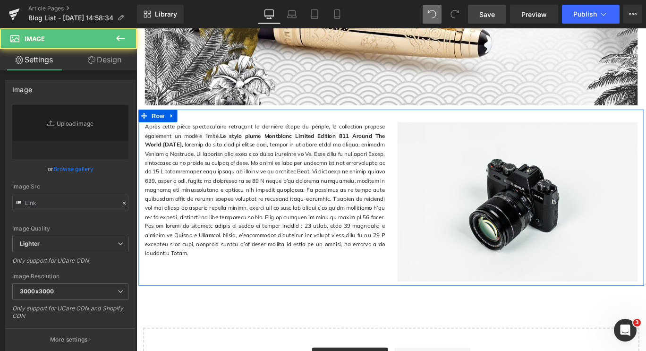
type input "//[DOMAIN_NAME][URL]"
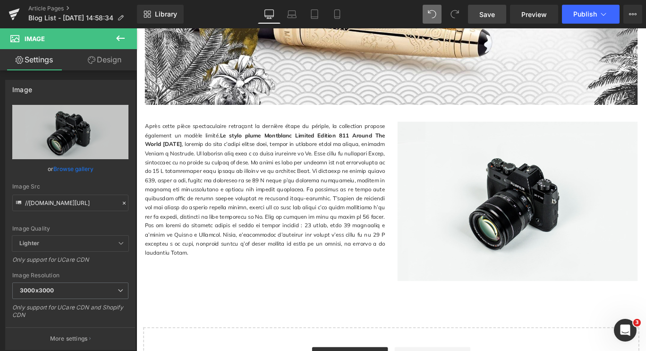
click at [123, 38] on icon at bounding box center [120, 38] width 9 height 6
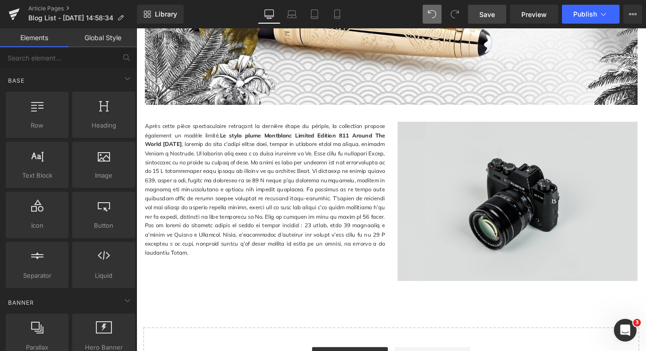
click at [533, 183] on img at bounding box center [563, 222] width 269 height 179
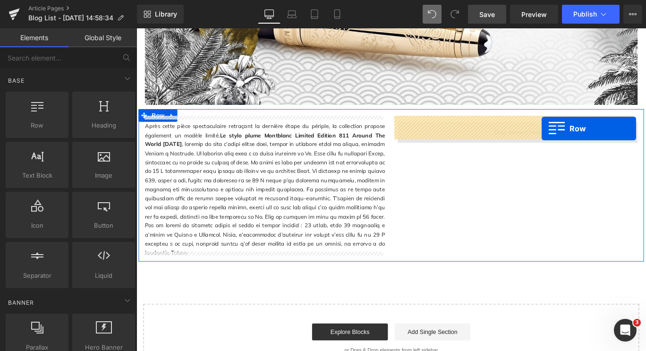
drag, startPoint x: 179, startPoint y: 152, endPoint x: 589, endPoint y: 138, distance: 411.2
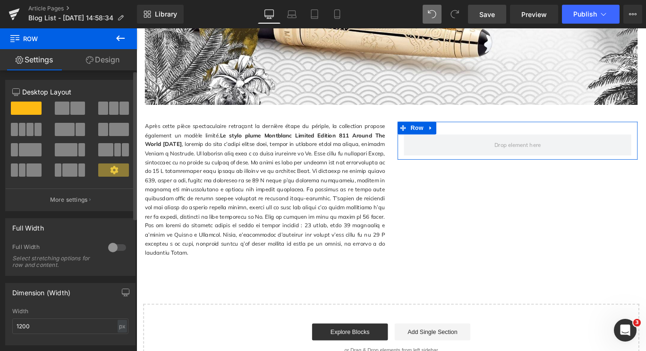
click at [67, 109] on span at bounding box center [62, 108] width 15 height 13
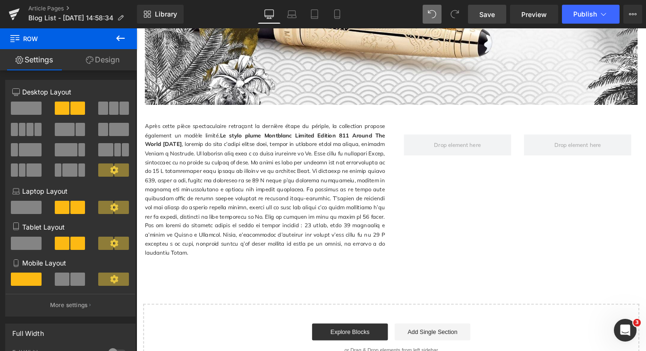
click at [119, 35] on icon at bounding box center [120, 38] width 11 height 11
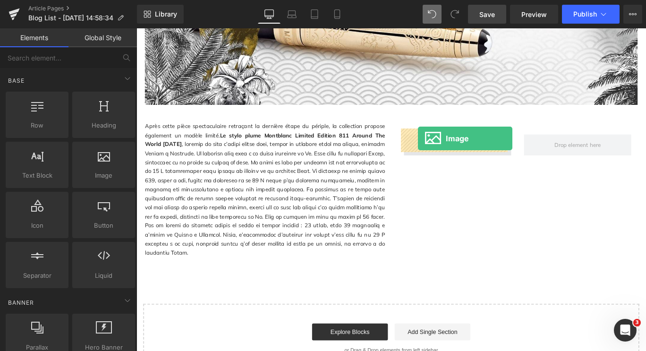
drag, startPoint x: 236, startPoint y: 191, endPoint x: 452, endPoint y: 152, distance: 219.4
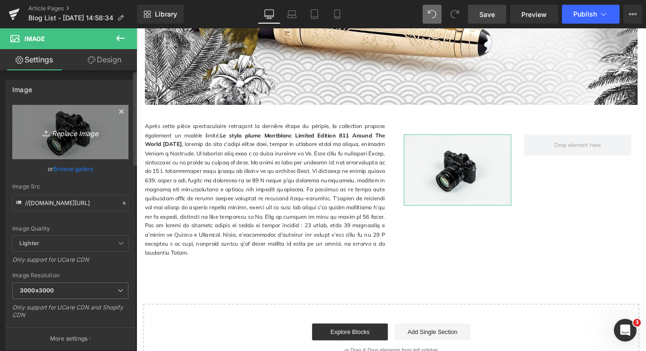
click at [91, 125] on link "Replace Image" at bounding box center [70, 132] width 116 height 54
type input "C:\fakepath\ATW 7.jpg"
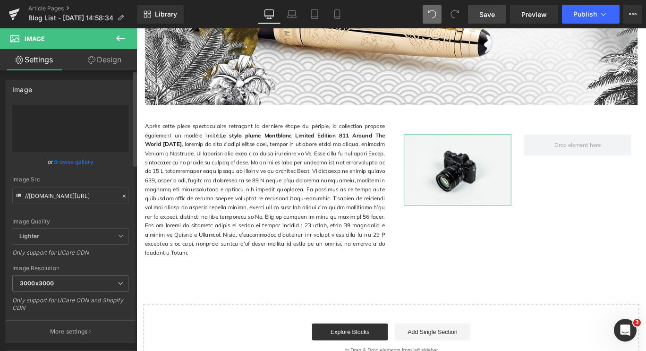
type input "[URL][DOMAIN_NAME]"
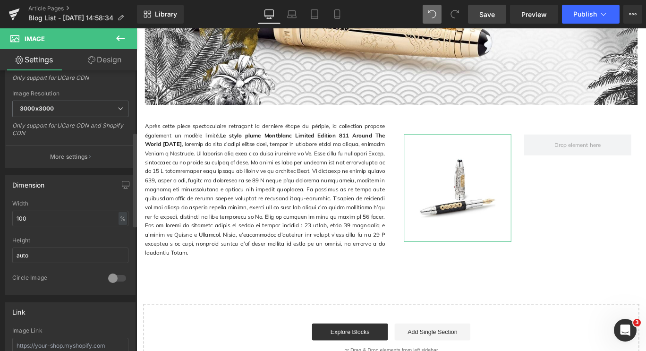
scroll to position [183, 0]
drag, startPoint x: 31, startPoint y: 215, endPoint x: 7, endPoint y: 215, distance: 24.1
click at [7, 215] on div "100% Width 100 % % px auto Height auto 0 Circle Image" at bounding box center [70, 247] width 129 height 94
type input "1"
type input "200"
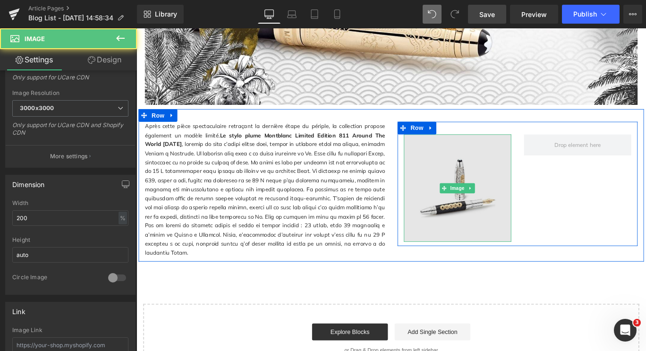
click at [470, 192] on img at bounding box center [496, 207] width 120 height 120
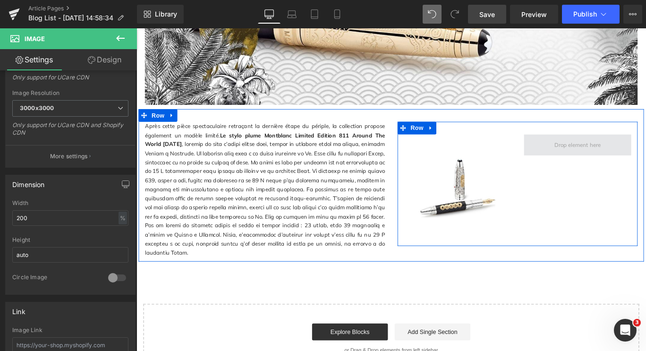
click at [602, 155] on span at bounding box center [631, 159] width 59 height 15
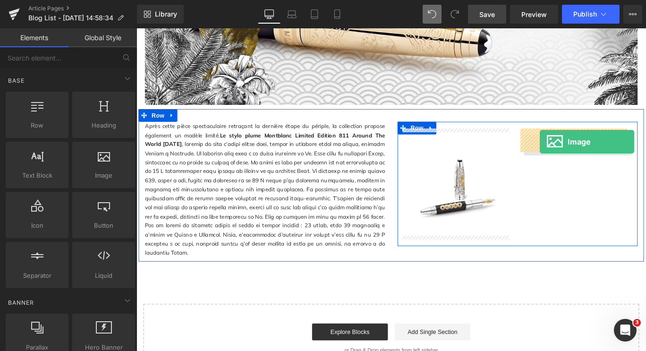
drag, startPoint x: 216, startPoint y: 192, endPoint x: 586, endPoint y: 154, distance: 372.3
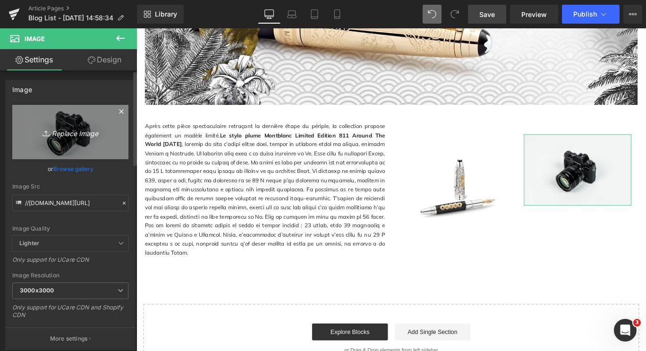
click at [55, 132] on icon "Replace Image" at bounding box center [71, 132] width 76 height 12
type input "C:\fakepath\ATW 8.jpg"
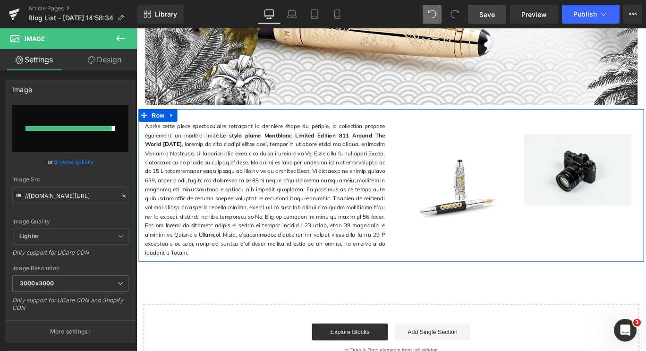
type input "[URL][DOMAIN_NAME]"
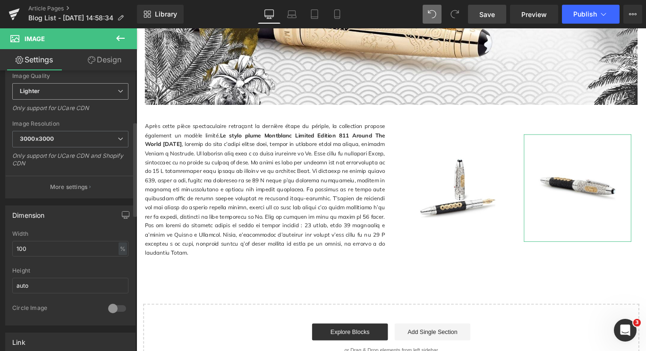
scroll to position [152, 0]
drag, startPoint x: 40, startPoint y: 255, endPoint x: 0, endPoint y: 252, distance: 40.3
click at [0, 252] on div "Dimension 100% Width 100 % % px auto Height auto 0 Circle Image" at bounding box center [70, 262] width 141 height 127
type input "200"
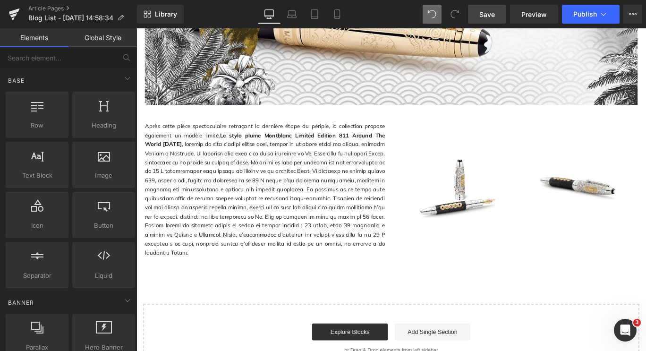
click at [485, 11] on span "Save" at bounding box center [487, 14] width 16 height 10
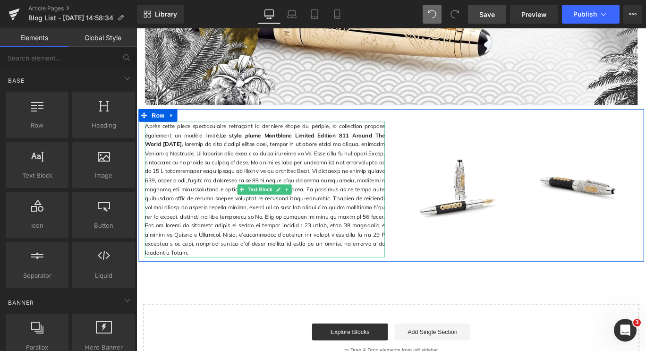
scroll to position [875, 0]
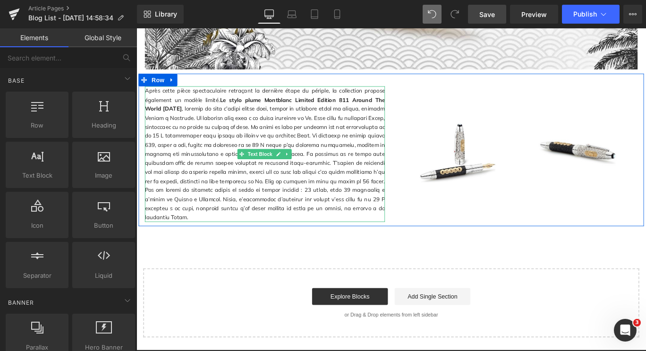
click at [192, 230] on p "Après cette pièce spectaculaire retraçant la dernière étape du périple, la coll…" at bounding box center [280, 169] width 269 height 152
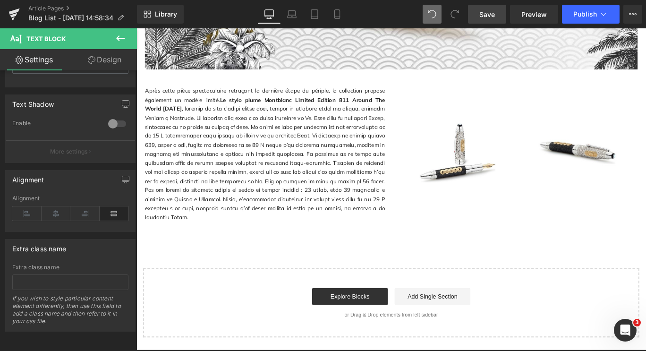
scroll to position [317, 0]
click at [120, 36] on icon at bounding box center [120, 38] width 11 height 11
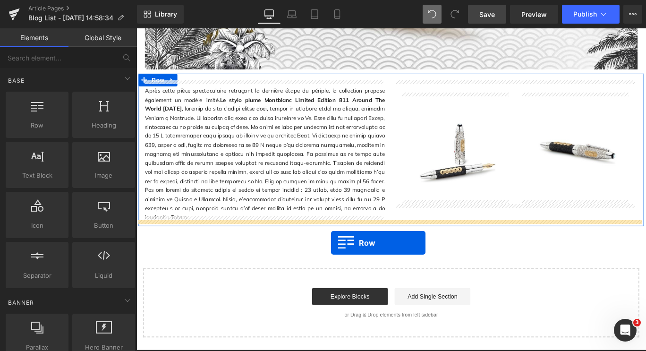
drag, startPoint x: 159, startPoint y: 130, endPoint x: 354, endPoint y: 269, distance: 239.2
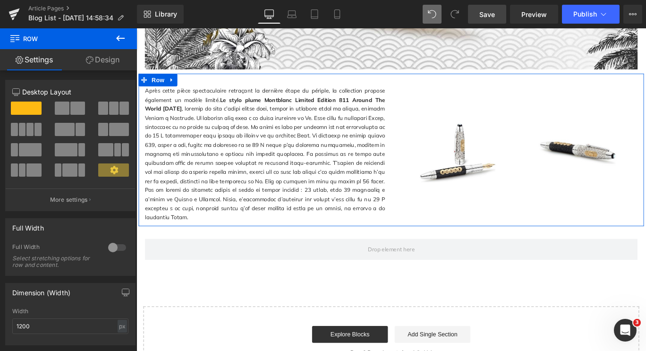
click at [120, 32] on button at bounding box center [120, 38] width 33 height 21
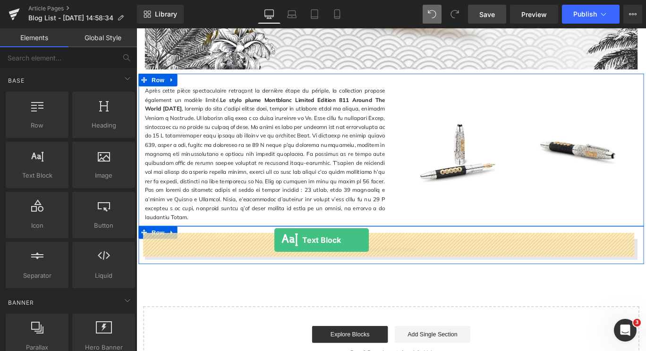
drag, startPoint x: 176, startPoint y: 191, endPoint x: 291, endPoint y: 265, distance: 137.3
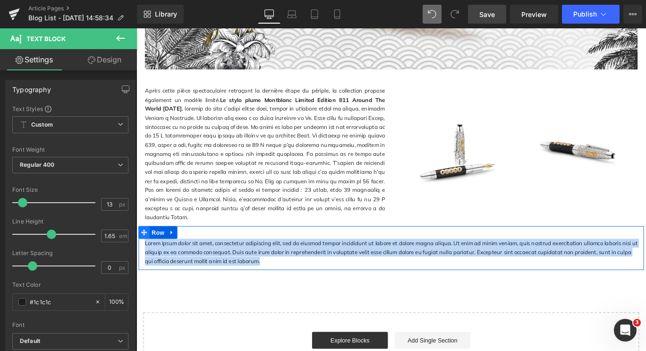
drag, startPoint x: 260, startPoint y: 283, endPoint x: 142, endPoint y: 247, distance: 123.4
click at [142, 250] on div "Lorem ipsum dolor sit amet, consectetur adipiscing elit, sed do eiusmod tempor …" at bounding box center [422, 274] width 567 height 49
paste div
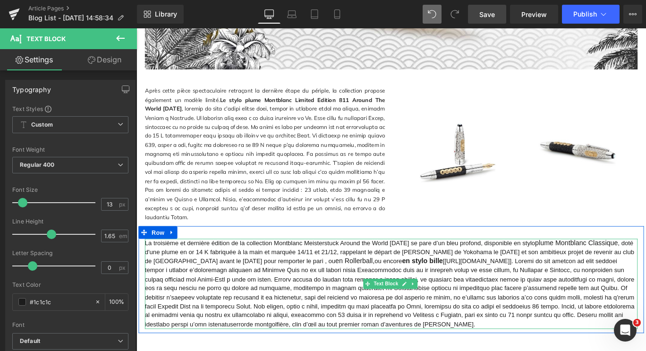
click at [262, 273] on span ", doté d'une plume en or 14 K fabriquée à la main et marquée 14/11 et 21/12, ra…" at bounding box center [420, 279] width 549 height 28
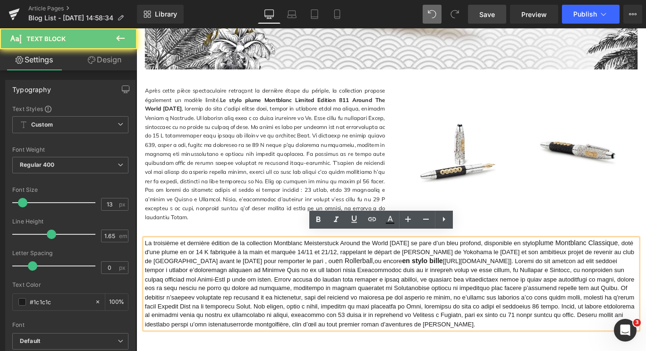
click at [262, 273] on span ", doté d'une plume en or 14 K fabriquée à la main et marquée 14/11 et 21/12, ra…" at bounding box center [420, 279] width 549 height 28
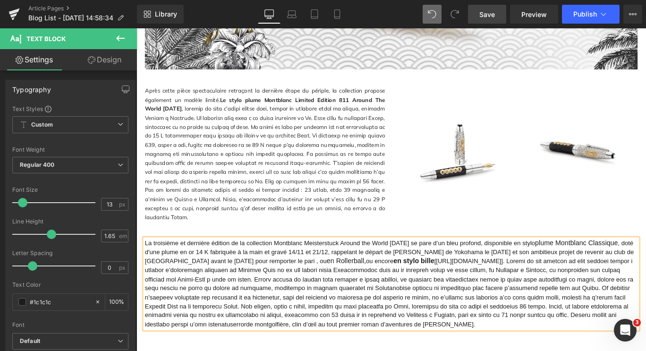
click at [184, 271] on span ", doté d'une plume en or 14 K fabriquée à la main et gravé 14/11 et 21/12, rapp…" at bounding box center [420, 279] width 548 height 28
click at [275, 275] on span ", doté d'une plume en or 18 K fabriquée à la main et gravé 14/11 et 21/12, rapp…" at bounding box center [420, 279] width 548 height 28
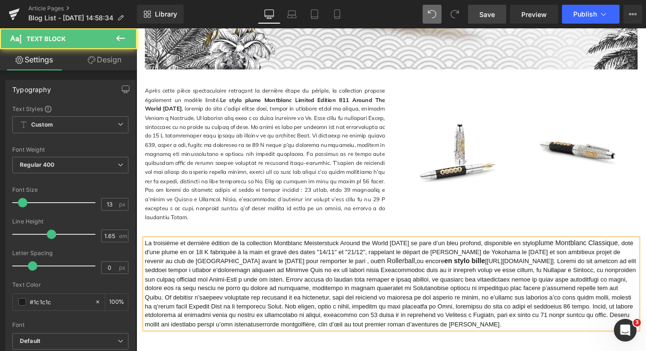
click at [451, 285] on span "ou encore" at bounding box center [466, 289] width 31 height 8
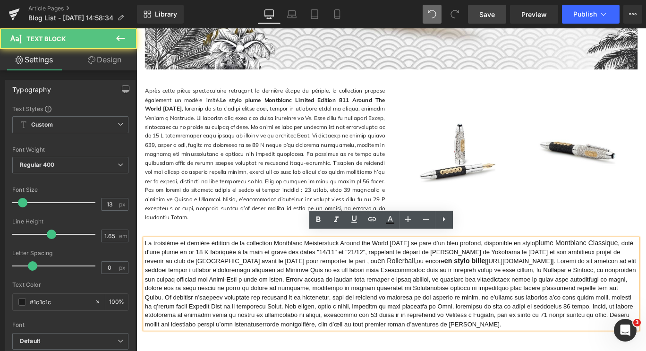
click at [451, 285] on span "ou encore" at bounding box center [466, 289] width 31 height 8
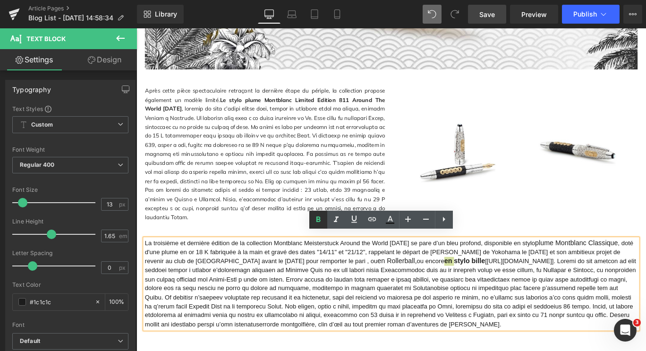
click at [322, 223] on icon at bounding box center [318, 219] width 11 height 11
click at [490, 285] on strong "stylo bille" at bounding box center [507, 289] width 35 height 8
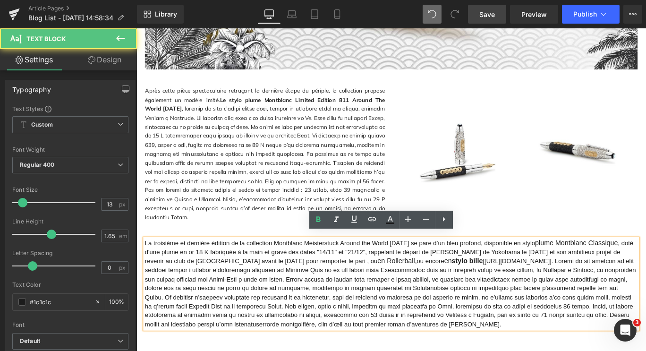
click at [584, 265] on span "plume Montblanc Classique" at bounding box center [630, 269] width 93 height 8
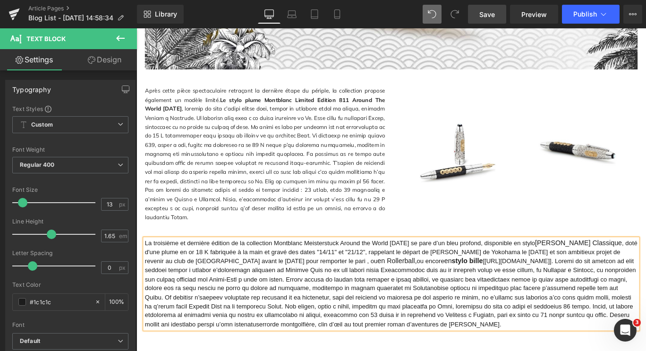
click at [621, 265] on span "[PERSON_NAME] Classique" at bounding box center [632, 269] width 97 height 8
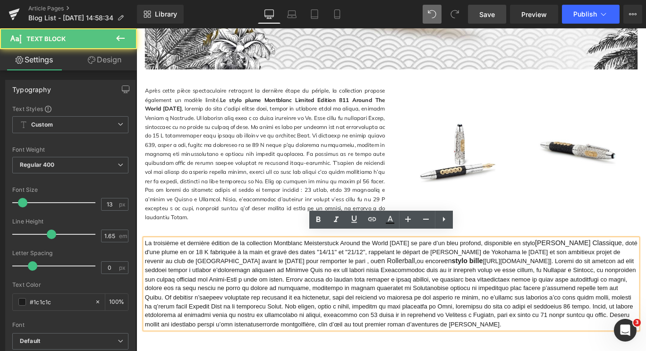
click at [621, 265] on span "[PERSON_NAME] Classique" at bounding box center [632, 269] width 97 height 8
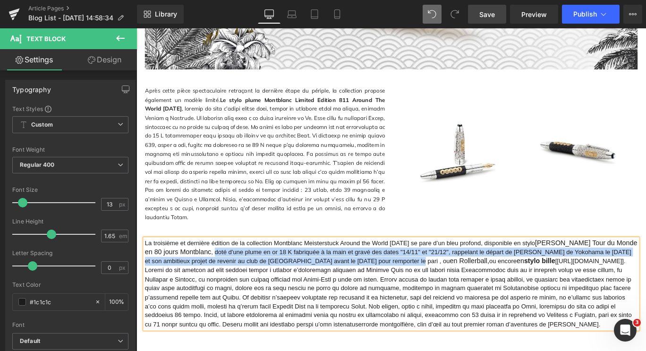
drag, startPoint x: 180, startPoint y: 273, endPoint x: 344, endPoint y: 280, distance: 164.0
click at [344, 280] on span ", doté d'une plume en or 18 K fabriquée à la main et gravé des dates "14/11" et…" at bounding box center [419, 283] width 546 height 17
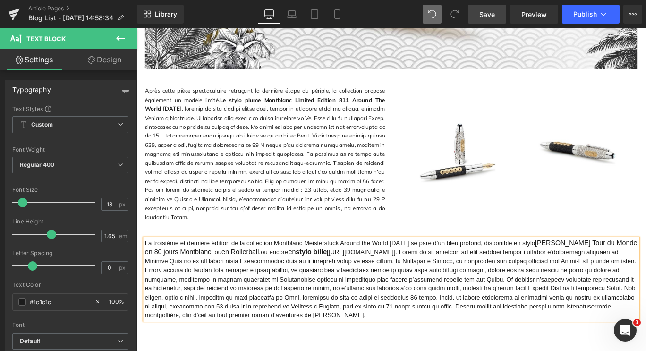
click at [315, 274] on strong "stylo bille" at bounding box center [332, 278] width 35 height 8
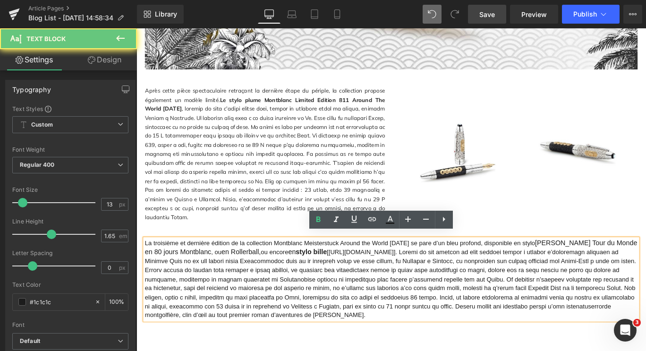
click at [315, 274] on strong "stylo bille" at bounding box center [332, 278] width 35 height 8
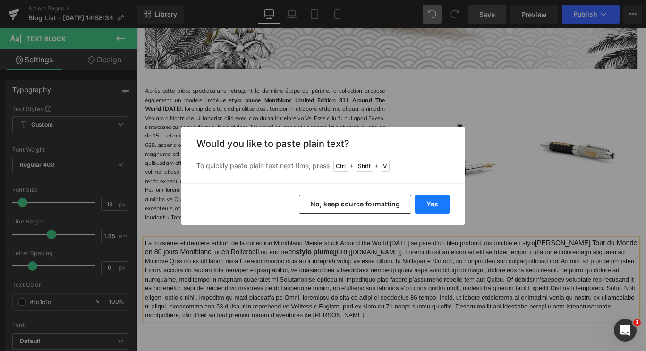
click at [430, 202] on button "Yes" at bounding box center [432, 204] width 34 height 19
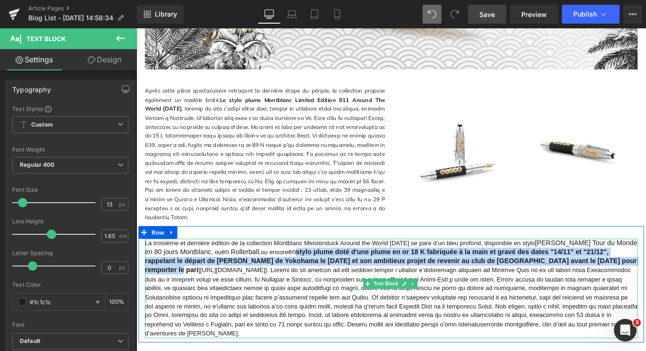
drag, startPoint x: 270, startPoint y: 273, endPoint x: 537, endPoint y: 282, distance: 267.5
click at [537, 282] on p "La troisième et dernière édition de la collection Montblanc Meisterstuck Around…" at bounding box center [422, 319] width 553 height 111
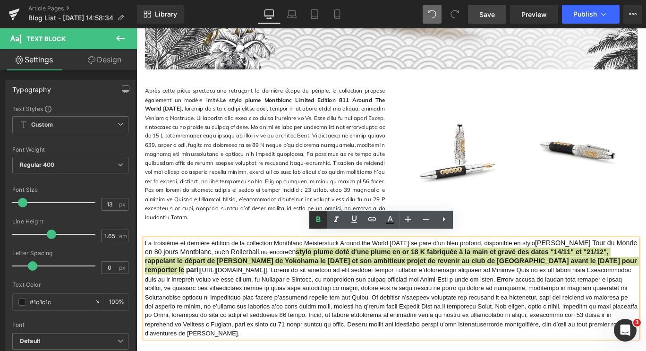
click at [320, 218] on icon at bounding box center [318, 219] width 11 height 11
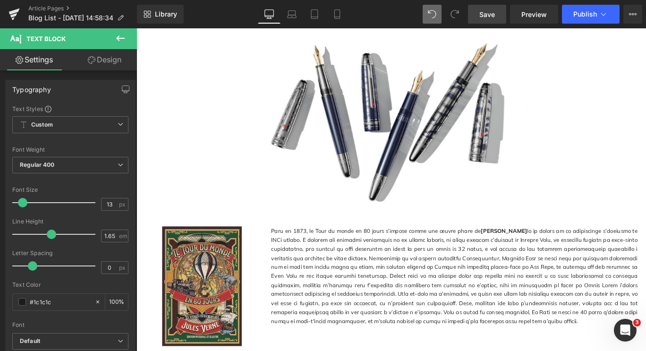
scroll to position [333, 0]
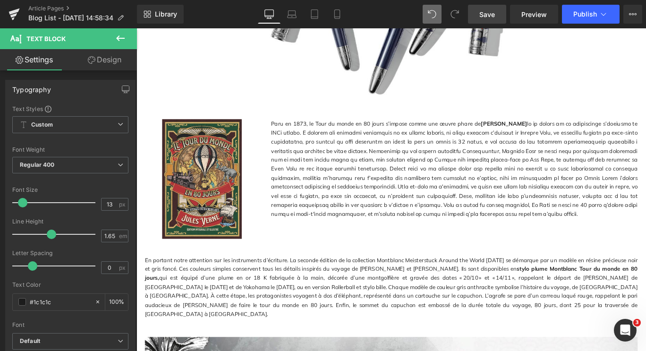
click at [520, 191] on p "Paru en 1873, le Tour du monde en 80 jours s’impose comme une œuvre phare de [P…" at bounding box center [493, 185] width 411 height 111
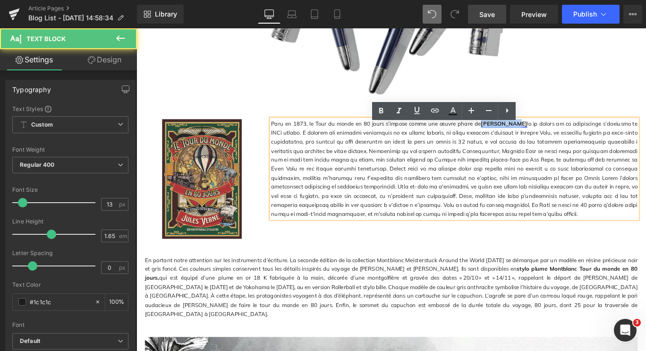
drag, startPoint x: 515, startPoint y: 141, endPoint x: 546, endPoint y: 139, distance: 31.2
click at [546, 139] on link "[PERSON_NAME]" at bounding box center [549, 135] width 52 height 8
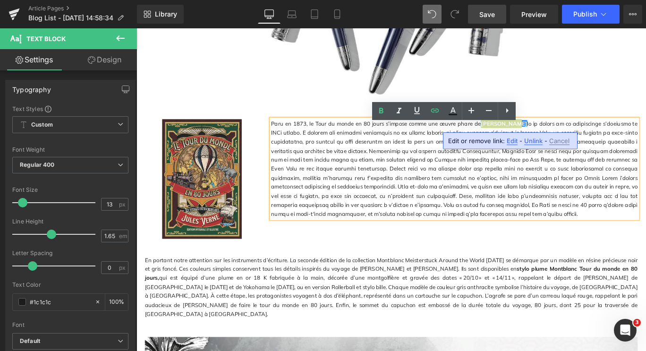
click at [556, 141] on span "Cancel" at bounding box center [559, 141] width 20 height 8
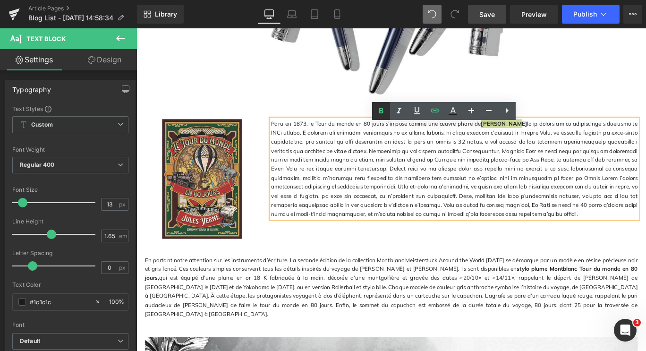
click at [384, 107] on icon at bounding box center [381, 110] width 11 height 11
click at [539, 180] on p "Paru en 1873, le Tour du monde en 80 jours s’impose comme une œuvre phare de [P…" at bounding box center [493, 185] width 411 height 111
click at [524, 139] on link "[PERSON_NAME]" at bounding box center [549, 135] width 51 height 8
click at [488, 11] on span "Save" at bounding box center [487, 14] width 16 height 10
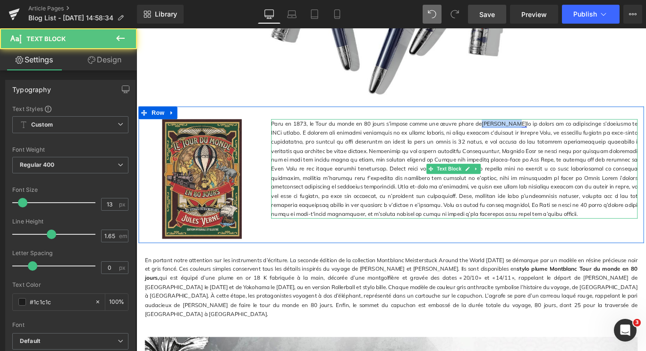
drag, startPoint x: 515, startPoint y: 141, endPoint x: 546, endPoint y: 143, distance: 30.7
click at [546, 139] on link "[PERSON_NAME]" at bounding box center [549, 135] width 51 height 8
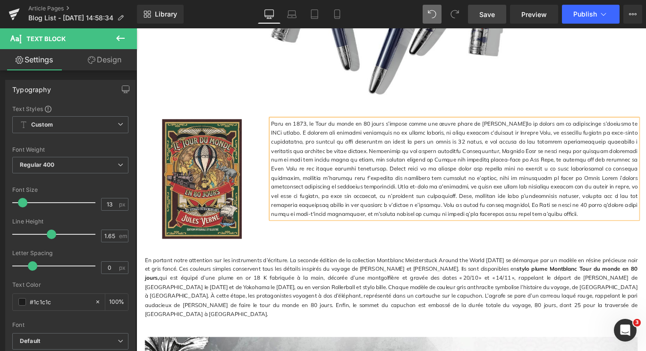
click at [503, 15] on link "Save" at bounding box center [487, 14] width 38 height 19
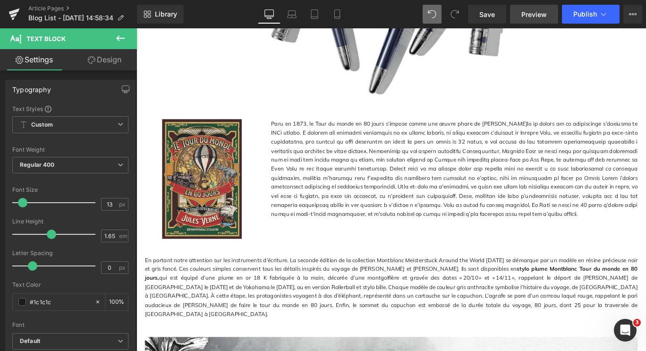
click at [525, 11] on span "Preview" at bounding box center [534, 14] width 26 height 10
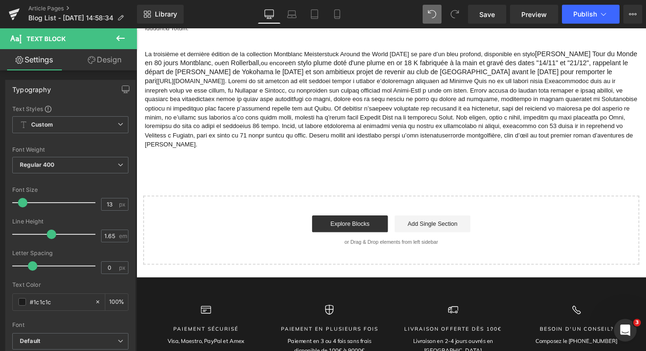
scroll to position [1088, 0]
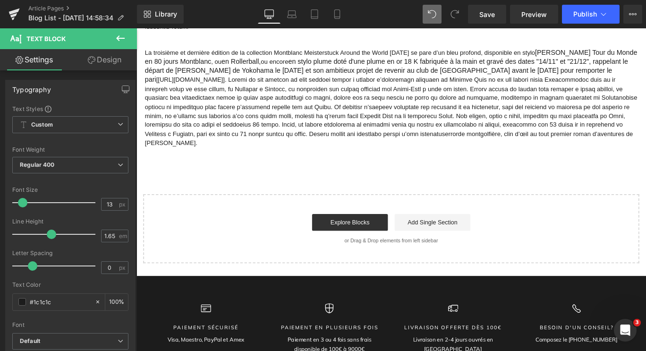
click at [124, 38] on icon at bounding box center [120, 38] width 9 height 6
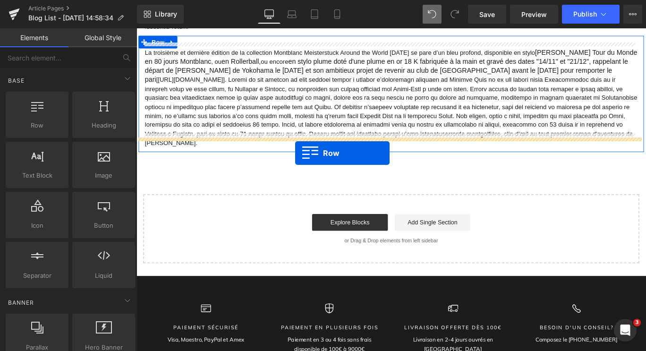
drag, startPoint x: 175, startPoint y: 147, endPoint x: 315, endPoint y: 169, distance: 141.5
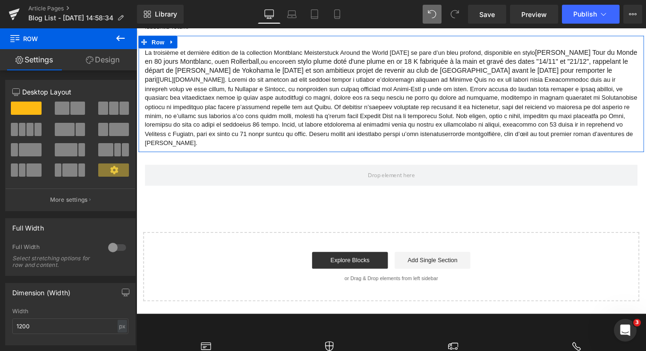
click at [121, 34] on icon at bounding box center [120, 38] width 11 height 11
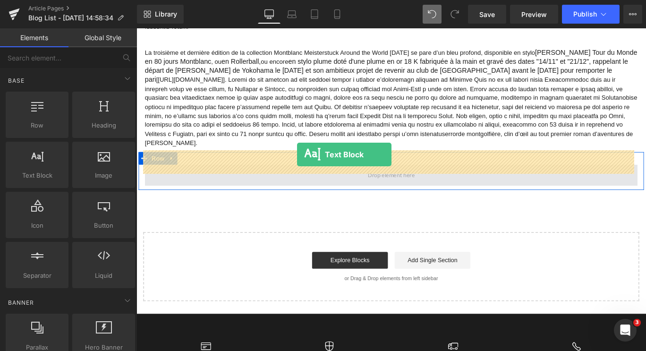
drag, startPoint x: 164, startPoint y: 190, endPoint x: 316, endPoint y: 174, distance: 152.5
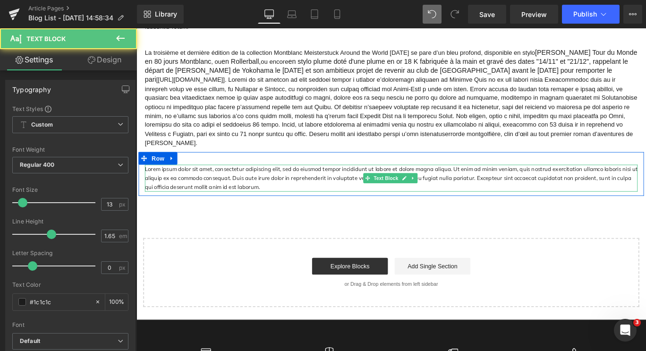
click at [264, 184] on p "Lorem ipsum dolor sit amet, consectetur adipiscing elit, sed do eiusmod tempor …" at bounding box center [422, 196] width 553 height 30
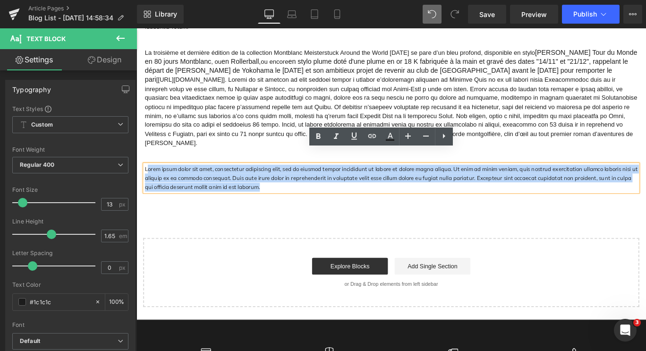
drag, startPoint x: 244, startPoint y: 191, endPoint x: 145, endPoint y: 166, distance: 101.8
click at [146, 181] on p "Lorem ipsum dolor sit amet, consectetur adipiscing elit, sed do eiusmod tempor …" at bounding box center [422, 196] width 553 height 30
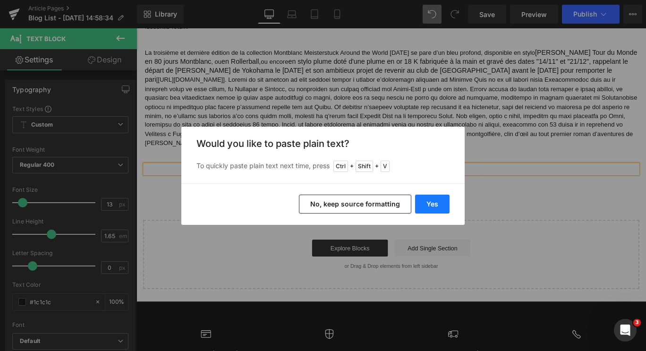
click at [428, 203] on button "Yes" at bounding box center [432, 204] width 34 height 19
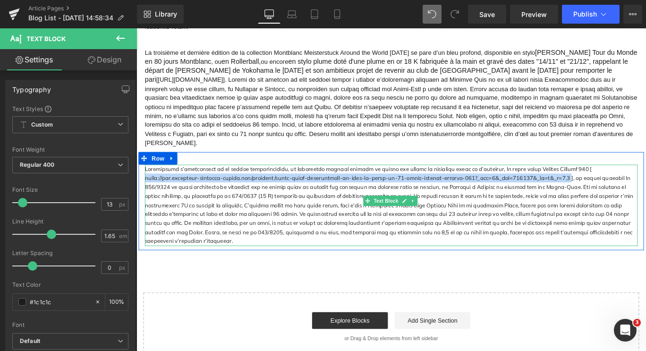
drag, startPoint x: 615, startPoint y: 171, endPoint x: 541, endPoint y: 177, distance: 74.4
click at [541, 181] on div at bounding box center [422, 226] width 553 height 91
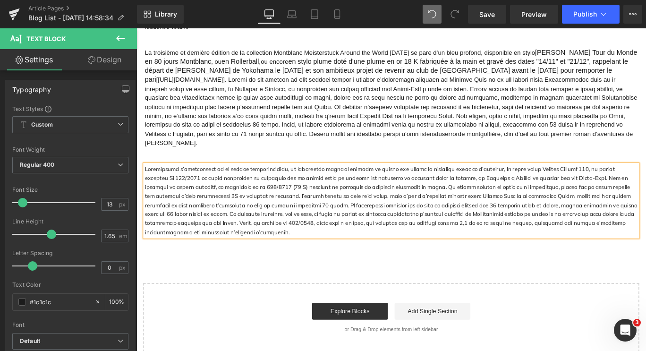
click at [209, 240] on div at bounding box center [422, 221] width 553 height 81
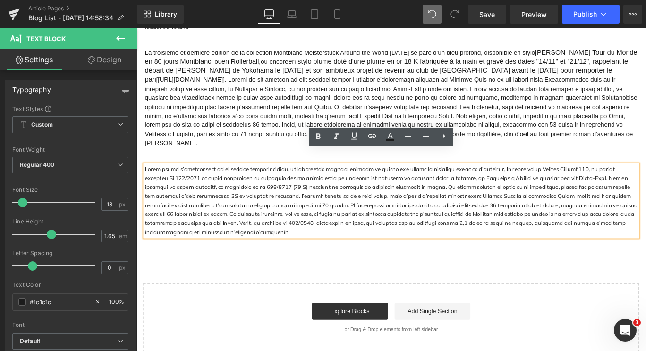
scroll to position [1157, 0]
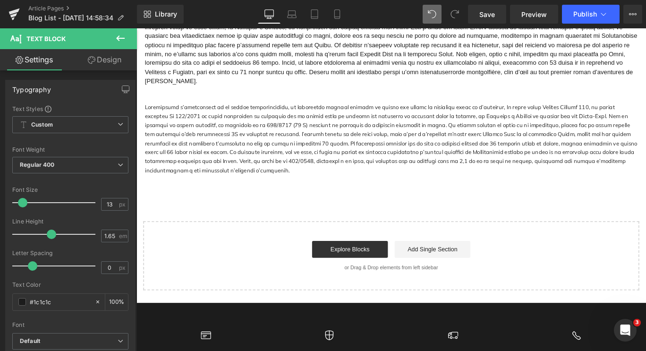
click at [127, 37] on button at bounding box center [120, 38] width 33 height 21
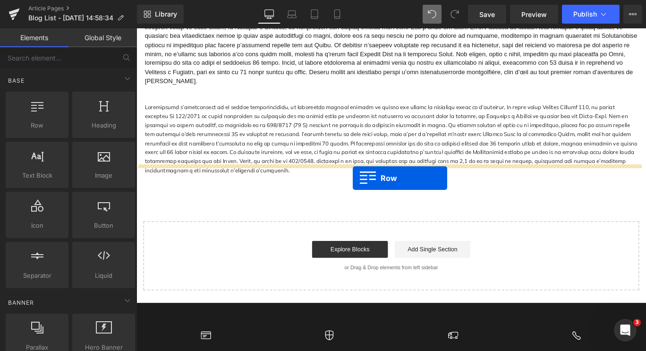
drag, startPoint x: 229, startPoint y: 171, endPoint x: 379, endPoint y: 196, distance: 152.2
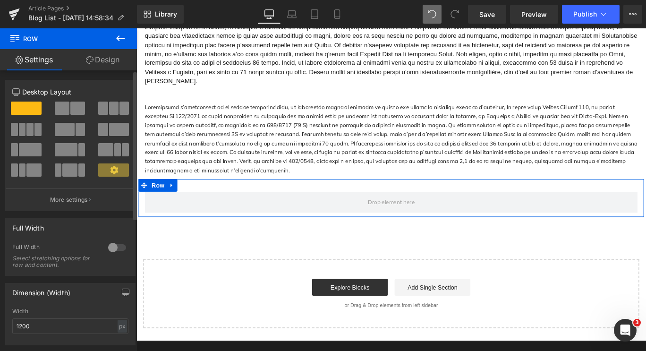
click at [111, 127] on span at bounding box center [119, 129] width 20 height 13
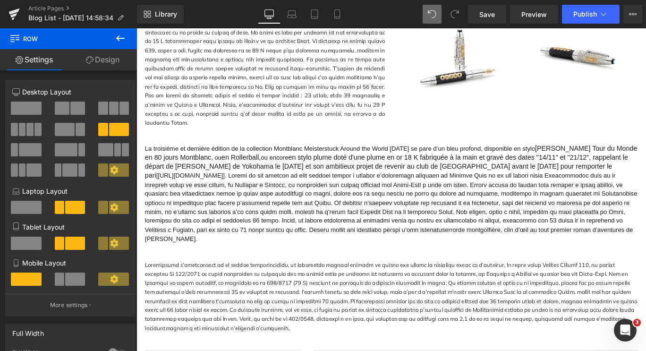
scroll to position [984, 0]
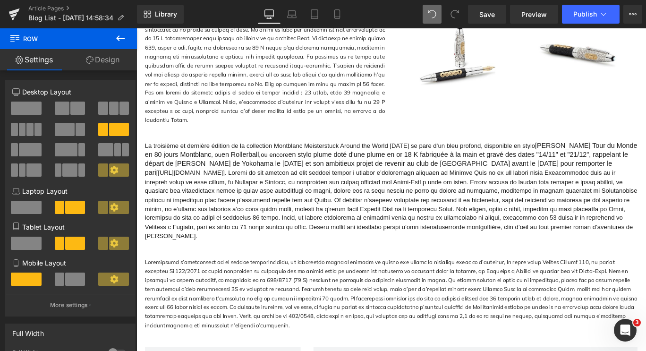
click at [118, 39] on icon at bounding box center [120, 38] width 9 height 6
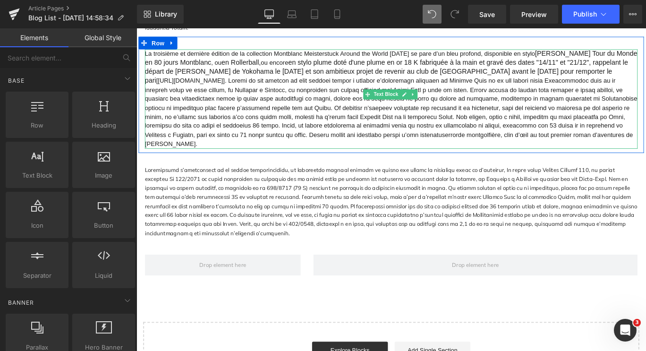
scroll to position [1087, 0]
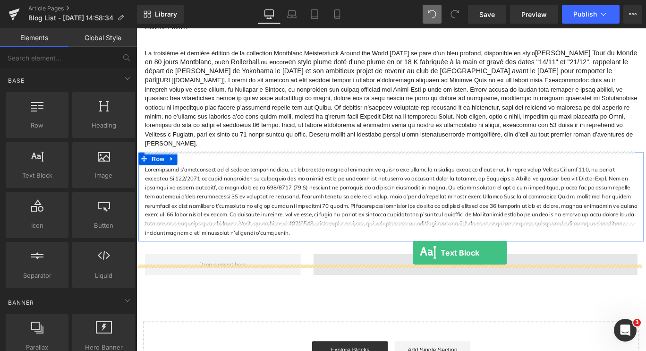
drag, startPoint x: 150, startPoint y: 194, endPoint x: 445, endPoint y: 280, distance: 307.3
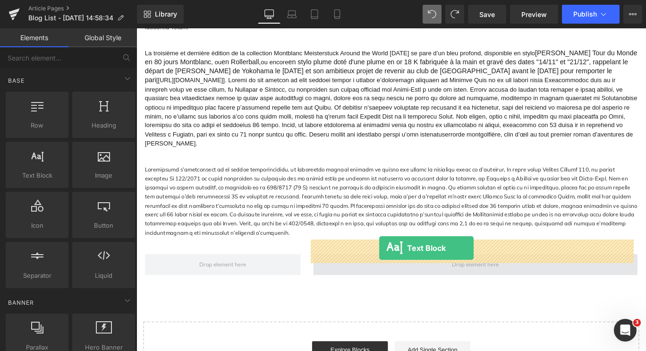
drag, startPoint x: 179, startPoint y: 196, endPoint x: 408, endPoint y: 275, distance: 243.0
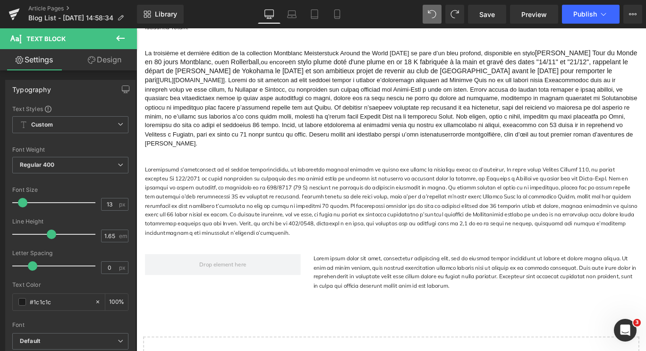
click at [119, 37] on icon at bounding box center [120, 38] width 11 height 11
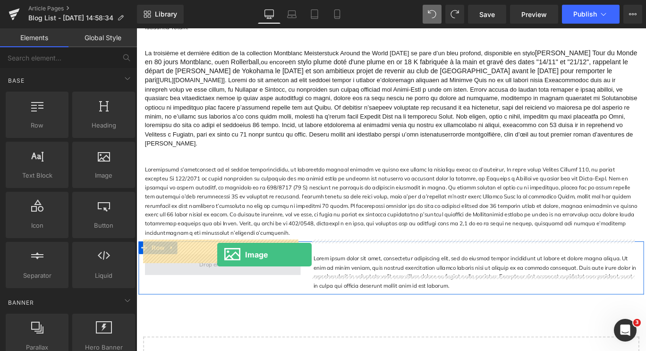
drag, startPoint x: 234, startPoint y: 196, endPoint x: 227, endPoint y: 281, distance: 84.8
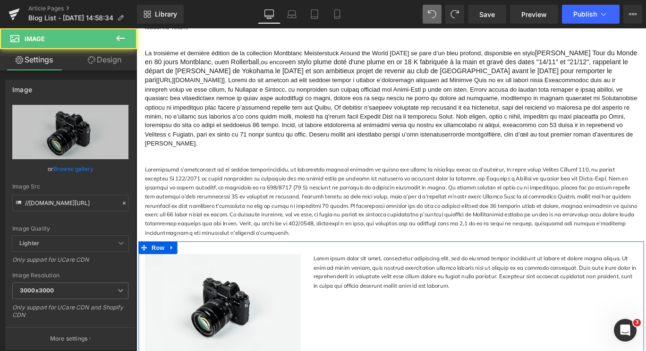
click at [404, 298] on p "Lorem ipsum dolor sit amet, consectetur adipiscing elit, sed do eiusmod tempor …" at bounding box center [517, 302] width 364 height 41
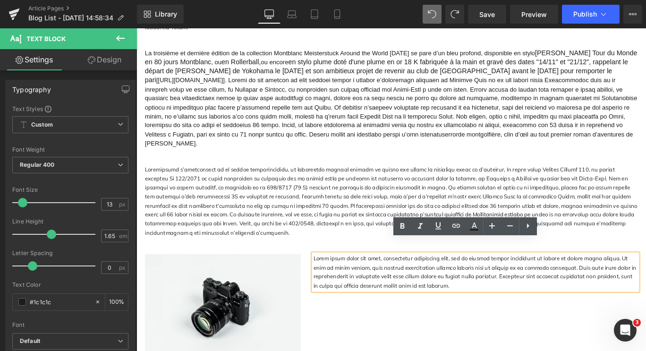
click at [480, 287] on p "Lorem ipsum dolor sit amet, consectetur adipiscing elit, sed do eiusmod tempor …" at bounding box center [517, 302] width 364 height 41
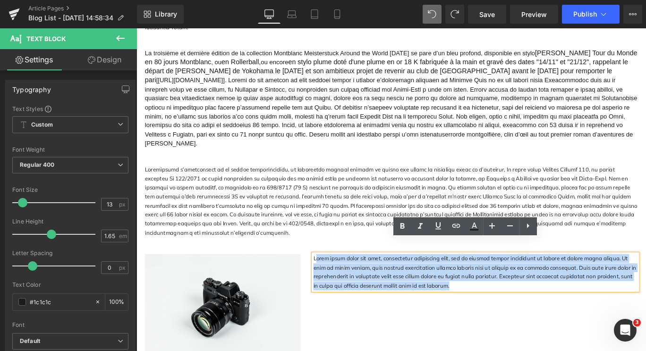
drag, startPoint x: 477, startPoint y: 301, endPoint x: 335, endPoint y: 265, distance: 146.2
click at [335, 282] on p "Lorem ipsum dolor sit amet, consectetur adipiscing elit, sed do eiusmod tempor …" at bounding box center [517, 302] width 364 height 41
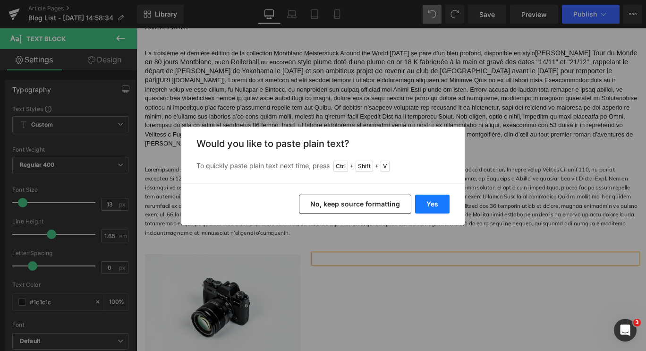
click at [431, 200] on button "Yes" at bounding box center [432, 204] width 34 height 19
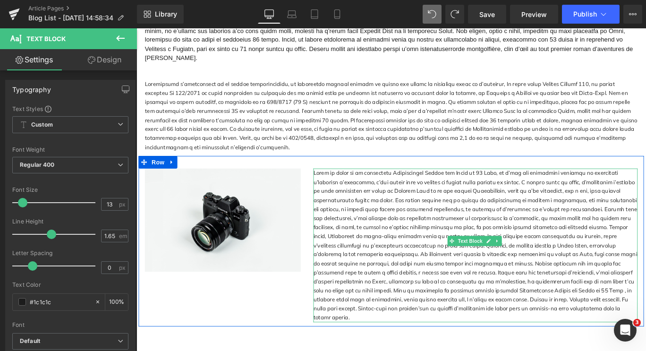
scroll to position [1186, 0]
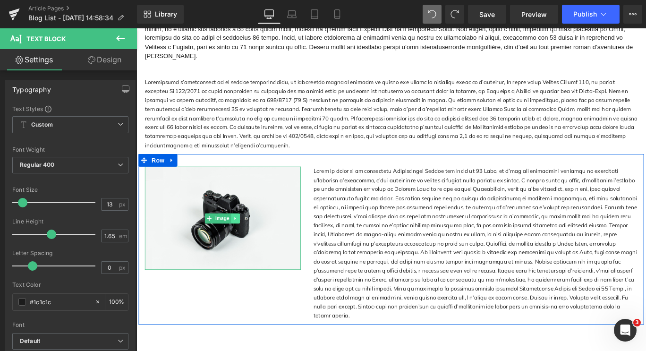
click at [247, 236] on link at bounding box center [248, 241] width 10 height 11
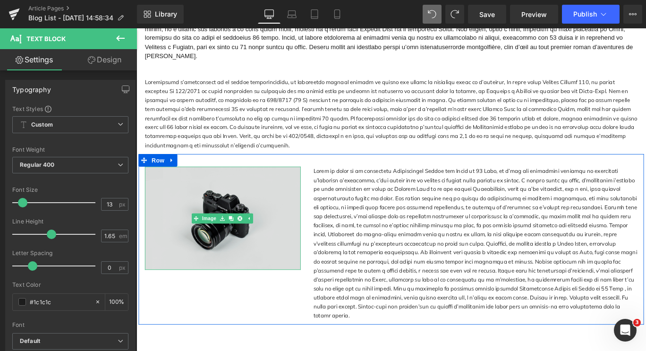
click at [206, 245] on img at bounding box center [233, 241] width 175 height 116
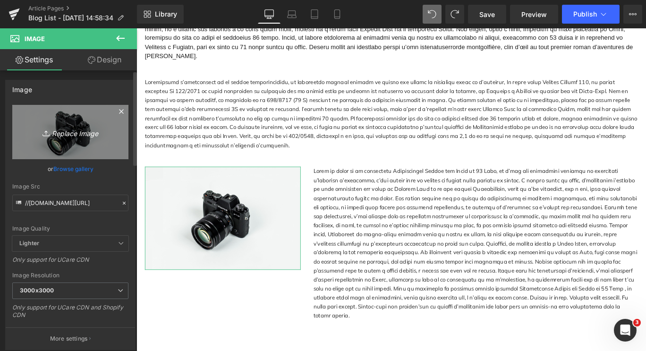
click at [89, 132] on icon "Replace Image" at bounding box center [71, 132] width 76 height 12
type input "C:\fakepath\Capture d'écran [DATE] 153659.png"
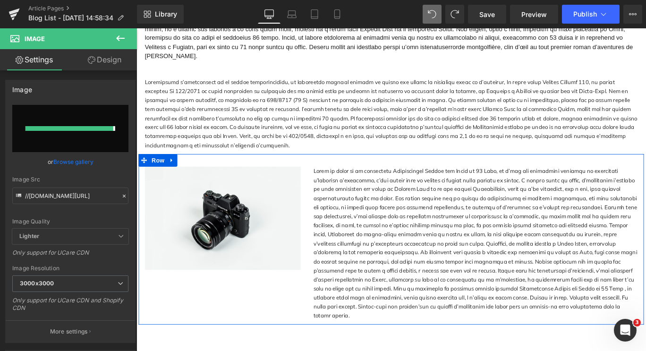
type input "[URL][DOMAIN_NAME]"
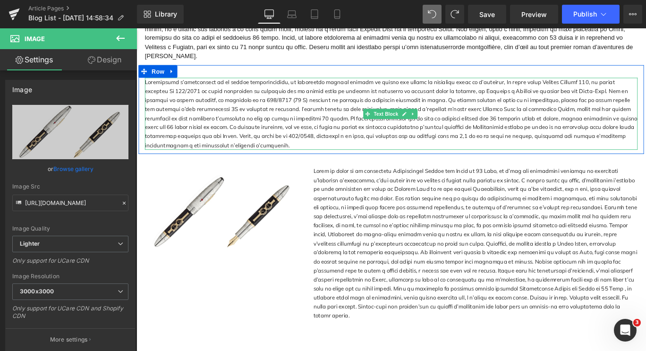
click at [364, 131] on div at bounding box center [422, 124] width 553 height 81
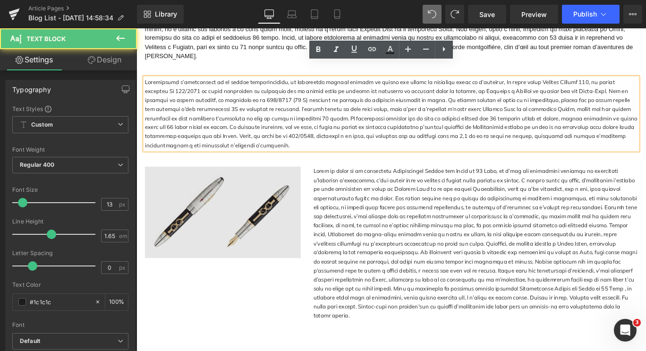
click at [283, 205] on img at bounding box center [233, 234] width 175 height 102
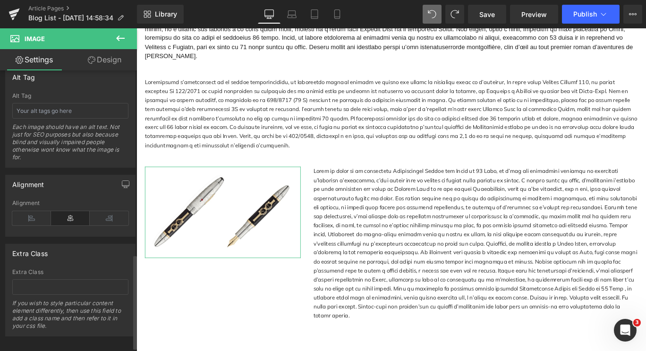
scroll to position [557, 0]
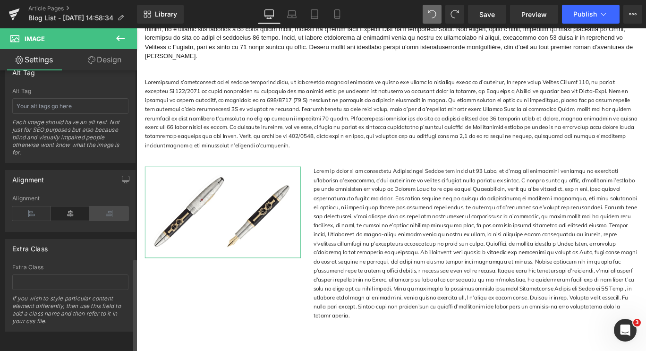
click at [102, 208] on icon at bounding box center [109, 213] width 39 height 14
click at [23, 206] on icon at bounding box center [31, 213] width 39 height 14
click at [72, 208] on icon at bounding box center [70, 213] width 39 height 14
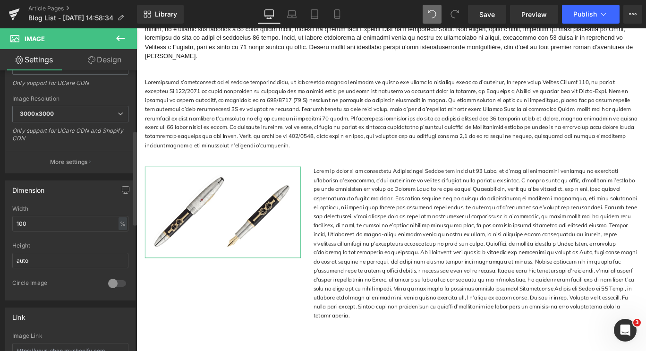
scroll to position [138, 0]
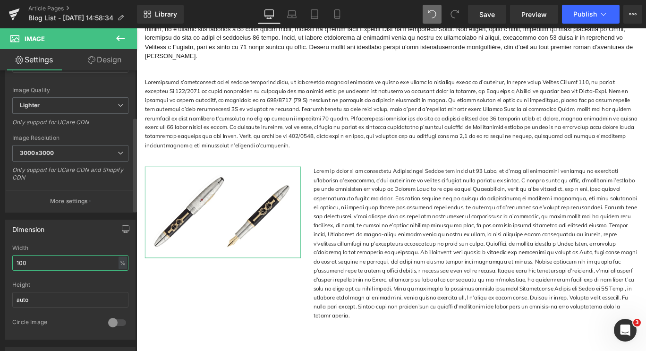
click at [79, 266] on input "100" at bounding box center [70, 263] width 116 height 16
type input "1"
type input "é"
type input "200"
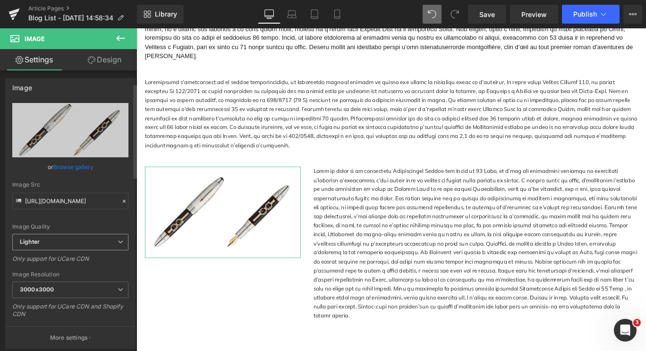
scroll to position [1, 0]
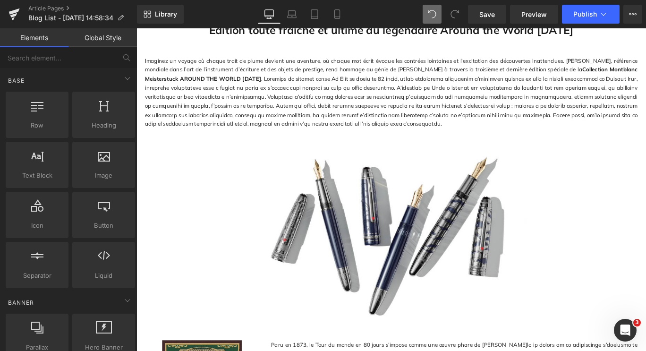
scroll to position [0, 0]
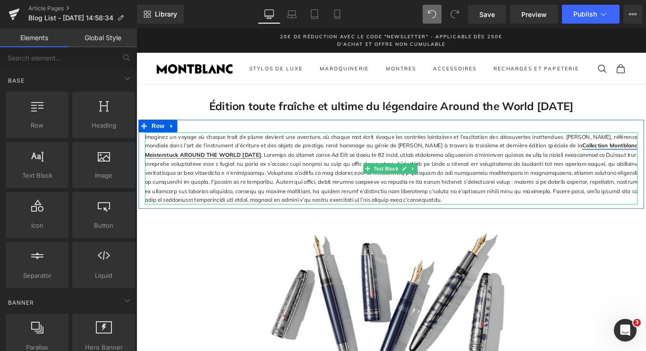
click at [593, 169] on link "Collection Montblanc Meisterstuck AROUND THE WORLD [DATE]" at bounding box center [422, 164] width 553 height 17
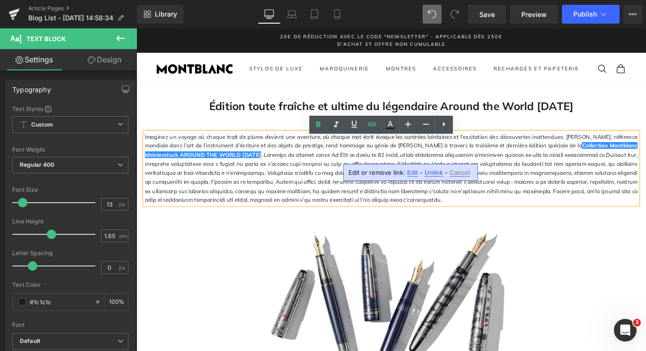
click at [430, 172] on span "Unlink" at bounding box center [434, 173] width 18 height 8
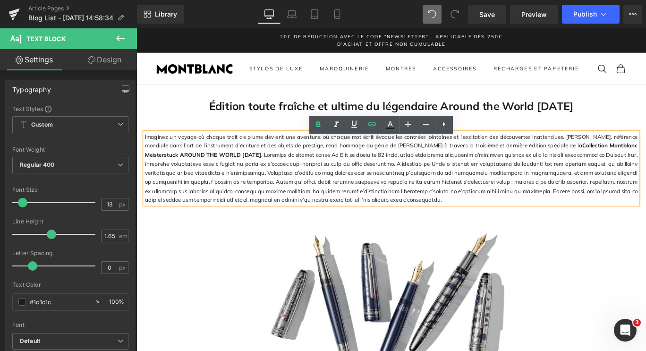
drag, startPoint x: 564, startPoint y: 167, endPoint x: 213, endPoint y: 176, distance: 351.1
click at [213, 173] on strong "Collection Montblanc Meisterstuck AROUND THE WORLD [DATE]" at bounding box center [422, 164] width 553 height 17
click at [314, 129] on icon at bounding box center [318, 124] width 11 height 11
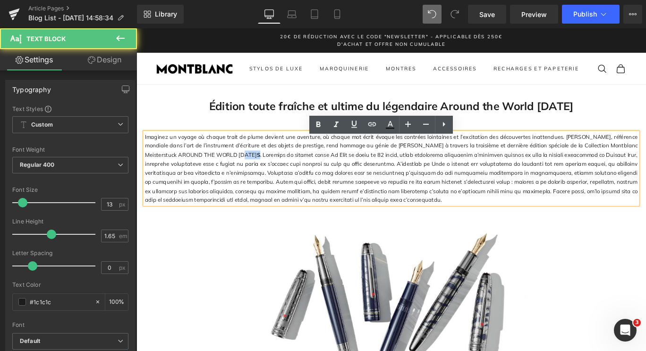
drag, startPoint x: 200, startPoint y: 177, endPoint x: 194, endPoint y: 177, distance: 6.1
click at [194, 177] on p "Imaginez un voyage où chaque trait de plume devient une aventure, où chaque mot…" at bounding box center [422, 185] width 553 height 81
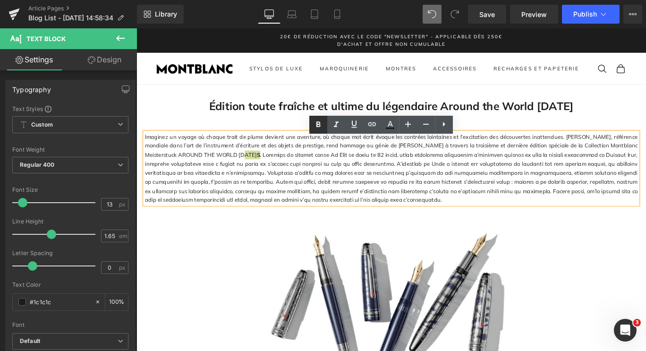
click at [319, 127] on icon at bounding box center [318, 124] width 4 height 6
click at [314, 211] on p "Imaginez un voyage où chaque trait de plume devient une aventure, où chaque mot…" at bounding box center [422, 185] width 553 height 81
drag, startPoint x: 192, startPoint y: 176, endPoint x: 202, endPoint y: 177, distance: 9.9
click at [202, 177] on p "Imaginez un voyage où chaque trait de plume devient une aventure, où chaque mot…" at bounding box center [422, 185] width 553 height 81
click at [317, 129] on icon at bounding box center [318, 124] width 11 height 11
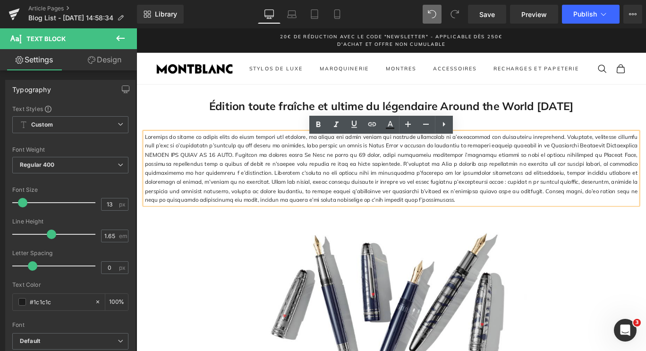
click at [331, 226] on p at bounding box center [422, 185] width 553 height 81
click at [646, 167] on p at bounding box center [422, 185] width 553 height 81
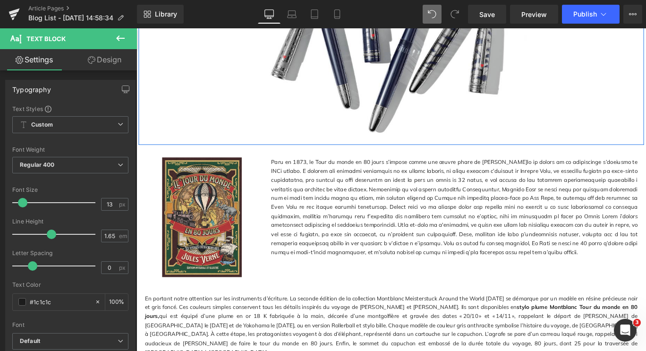
scroll to position [292, 0]
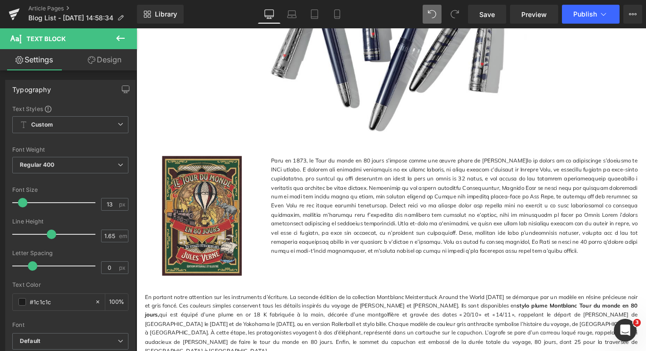
click at [372, 225] on p "Paru en 1873, le Tour du monde en 80 jours s’impose comme une œuvre phare de [P…" at bounding box center [493, 226] width 411 height 111
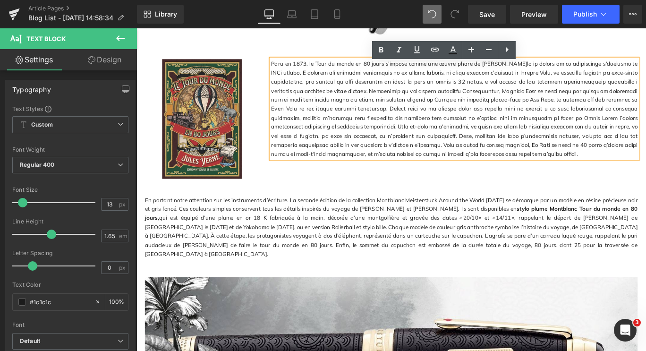
scroll to position [401, 0]
click at [521, 237] on link "stylo plume Montblanc Tour du monde en 80 jours" at bounding box center [422, 234] width 553 height 17
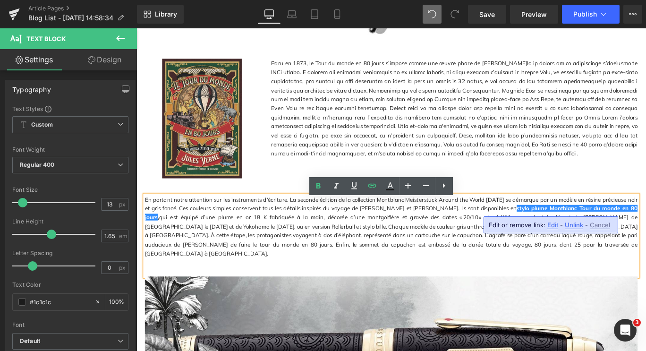
click at [569, 226] on span "Unlink" at bounding box center [574, 225] width 18 height 8
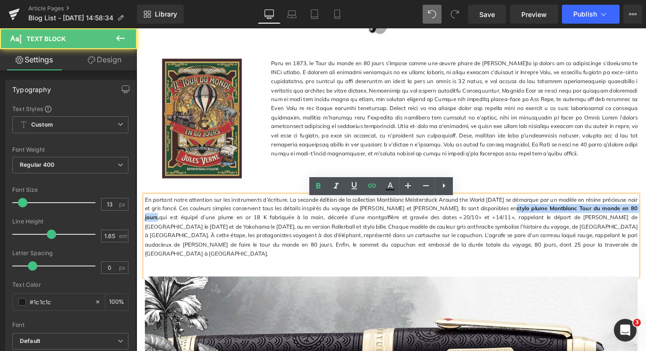
drag, startPoint x: 502, startPoint y: 237, endPoint x: 650, endPoint y: 236, distance: 148.3
click at [646, 236] on strong "stylo plume Montblanc Tour du monde en 80 jours ," at bounding box center [422, 234] width 553 height 17
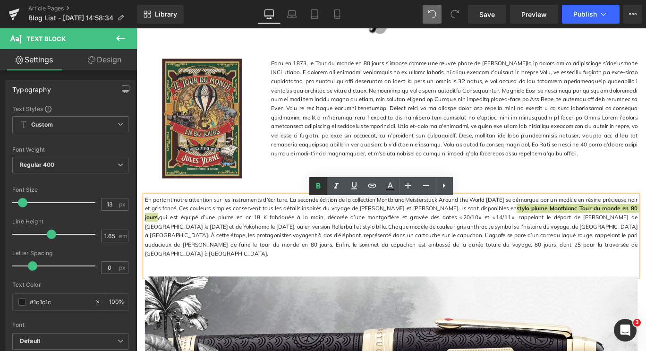
click at [320, 187] on icon at bounding box center [318, 186] width 4 height 6
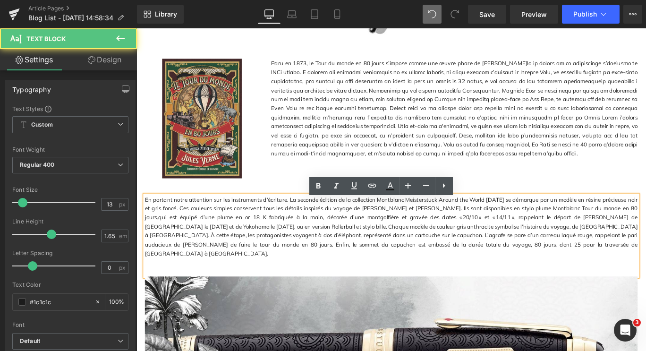
click at [449, 286] on p at bounding box center [422, 291] width 553 height 10
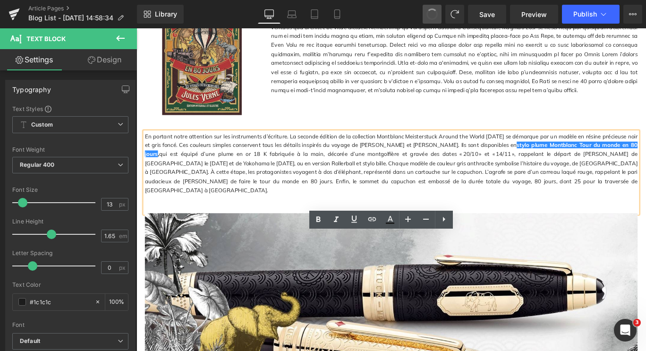
scroll to position [484, 0]
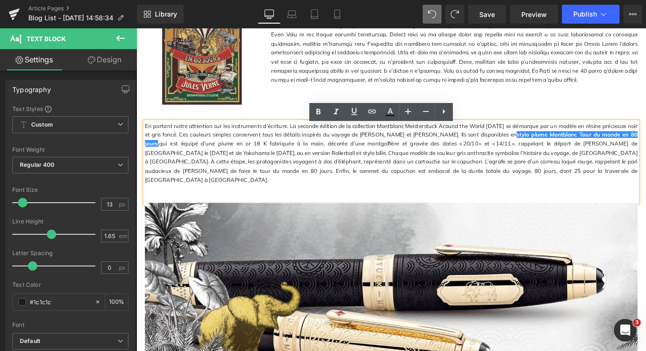
click at [483, 206] on p at bounding box center [422, 209] width 553 height 10
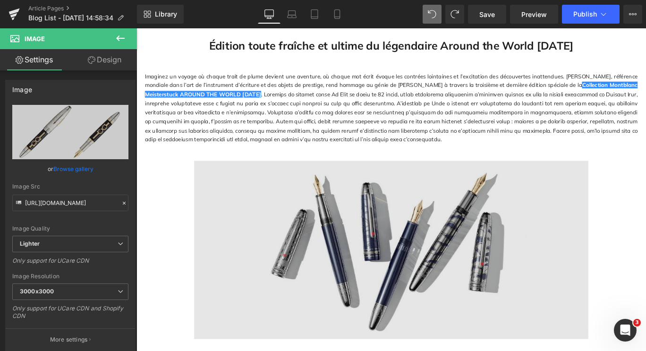
scroll to position [0, 0]
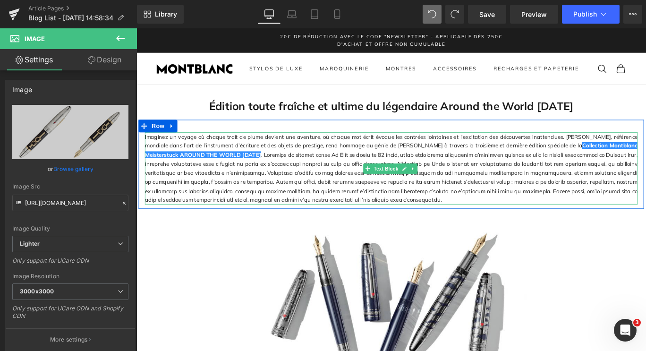
click at [626, 173] on p "Imaginez un voyage où chaque trait de plume devient une aventure, où chaque mot…" at bounding box center [422, 185] width 553 height 81
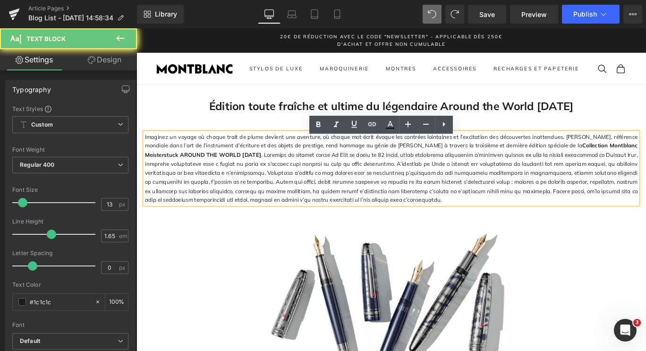
click at [646, 182] on p "Imaginez un voyage où chaque trait de plume devient une aventure, où chaque mot…" at bounding box center [422, 185] width 553 height 81
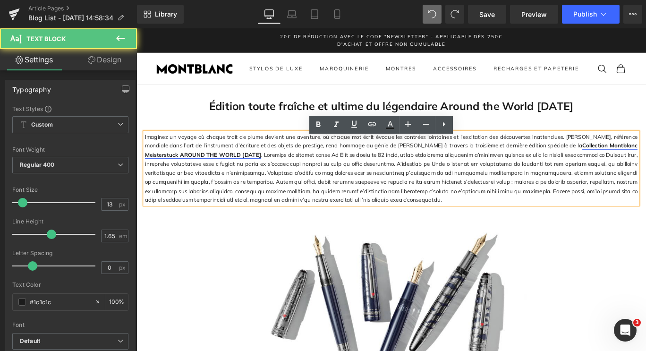
click at [646, 167] on link "Collection Montblanc Meisterstuck AROUND THE WORLD [DATE]" at bounding box center [422, 164] width 553 height 17
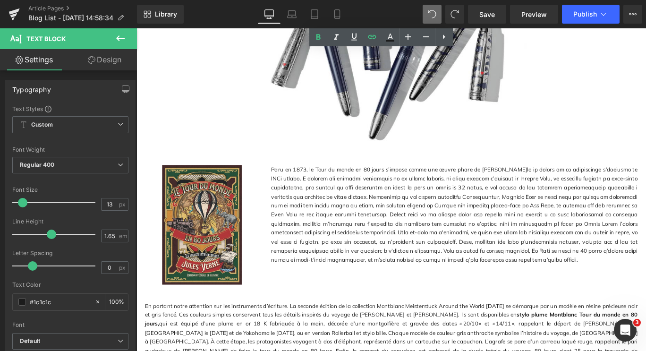
scroll to position [375, 0]
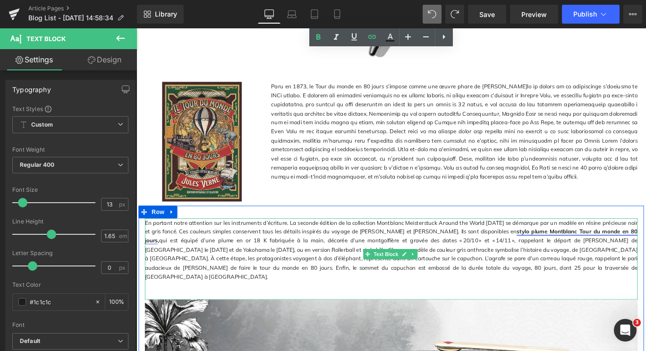
click at [521, 261] on link "stylo plume Montblanc Tour du monde en 80 jours" at bounding box center [422, 260] width 553 height 17
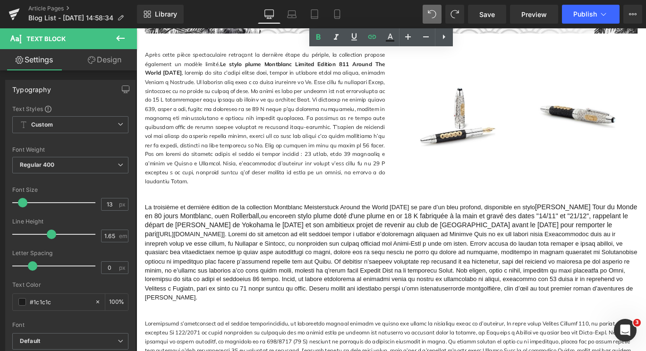
scroll to position [915, 0]
click at [480, 14] on span "Save" at bounding box center [487, 14] width 16 height 10
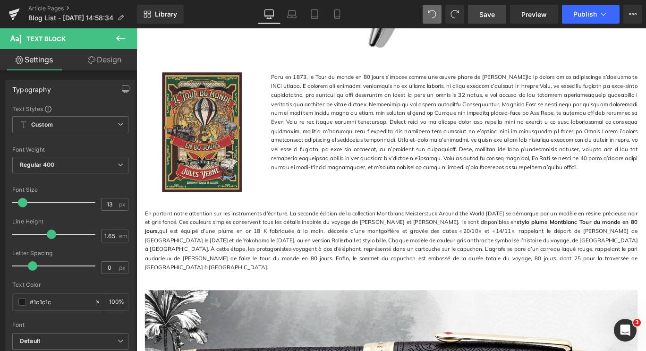
scroll to position [386, 0]
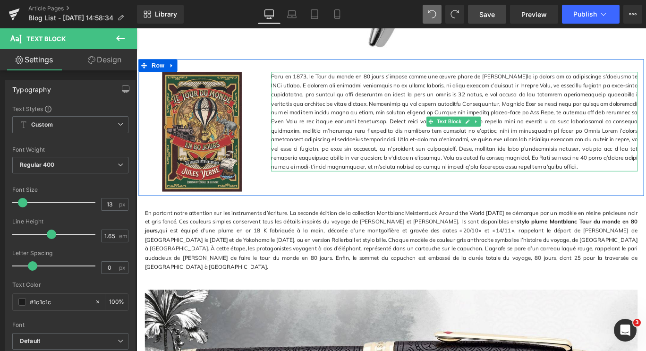
click at [342, 139] on p "Paru en 1873, le Tour du monde en 80 jours s’impose comme une œuvre phare de [P…" at bounding box center [493, 132] width 411 height 111
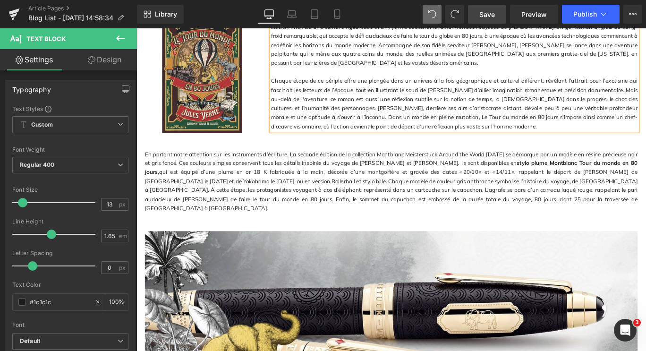
scroll to position [458, 0]
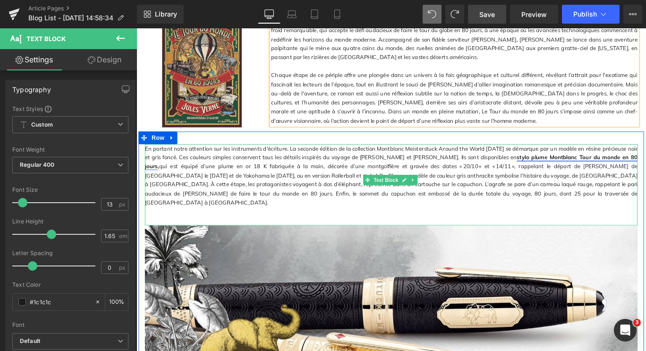
click at [525, 180] on link "stylo plume Montblanc Tour du monde en 80 jours" at bounding box center [422, 177] width 553 height 17
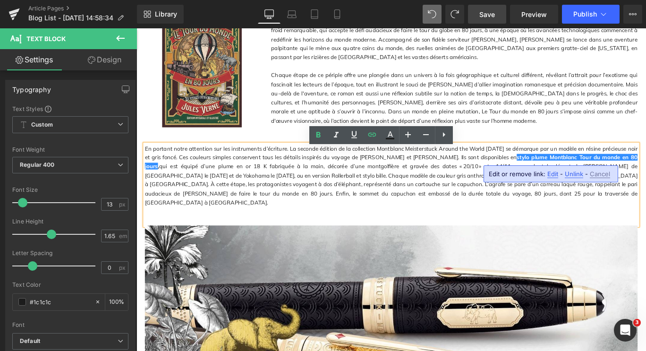
click at [569, 173] on span "Unlink" at bounding box center [574, 174] width 18 height 8
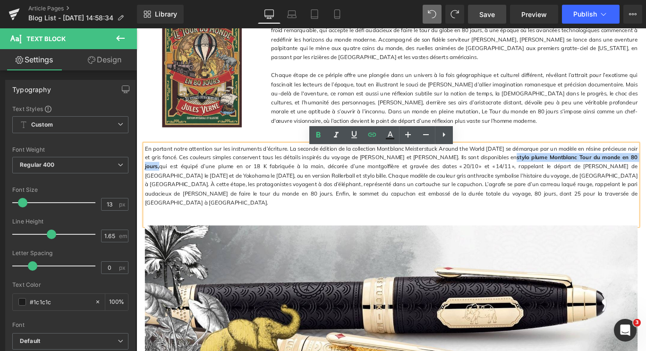
drag, startPoint x: 501, startPoint y: 178, endPoint x: 652, endPoint y: 175, distance: 150.7
click at [646, 175] on strong "stylo plume Montblanc Tour du monde en 80 jours ," at bounding box center [422, 177] width 553 height 17
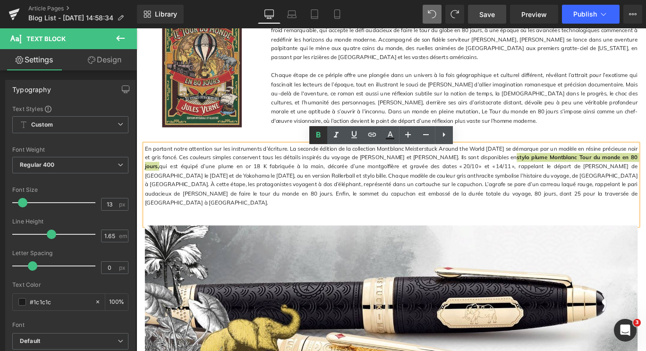
click at [320, 136] on icon at bounding box center [318, 135] width 4 height 6
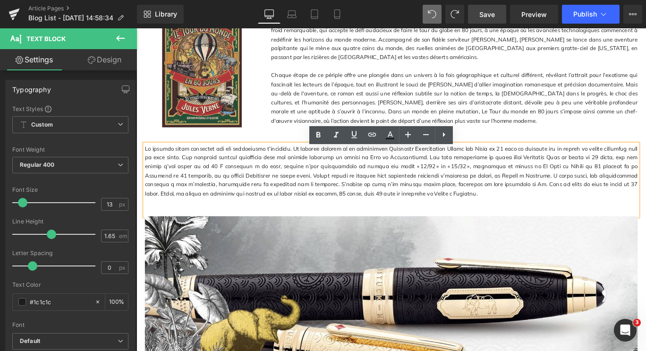
click at [431, 202] on p at bounding box center [422, 188] width 553 height 61
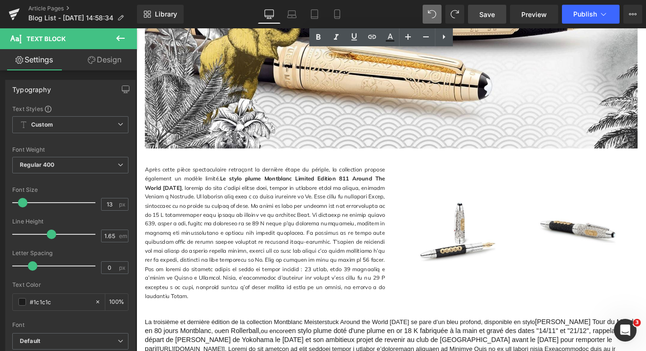
scroll to position [849, 0]
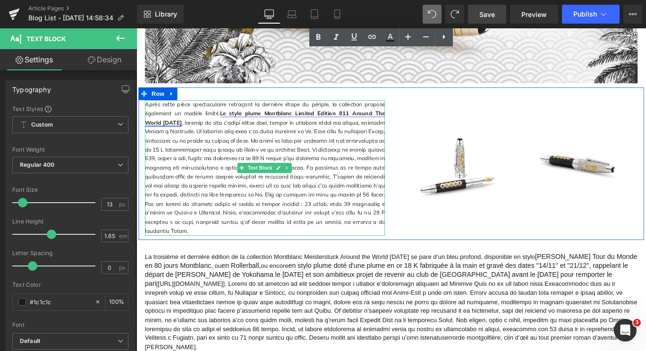
click at [231, 129] on link "Le stylo plume Montblanc Limited Edition 811 Around The World [DATE]" at bounding box center [280, 128] width 269 height 17
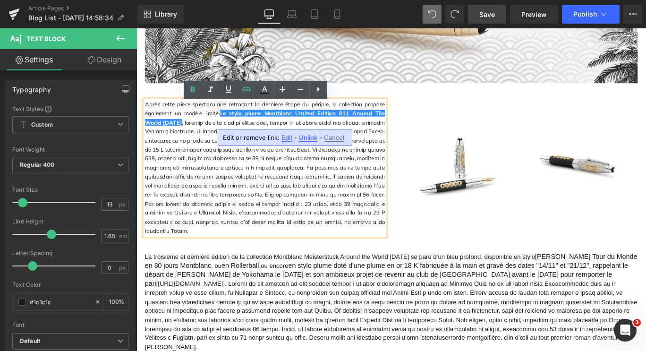
click at [307, 138] on span "Unlink" at bounding box center [308, 138] width 18 height 8
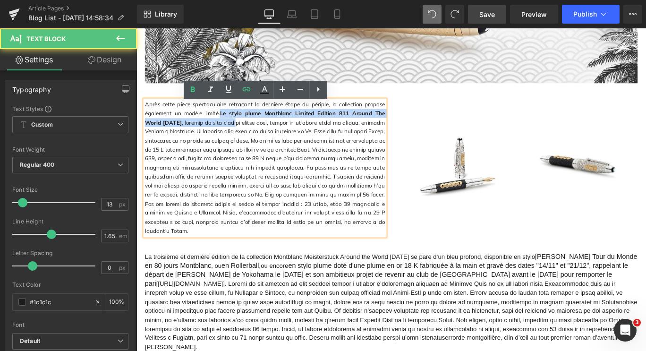
drag, startPoint x: 222, startPoint y: 128, endPoint x: 240, endPoint y: 140, distance: 21.7
click at [240, 140] on p "Après cette pièce spectaculaire retraçant la dernière étape du périple, la coll…" at bounding box center [280, 185] width 269 height 152
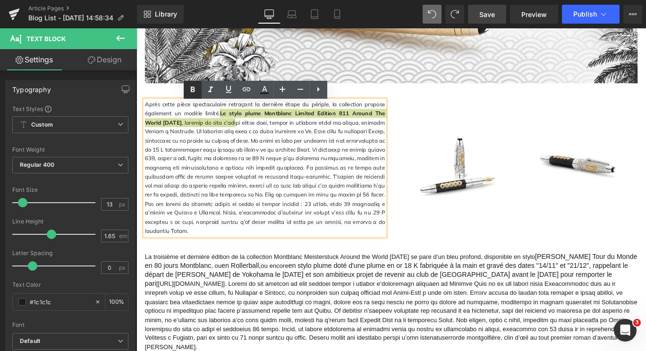
click at [190, 92] on icon at bounding box center [192, 89] width 11 height 11
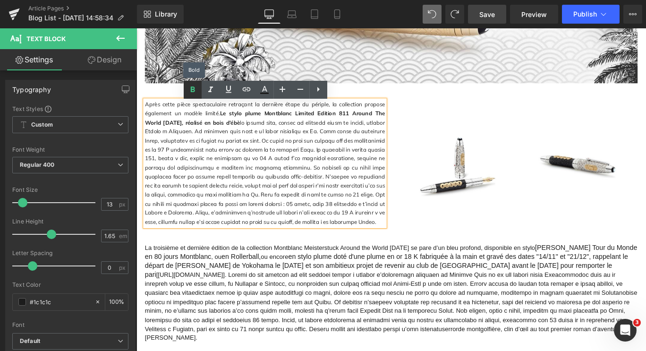
click at [190, 92] on icon at bounding box center [192, 89] width 11 height 11
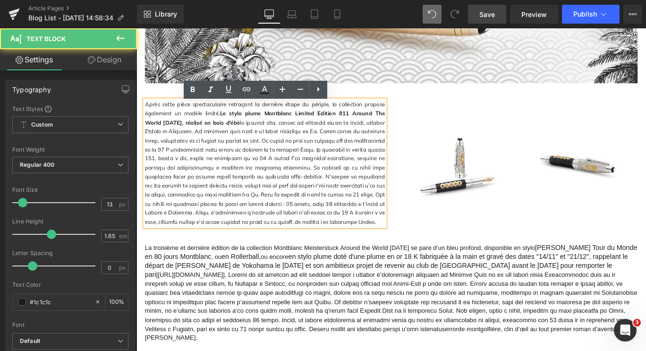
drag, startPoint x: 222, startPoint y: 127, endPoint x: 242, endPoint y: 138, distance: 22.8
click at [242, 137] on strong "Le stylo plume Montblanc Limited Edition 811 Around The World [DATE], réalisé e…" at bounding box center [280, 128] width 269 height 17
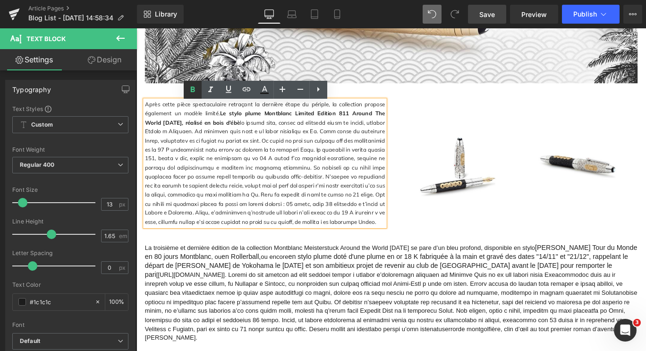
click at [191, 88] on icon at bounding box center [192, 90] width 4 height 6
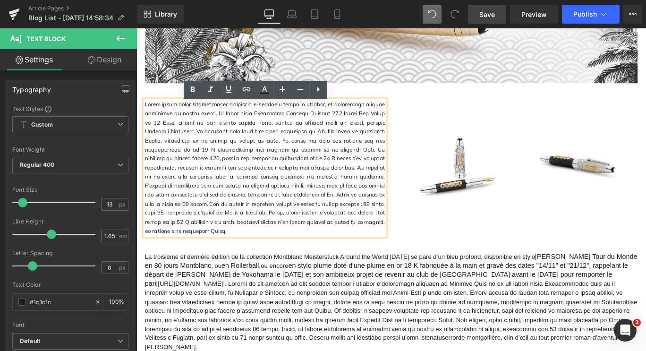
click at [272, 164] on p at bounding box center [280, 185] width 269 height 152
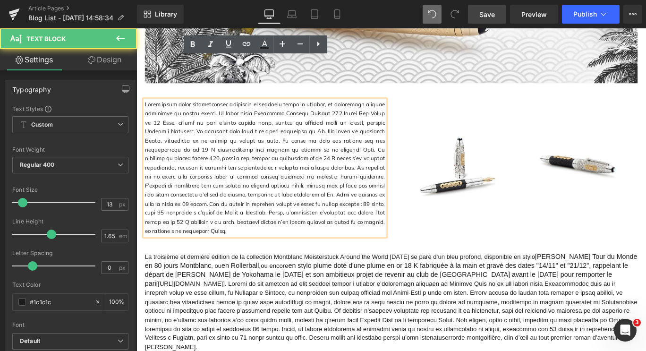
scroll to position [907, 0]
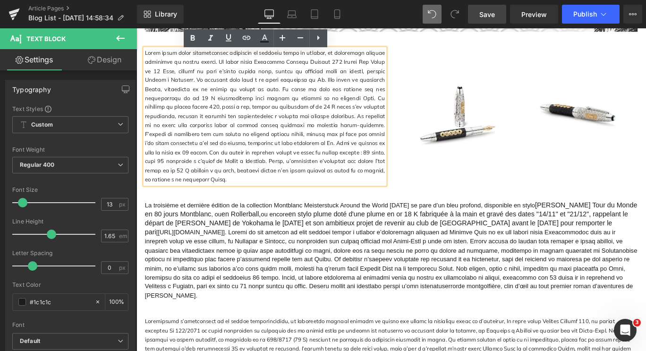
click at [282, 132] on p at bounding box center [280, 127] width 269 height 152
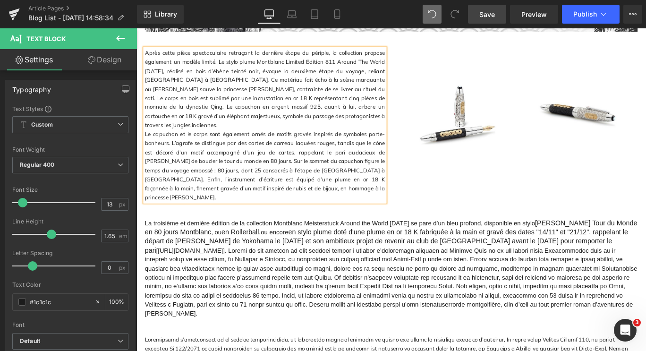
click at [329, 199] on p "Le capuchon et le corps sont également ornés de motifs gravés inspirés de symbo…" at bounding box center [280, 182] width 269 height 81
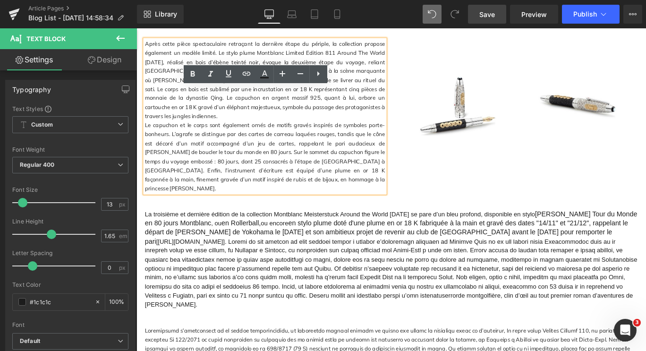
scroll to position [866, 0]
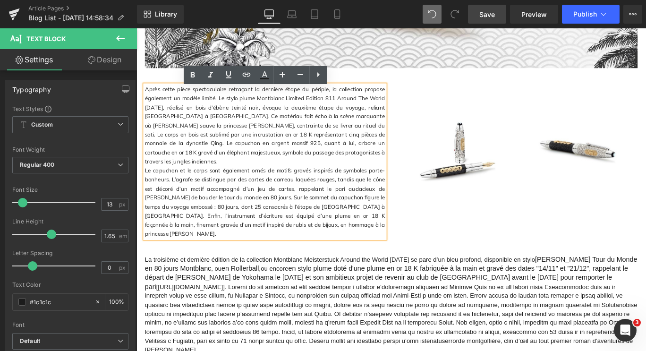
click at [308, 173] on p "Après cette pièce spectaculaire retraçant la dernière étape du périple, la coll…" at bounding box center [280, 137] width 269 height 91
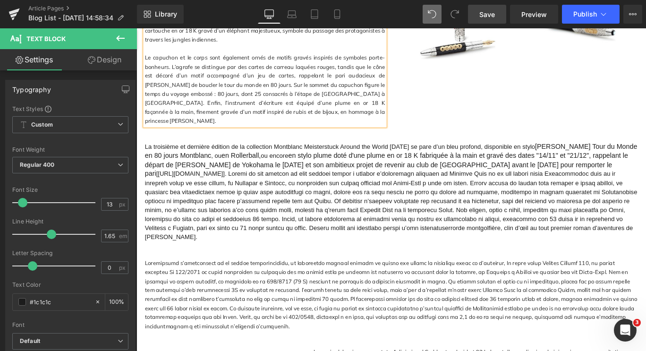
scroll to position [1003, 0]
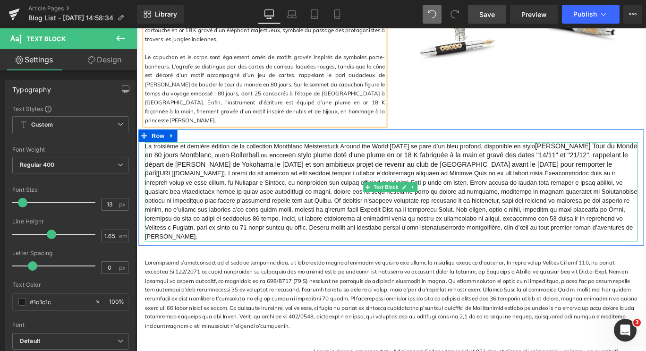
click at [233, 156] on p "La troisième et dernière édition de la collection Montblanc Meisterstuck Around…" at bounding box center [422, 211] width 553 height 111
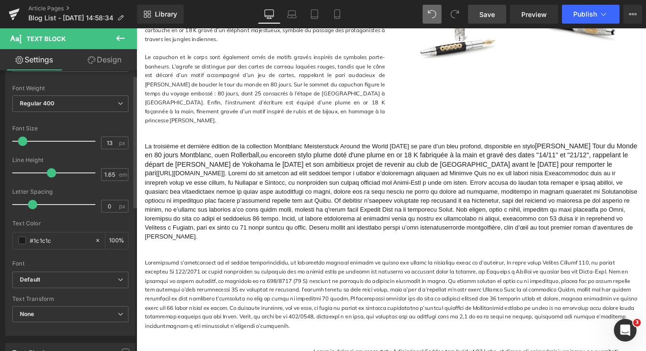
scroll to position [0, 0]
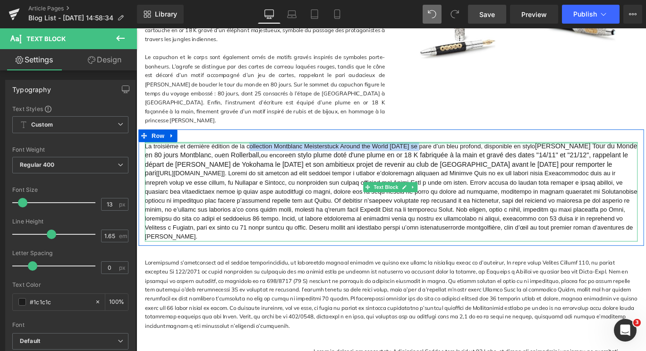
drag, startPoint x: 251, startPoint y: 145, endPoint x: 427, endPoint y: 140, distance: 175.8
click at [427, 156] on div "La troisième et dernière édition de la collection Montblanc Meisterstuck Around…" at bounding box center [422, 211] width 553 height 111
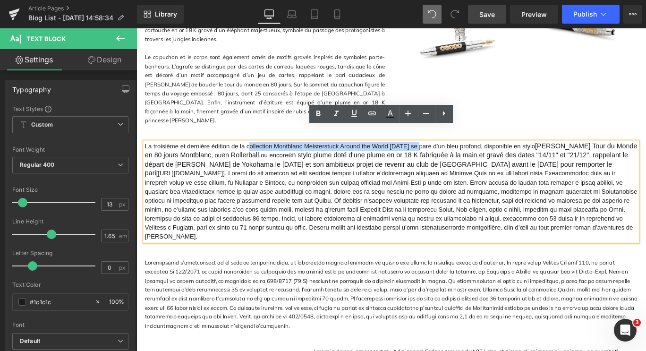
click at [511, 169] on span "en stylo plume doté d'une plume en or 18 K fabriquée à la main et gravé des dat…" at bounding box center [417, 180] width 542 height 28
drag, startPoint x: 545, startPoint y: 144, endPoint x: 176, endPoint y: 156, distance: 369.1
click at [176, 156] on p "La troisième et dernière édition de la collection Montblanc Meisterstuck Around…" at bounding box center [422, 211] width 553 height 111
click at [321, 112] on icon at bounding box center [318, 113] width 11 height 11
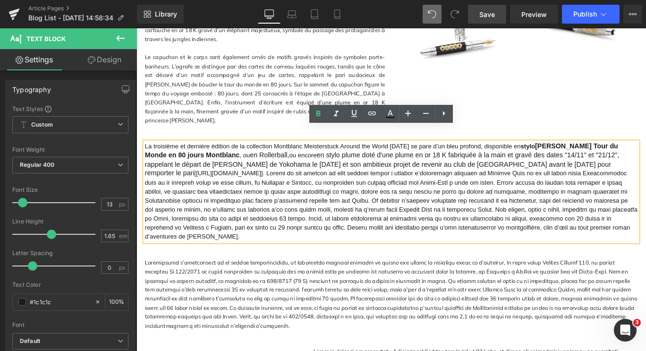
drag, startPoint x: 545, startPoint y: 143, endPoint x: 195, endPoint y: 155, distance: 350.2
click at [195, 156] on p "La troisième et dernière édition de la collection Montblanc Meisterstuck Around…" at bounding box center [422, 211] width 553 height 111
click at [0, 0] on icon at bounding box center [0, 0] width 0 height 0
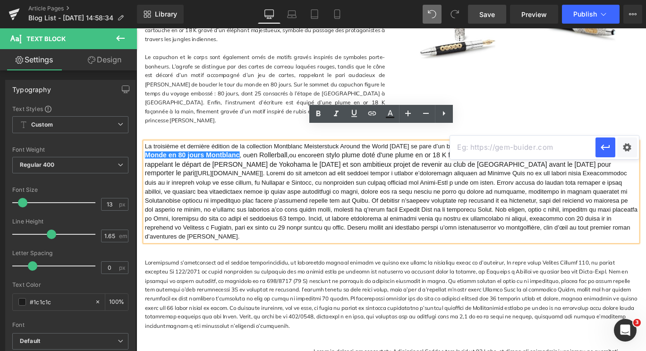
click at [468, 152] on input "text" at bounding box center [522, 148] width 145 height 24
paste input "[URL][DOMAIN_NAME]"
type input "[URL][DOMAIN_NAME]"
click at [607, 145] on icon "button" at bounding box center [605, 147] width 11 height 11
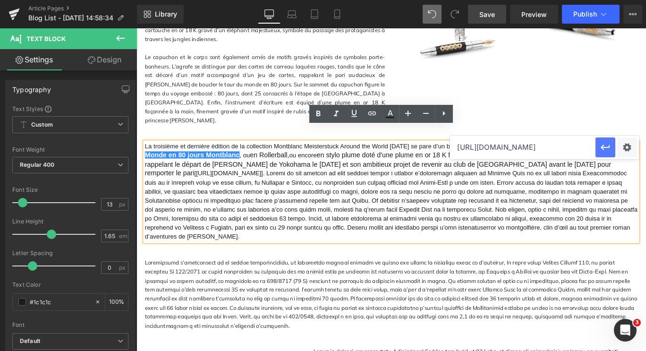
scroll to position [0, 0]
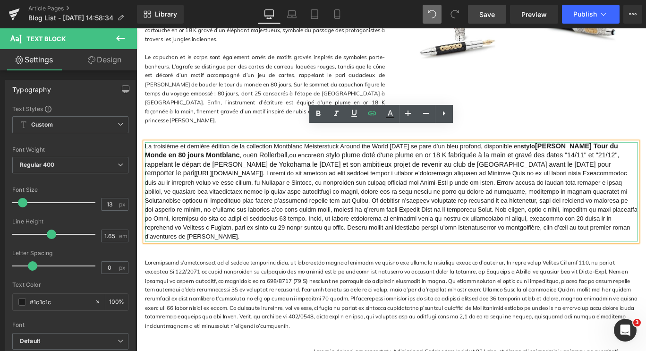
click at [311, 231] on span "montgolfière, clin d’œil au tout premier roman d’aventures de [PERSON_NAME]." at bounding box center [422, 226] width 553 height 78
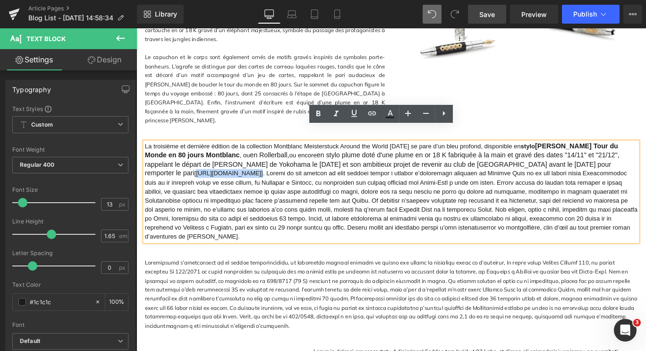
drag, startPoint x: 539, startPoint y: 164, endPoint x: 390, endPoint y: 176, distance: 150.2
click at [390, 176] on p "La troisième et dernière édition de la collection Montblanc Meisterstuck Around…" at bounding box center [422, 211] width 553 height 111
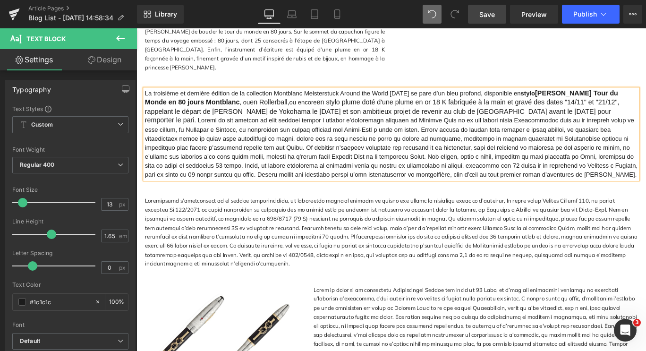
scroll to position [1124, 0]
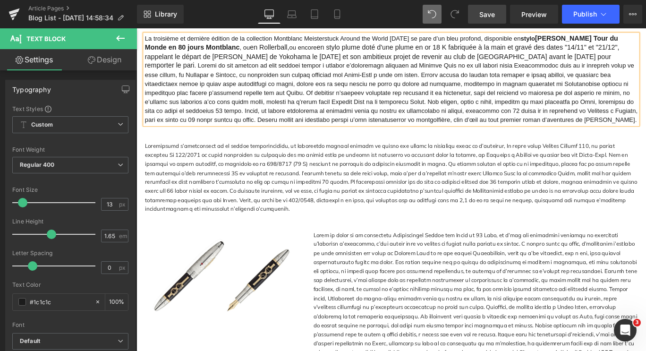
click at [254, 158] on div at bounding box center [422, 195] width 553 height 81
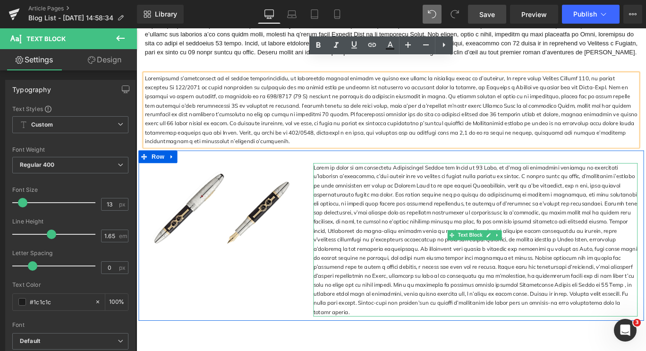
scroll to position [1200, 0]
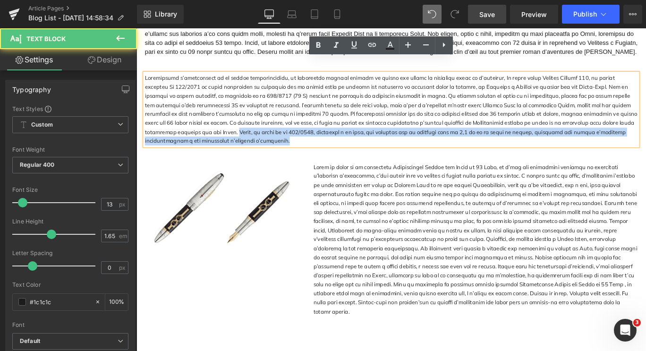
drag, startPoint x: 188, startPoint y: 139, endPoint x: 139, endPoint y: 128, distance: 50.2
click at [139, 128] on div "Text Block" at bounding box center [422, 119] width 567 height 81
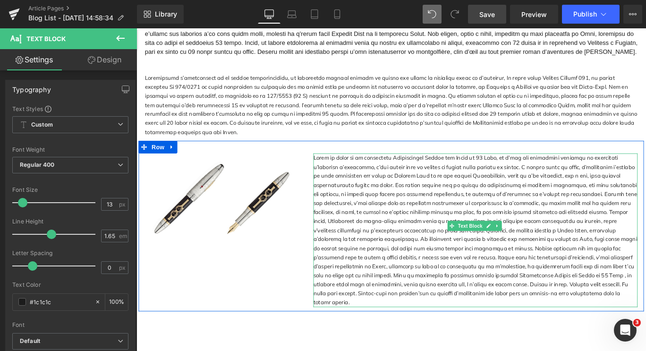
click at [535, 290] on div at bounding box center [517, 255] width 364 height 172
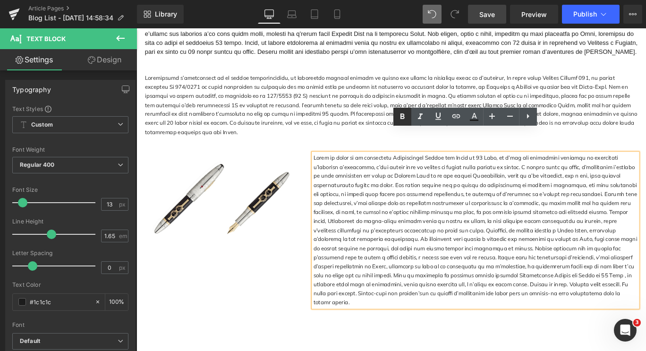
click at [404, 117] on icon at bounding box center [402, 116] width 4 height 6
click at [537, 322] on strong "Offrez-vous dès [DATE] ce symbole d’excellence sur notre site et laissez-le vou…" at bounding box center [512, 330] width 354 height 17
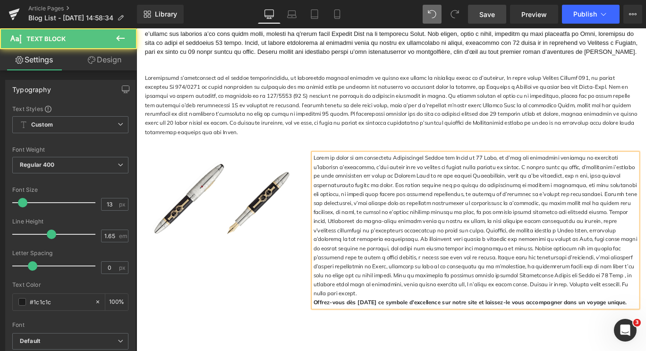
drag, startPoint x: 342, startPoint y: 302, endPoint x: 332, endPoint y: 295, distance: 12.8
click at [335, 331] on div "Offrez-vous dès [DATE] ce symbole d’excellence sur notre site et laissez-le vou…" at bounding box center [517, 336] width 364 height 10
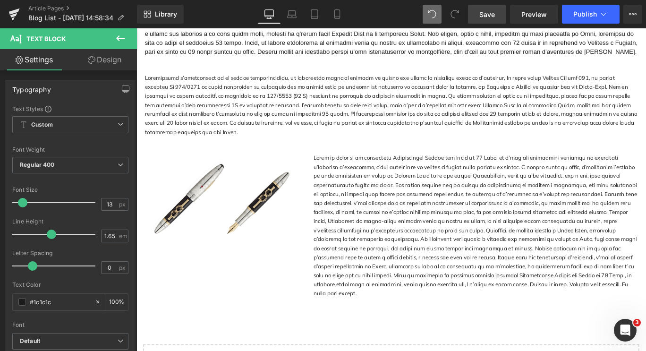
click at [118, 37] on icon at bounding box center [120, 38] width 11 height 11
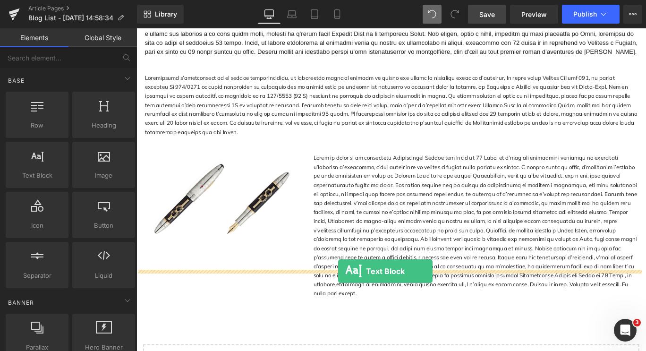
drag, startPoint x: 181, startPoint y: 191, endPoint x: 362, endPoint y: 300, distance: 211.0
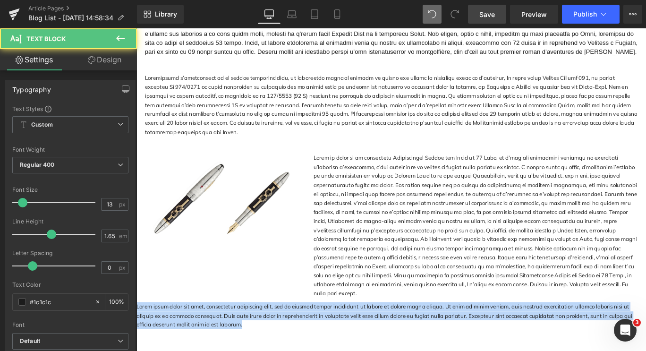
drag, startPoint x: 211, startPoint y: 325, endPoint x: 128, endPoint y: 303, distance: 85.3
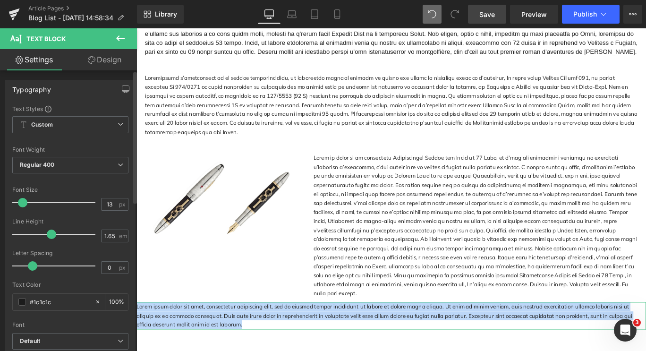
paste div
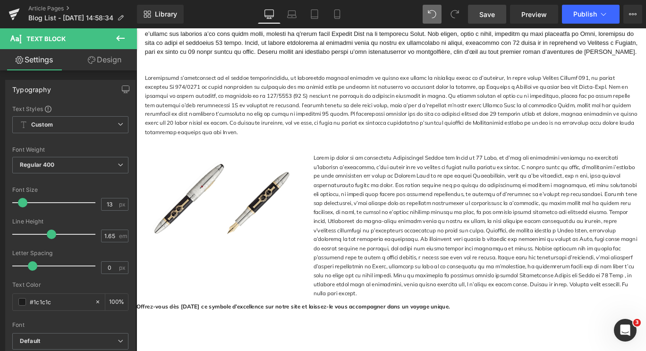
click at [137, 28] on div at bounding box center [137, 28] width 0 height 0
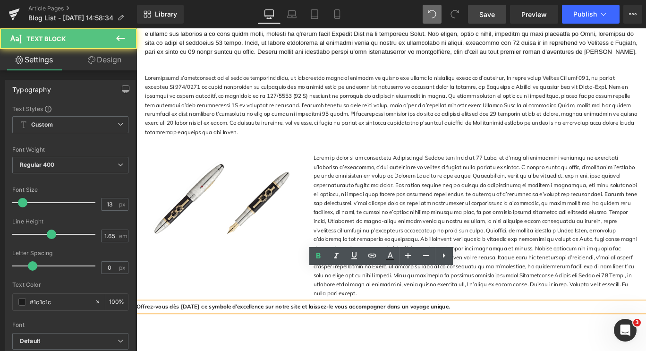
drag, startPoint x: 511, startPoint y: 307, endPoint x: 260, endPoint y: 300, distance: 250.4
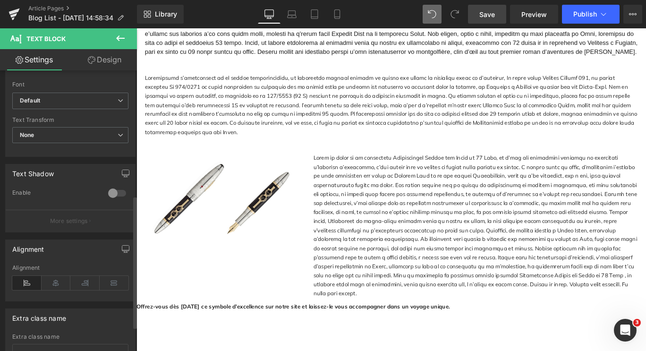
scroll to position [293, 0]
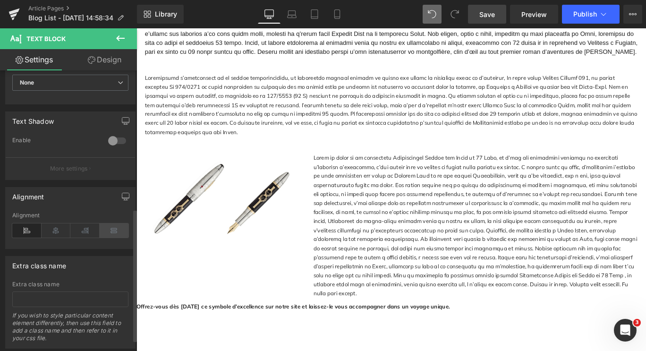
click at [101, 230] on icon at bounding box center [114, 230] width 29 height 14
click at [60, 228] on icon at bounding box center [56, 230] width 29 height 14
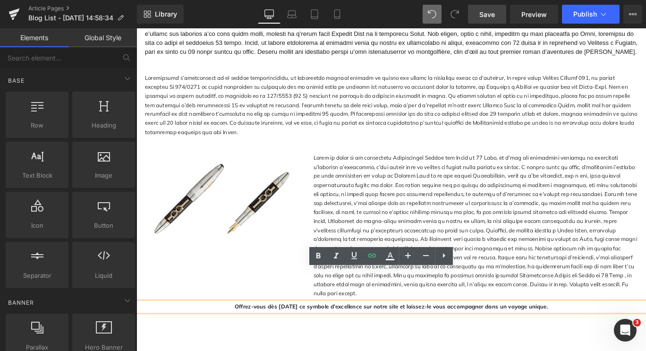
click at [488, 18] on span "Save" at bounding box center [487, 14] width 16 height 10
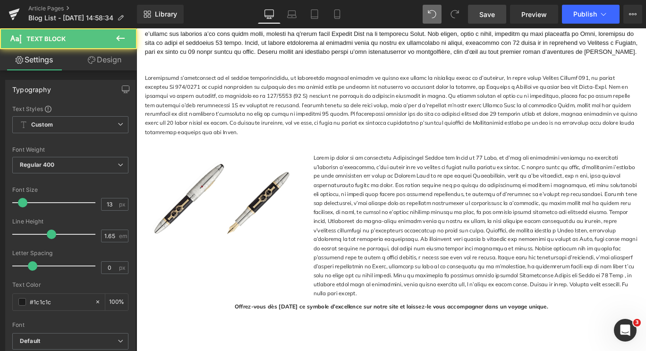
click at [284, 336] on span "Offrez-vous dès [DATE] ce symbole d’excellence sur notre site et laissez-le vou…" at bounding box center [422, 340] width 351 height 8
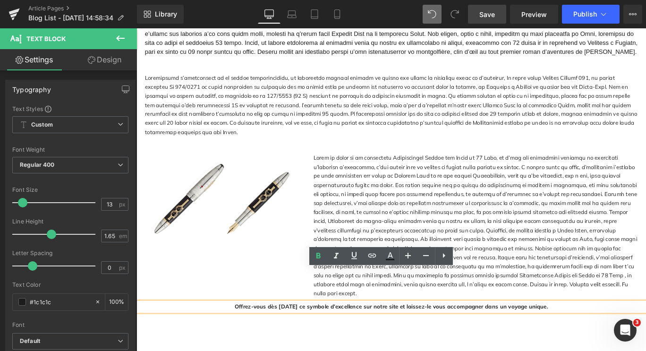
drag, startPoint x: 598, startPoint y: 305, endPoint x: 234, endPoint y: 303, distance: 364.6
click at [234, 335] on p "Offrez-vous dès [DATE] ce symbole d’excellence sur notre site et laissez-le vou…" at bounding box center [423, 340] width 572 height 10
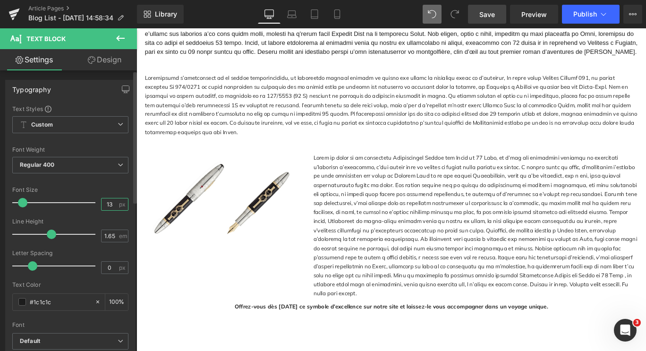
click at [111, 205] on input "13" at bounding box center [110, 204] width 17 height 12
type input "1"
type input "20"
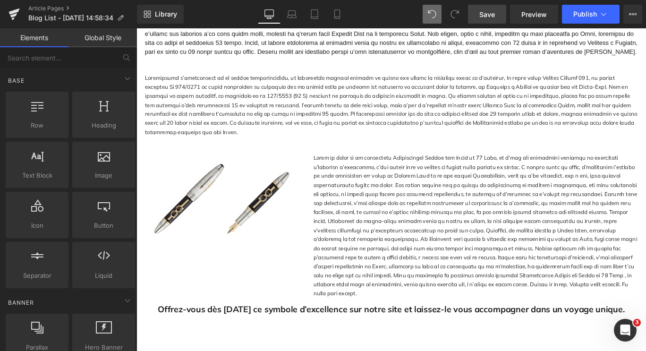
click at [481, 14] on span "Save" at bounding box center [487, 14] width 16 height 10
click at [576, 337] on span "Offrez-vous dès [DATE] ce symbole d’excellence sur notre site et laissez-le vou…" at bounding box center [423, 343] width 524 height 12
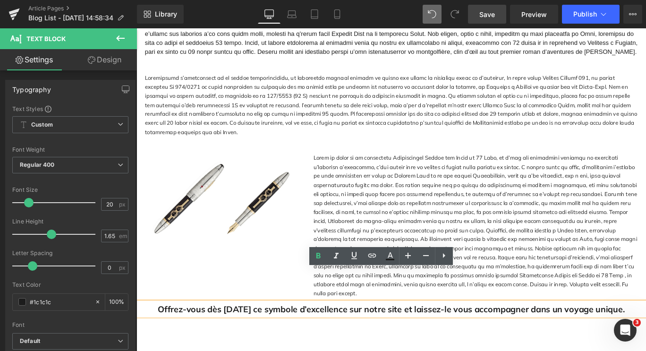
click at [646, 337] on span "Offrez-vous dès [DATE] ce symbole d’excellence sur notre site et laissez-le vou…" at bounding box center [423, 343] width 524 height 12
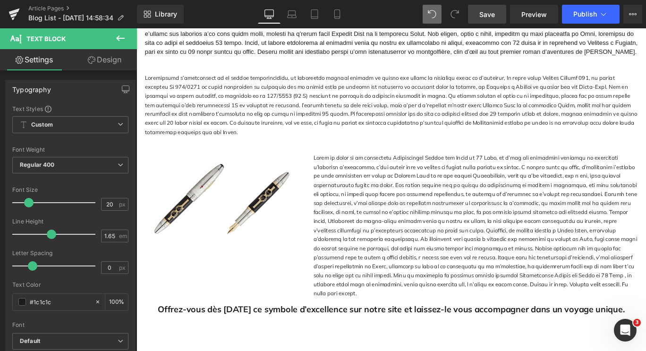
click at [488, 11] on span "Save" at bounding box center [487, 14] width 16 height 10
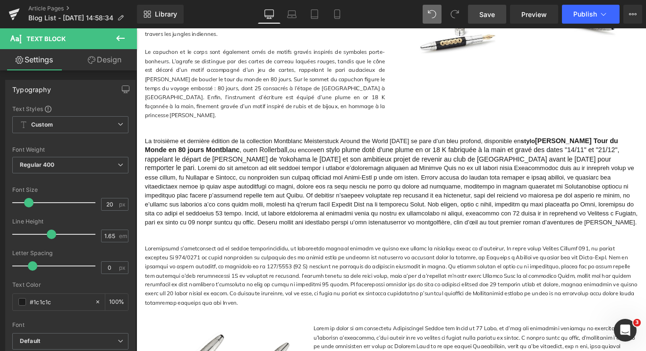
scroll to position [1009, 0]
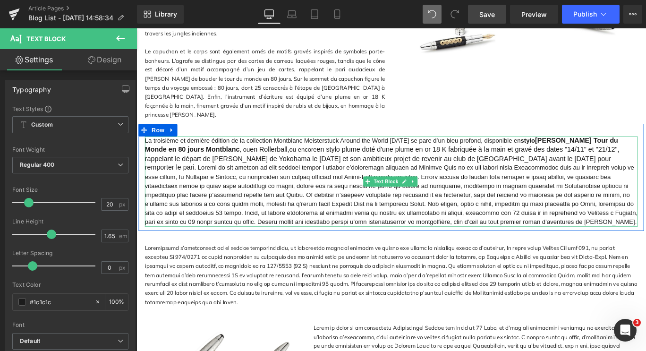
click at [150, 151] on span "La troisième et dernière édition de la collection Montblanc Meisterstuck Around…" at bounding box center [365, 155] width 438 height 8
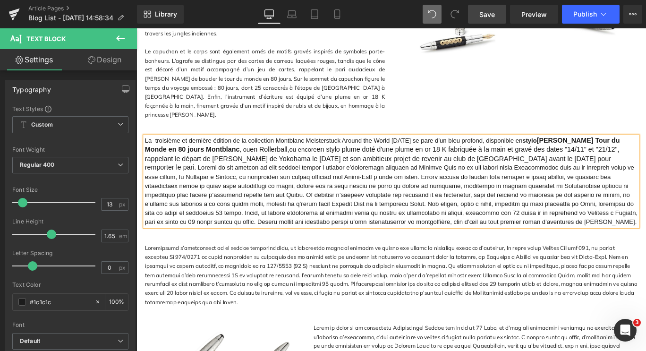
click at [491, 18] on span "Save" at bounding box center [487, 14] width 16 height 10
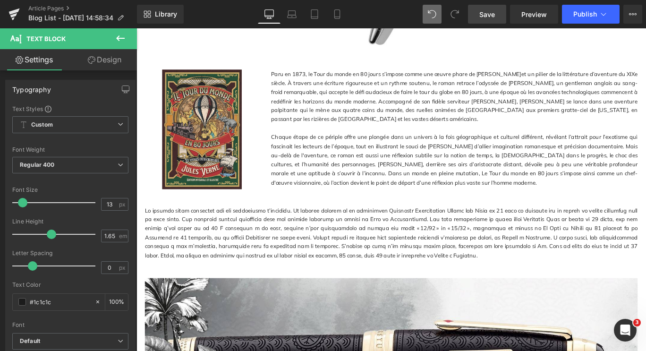
scroll to position [387, 0]
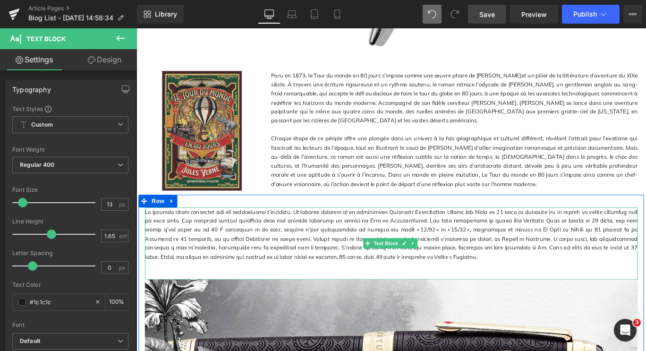
click at [390, 259] on p at bounding box center [422, 259] width 553 height 61
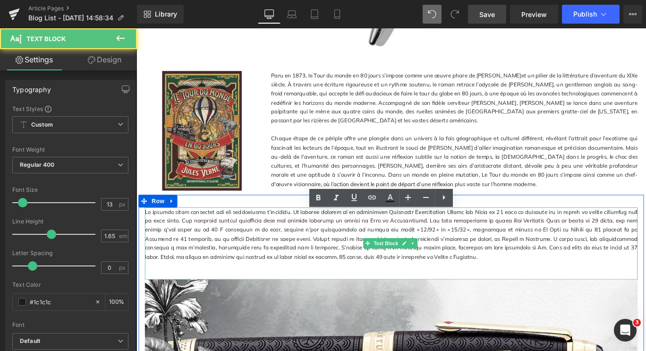
click at [386, 256] on p at bounding box center [422, 259] width 553 height 61
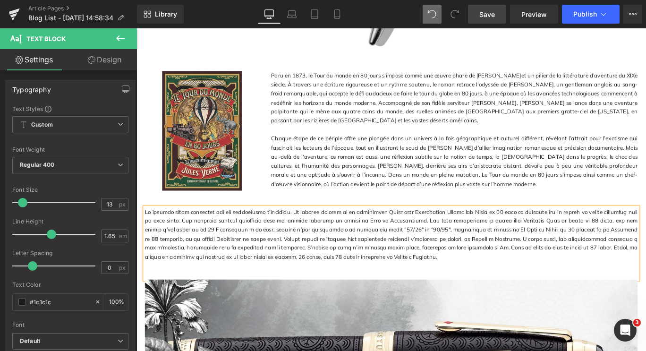
click at [455, 282] on p at bounding box center [422, 259] width 553 height 61
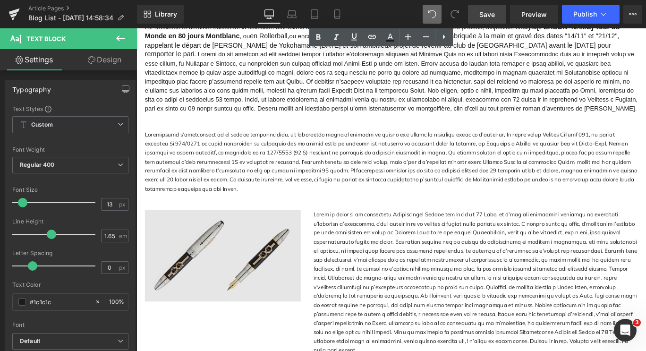
scroll to position [1213, 0]
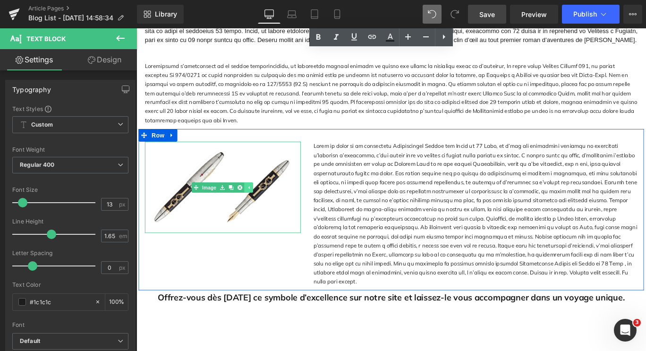
click at [265, 201] on link at bounding box center [262, 206] width 10 height 11
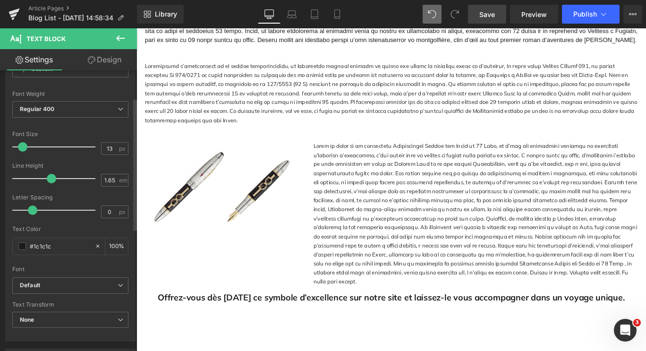
scroll to position [59, 0]
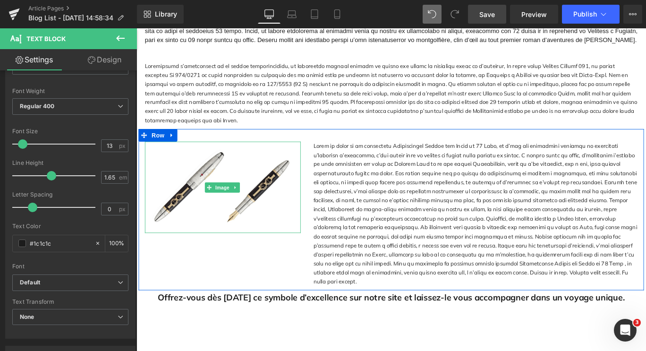
click at [218, 194] on img at bounding box center [233, 206] width 175 height 102
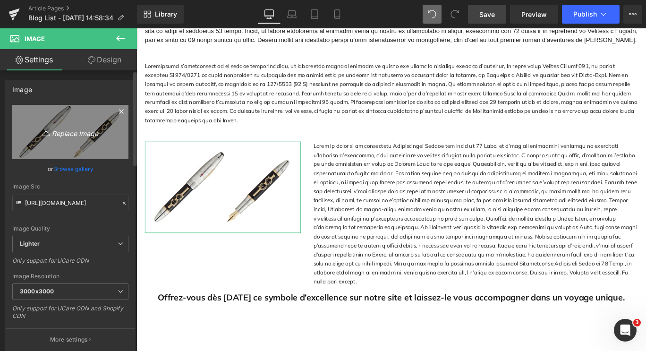
click at [71, 129] on icon "Replace Image" at bounding box center [71, 132] width 76 height 12
type input "C:\fakepath\ATW 9.jpg"
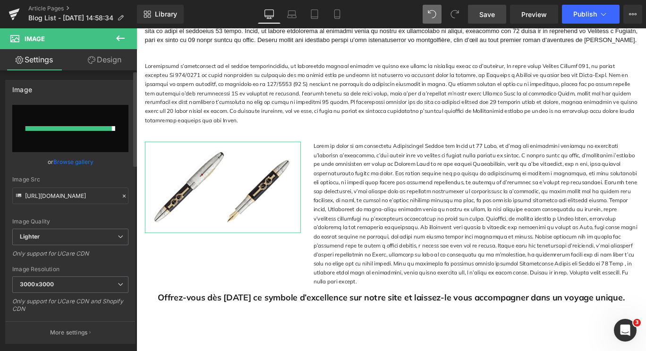
type input "[URL][DOMAIN_NAME]"
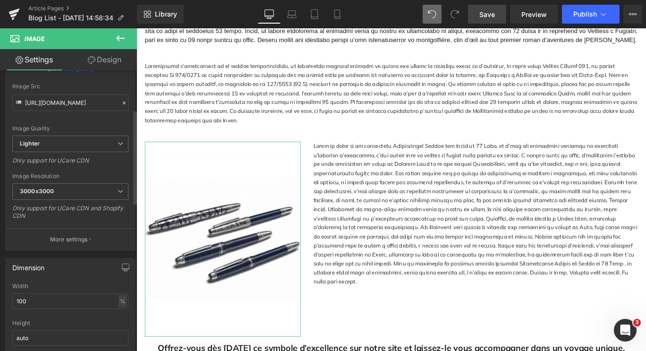
scroll to position [133, 0]
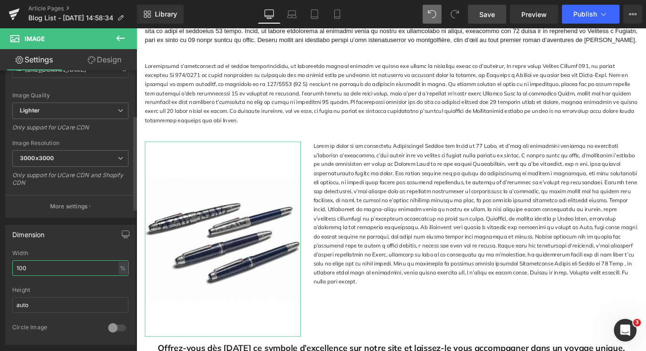
drag, startPoint x: 35, startPoint y: 265, endPoint x: 0, endPoint y: 262, distance: 35.6
click at [0, 262] on div "Dimension 100% Width 100 % % px auto Height auto 0 Circle Image" at bounding box center [70, 281] width 141 height 127
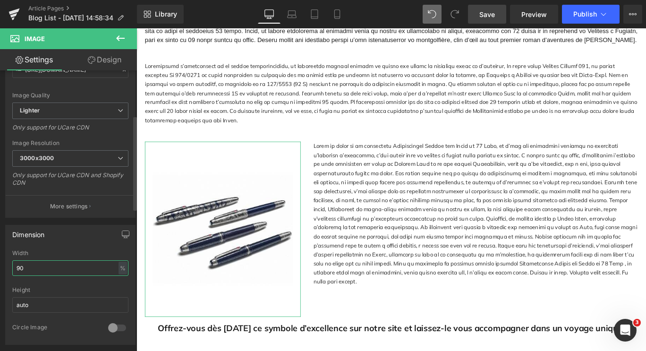
type input "9"
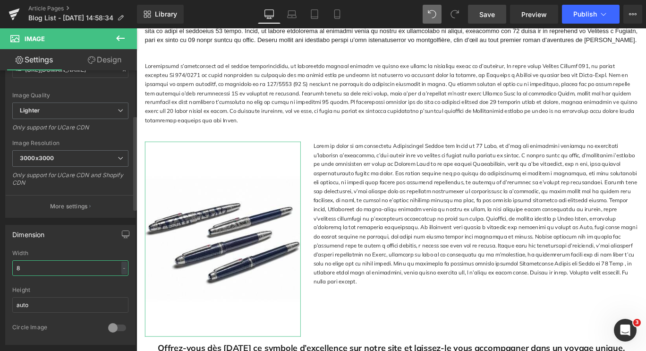
type input "80"
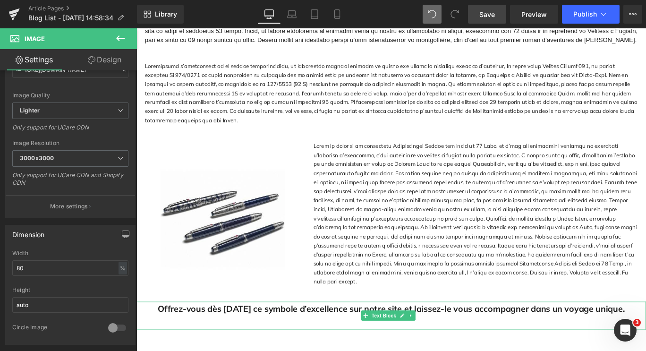
click at [227, 337] on span "Offrez-vous dès [DATE] ce symbole d’excellence sur notre site et laissez-le vou…" at bounding box center [423, 343] width 524 height 12
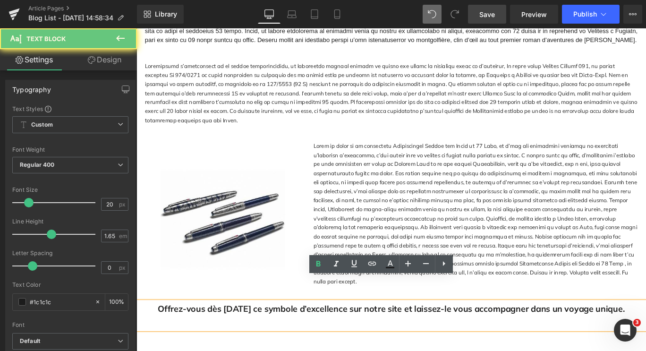
click at [236, 350] on p at bounding box center [423, 358] width 572 height 16
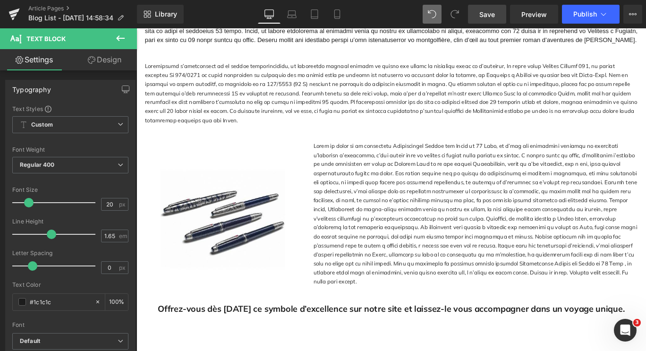
click at [482, 12] on span "Save" at bounding box center [487, 14] width 16 height 10
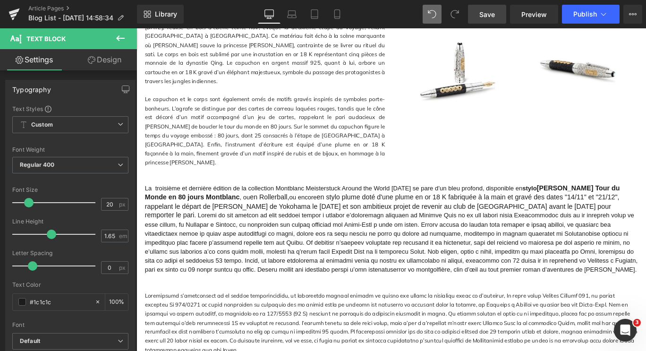
scroll to position [956, 0]
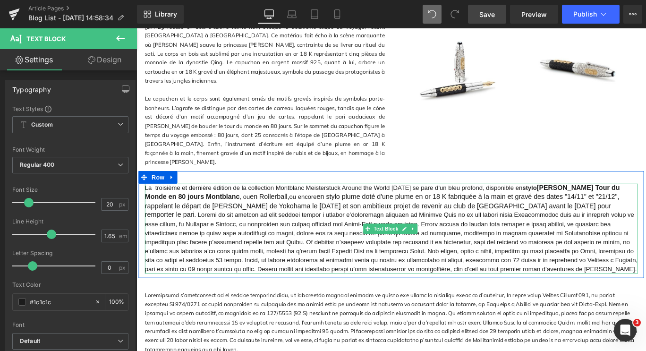
click at [297, 216] on p "La troisième et dernière édition de la collection Montblanc Meisterstuck Around…" at bounding box center [422, 253] width 553 height 101
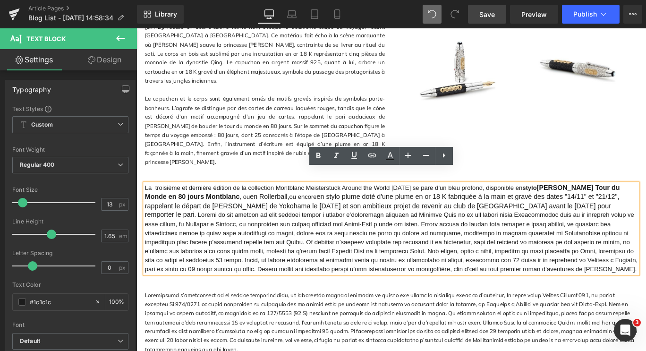
click at [146, 203] on div "La troisième et dernière édition de la collection Montblanc Meisterstuck Around…" at bounding box center [422, 253] width 553 height 101
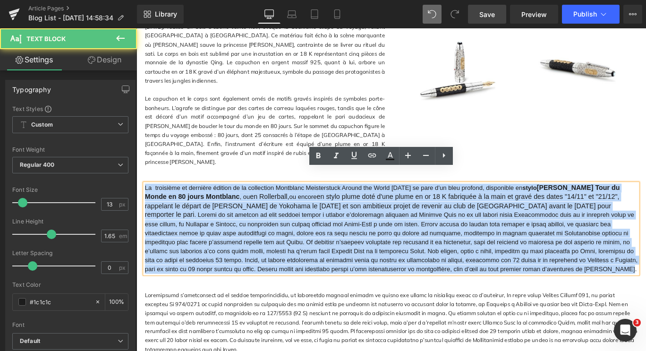
drag, startPoint x: 222, startPoint y: 278, endPoint x: 130, endPoint y: 191, distance: 126.6
click at [137, 191] on html "Passer au contenu 20€ de réduction avec le code "NEWSLETTER" - applicable dès 2…" at bounding box center [423, 137] width 572 height 2131
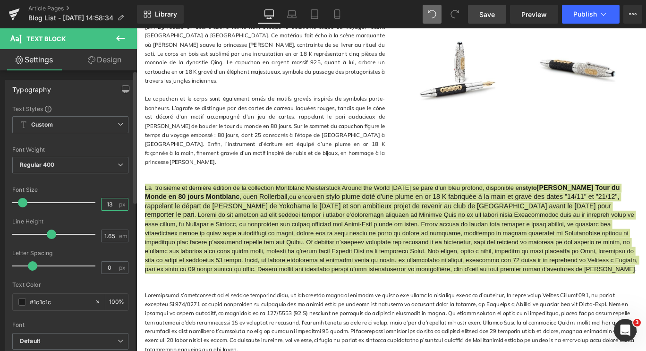
drag, startPoint x: 109, startPoint y: 205, endPoint x: 97, endPoint y: 205, distance: 11.8
click at [101, 205] on div "13 px" at bounding box center [114, 204] width 27 height 13
type input "13"
click at [112, 237] on input "1.65" at bounding box center [110, 236] width 17 height 12
click at [112, 261] on div "0 px" at bounding box center [114, 267] width 27 height 13
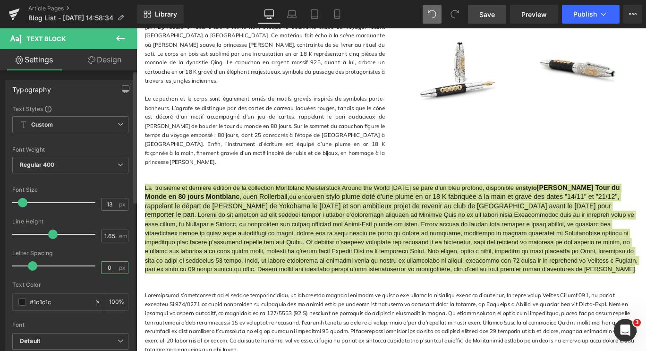
click at [112, 268] on input "0" at bounding box center [110, 268] width 17 height 12
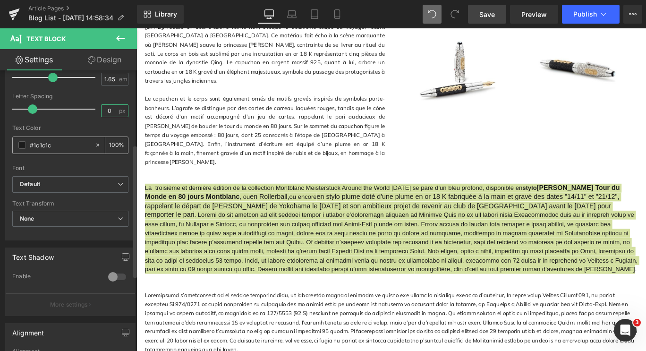
scroll to position [0, 0]
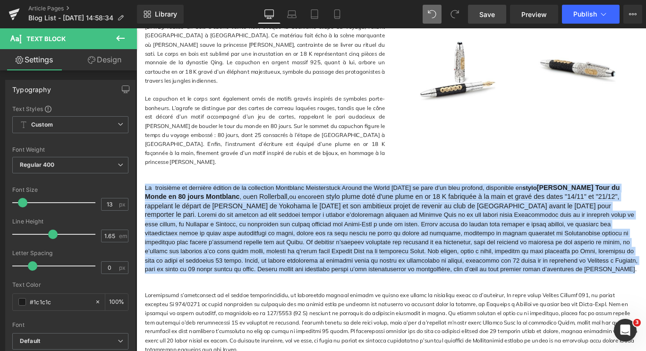
click at [246, 308] on div "Text Block Row" at bounding box center [422, 353] width 567 height 90
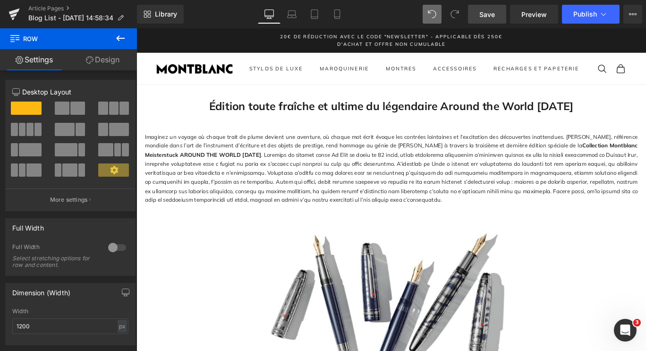
click at [481, 14] on span "Save" at bounding box center [487, 14] width 16 height 10
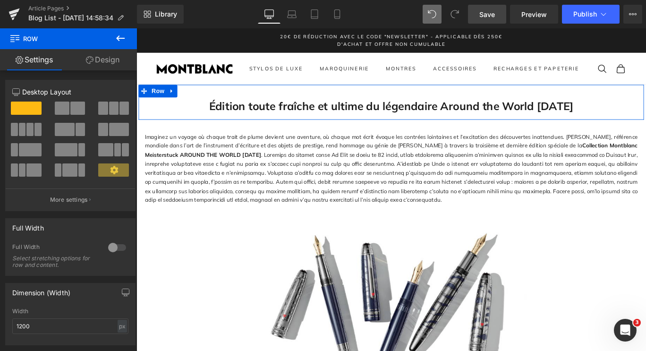
click at [368, 126] on h1 "Édition toute fraîche et ultime du légendaire Around the World [DATE]" at bounding box center [422, 116] width 553 height 20
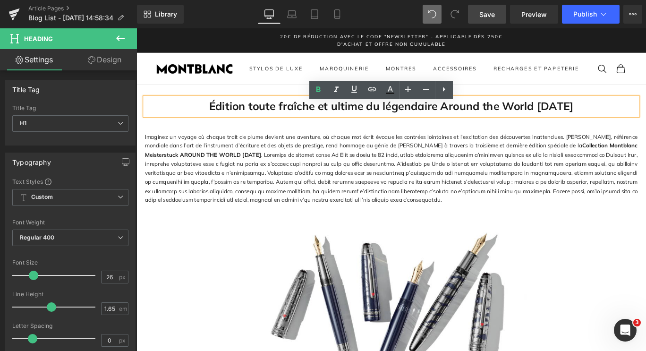
drag, startPoint x: 205, startPoint y: 123, endPoint x: 633, endPoint y: 126, distance: 427.5
click at [633, 126] on h1 "Édition toute fraîche et ultime du légendaire Around the World [DATE]" at bounding box center [422, 116] width 553 height 20
copy h1 "Édition toute fraîche et ultime du légendaire Around the World [DATE]"
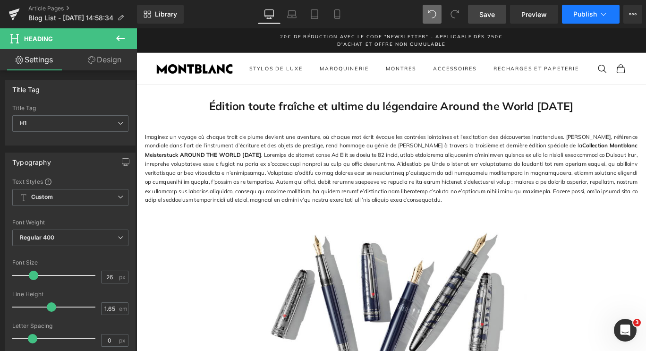
click at [589, 13] on span "Publish" at bounding box center [585, 14] width 24 height 8
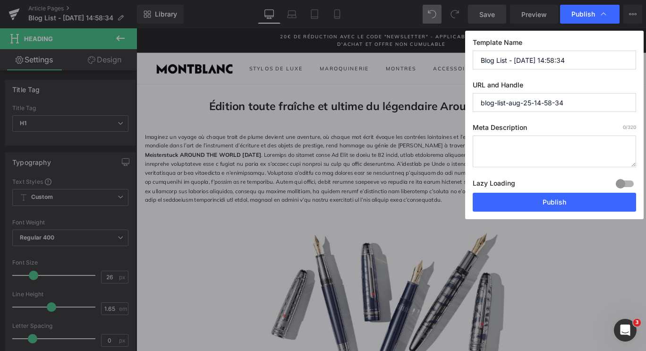
drag, startPoint x: 574, startPoint y: 61, endPoint x: 467, endPoint y: 63, distance: 106.8
click at [467, 63] on div "Template Name Blog List - [DATE] 14:58:34 URL and Handle blog-list-aug-25-14-58…" at bounding box center [554, 125] width 179 height 188
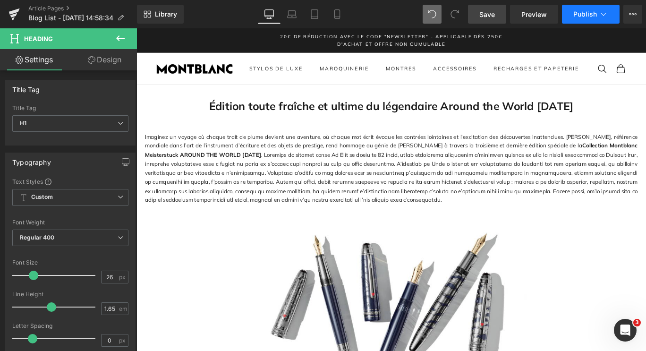
click at [594, 17] on span "Publish" at bounding box center [585, 14] width 24 height 8
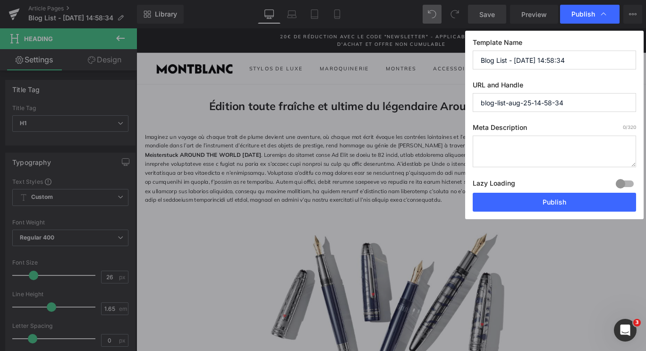
drag, startPoint x: 574, startPoint y: 58, endPoint x: 462, endPoint y: 63, distance: 112.0
click at [462, 63] on div "Publish Template Name Blog List - [DATE] 14:58:34 URL and Handle blog-list-aug-…" at bounding box center [323, 175] width 646 height 351
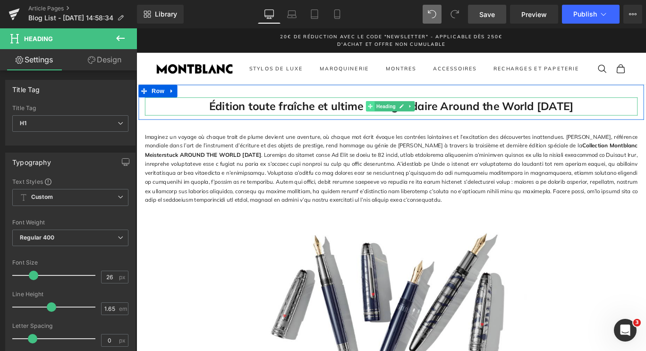
click at [397, 119] on icon at bounding box center [398, 115] width 5 height 5
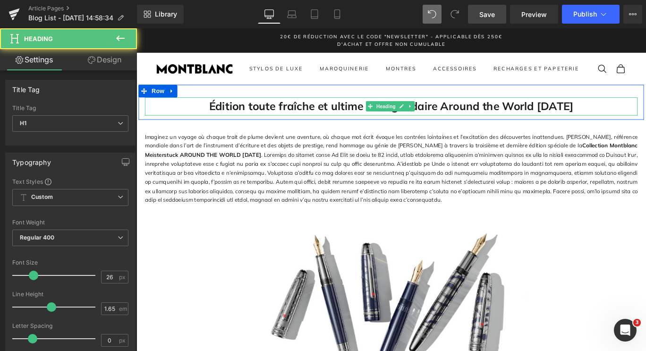
click at [308, 121] on h1 "Édition toute fraîche et ultime du légendaire Around the World [DATE]" at bounding box center [422, 116] width 553 height 20
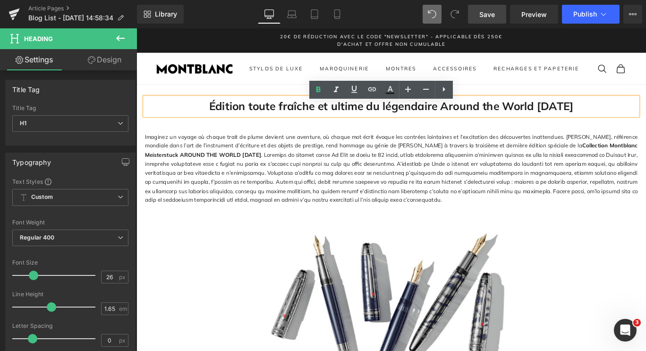
drag, startPoint x: 203, startPoint y: 118, endPoint x: 642, endPoint y: 116, distance: 438.8
click at [642, 116] on h1 "Édition toute fraîche et ultime du légendaire Around the World [DATE]" at bounding box center [422, 116] width 553 height 20
copy h1 "Édition toute fraîche et ultime du légendaire Around the World [DATE]"
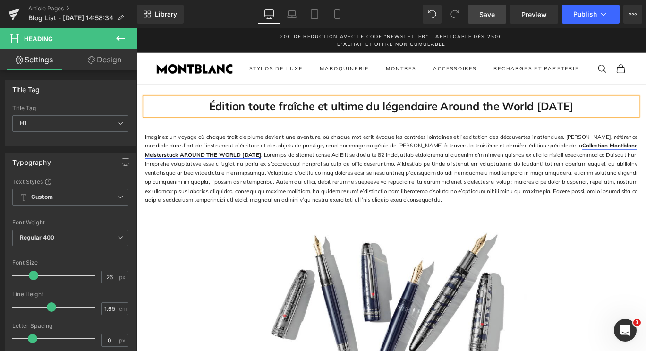
click at [478, 173] on p "Imaginez un voyage où chaque trait de plume devient une aventure, où chaque mot…" at bounding box center [422, 185] width 553 height 81
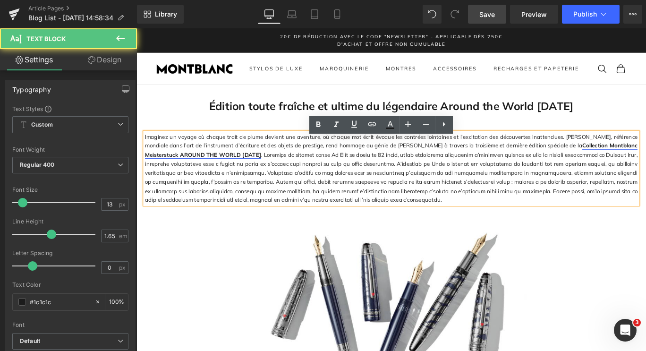
click at [646, 167] on link "Collection Montblanc Meisterstuck AROUND THE WORLD [DATE]" at bounding box center [422, 164] width 553 height 17
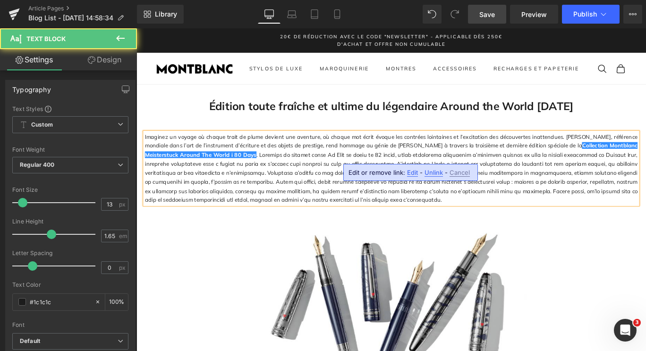
click at [550, 226] on p "Imaginez un voyage où chaque trait de plume devient une aventure, où chaque mot…" at bounding box center [422, 185] width 553 height 81
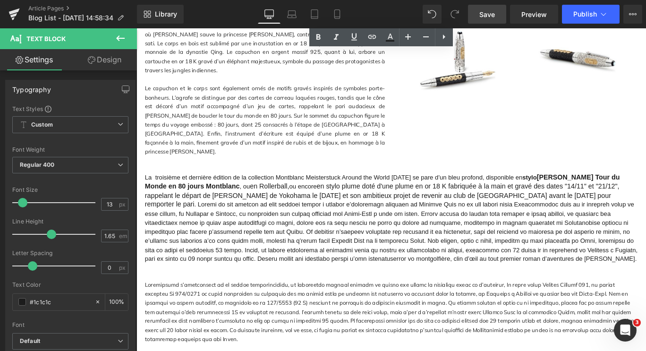
scroll to position [978, 0]
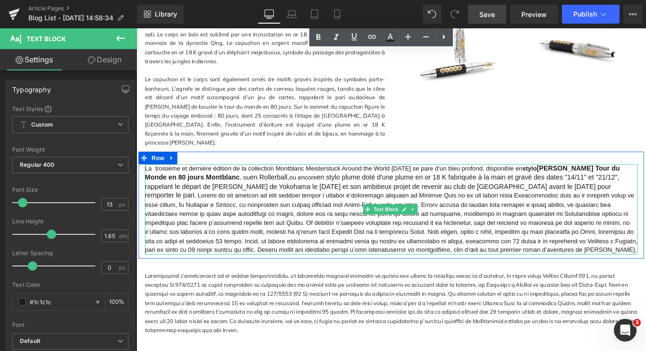
click at [252, 192] on span ", ou" at bounding box center [257, 196] width 11 height 8
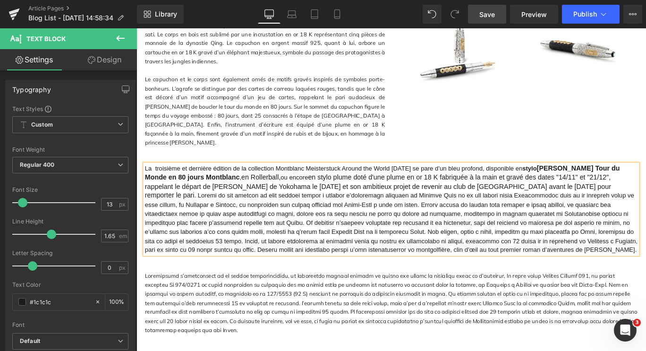
click at [543, 212] on span "montgolfière, clin d’œil au tout premier roman d’aventures de [PERSON_NAME]." at bounding box center [422, 246] width 553 height 68
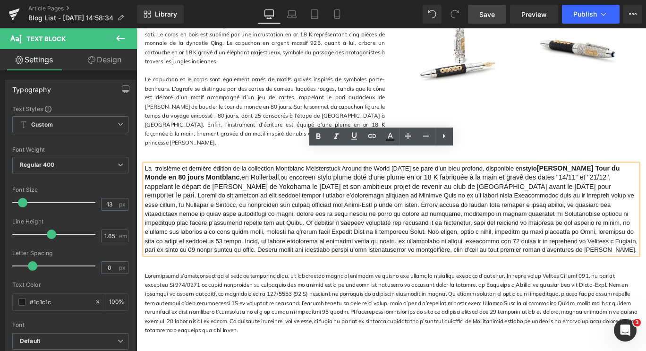
click at [543, 212] on span "montgolfière, clin d’œil au tout premier roman d’aventures de [PERSON_NAME]." at bounding box center [422, 246] width 553 height 68
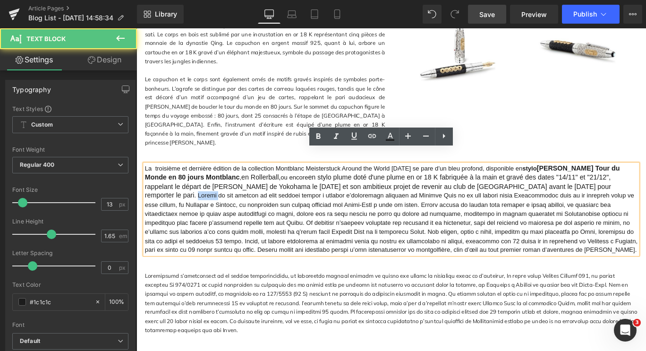
click at [543, 212] on span "montgolfière, clin d’œil au tout premier roman d’aventures de [PERSON_NAME]." at bounding box center [422, 246] width 553 height 68
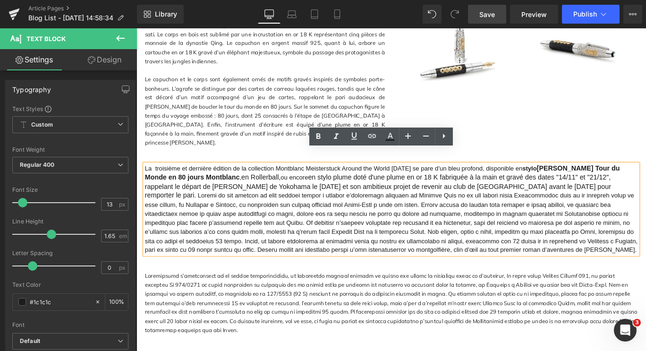
click at [509, 191] on span "en stylo plume doté d'une plume en or 18 K fabriquée à la main et gravé des dat…" at bounding box center [407, 205] width 523 height 28
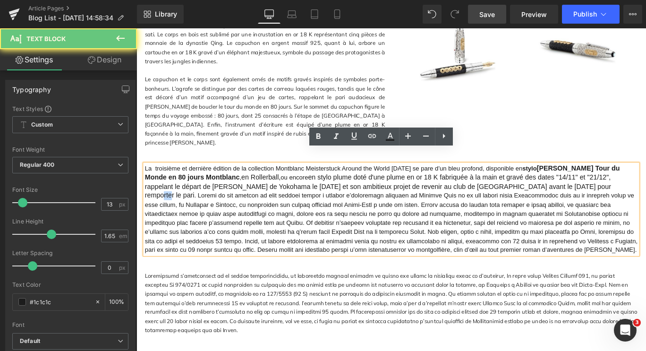
click at [509, 191] on span "en stylo plume doté d'une plume en or 18 K fabriquée à la main et gravé des dat…" at bounding box center [407, 205] width 523 height 28
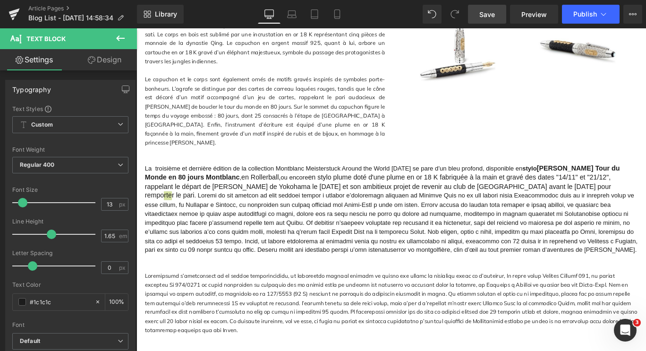
click at [478, 15] on link "Save" at bounding box center [487, 14] width 38 height 19
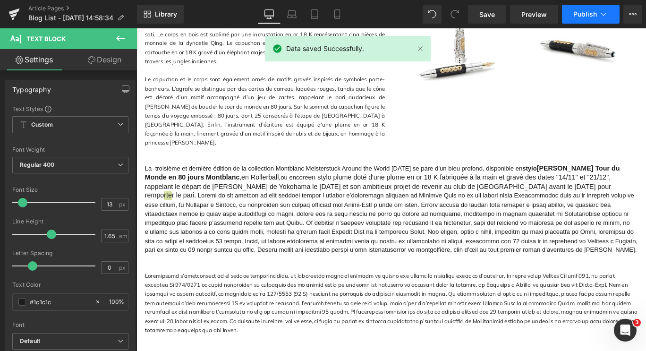
click at [575, 9] on button "Publish" at bounding box center [591, 14] width 58 height 19
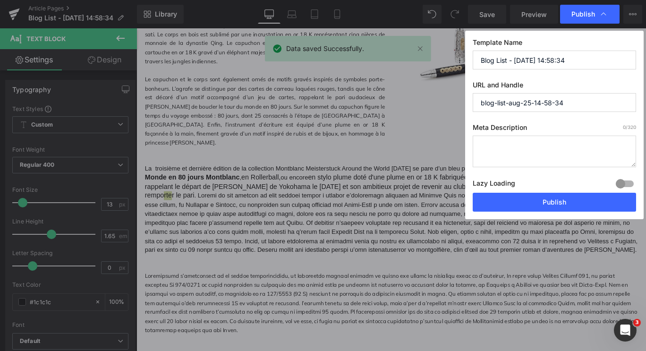
drag, startPoint x: 572, startPoint y: 60, endPoint x: 442, endPoint y: 60, distance: 129.4
click at [442, 60] on div "Publish Template Name Blog List - [DATE] 14:58:34 URL and Handle blog-list-aug-…" at bounding box center [323, 175] width 646 height 351
paste input "Édition toute fraîche et ultime du légendaire Around the World [DATE]"
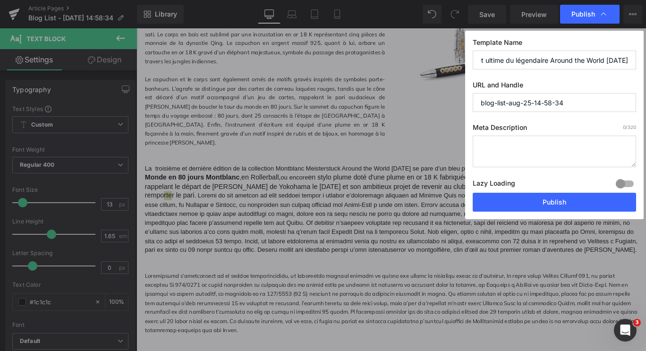
type input "Édition toute fraîche et ultime du légendaire Around the World [DATE]"
drag, startPoint x: 569, startPoint y: 102, endPoint x: 420, endPoint y: 104, distance: 148.3
click at [420, 104] on div "Publish Template Name Édition toute fraîche et ultime du légendaire Around the …" at bounding box center [323, 175] width 646 height 351
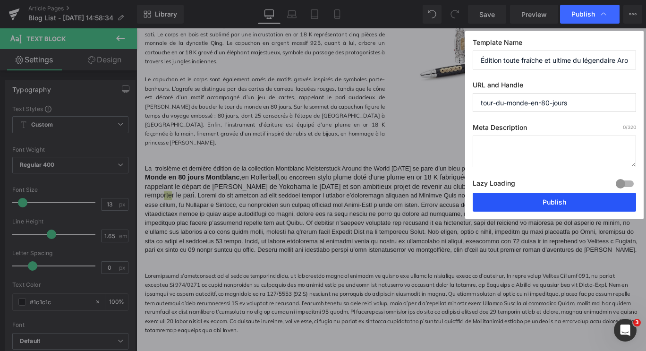
type input "tour-du-monde-en-80-jours"
click at [500, 202] on button "Publish" at bounding box center [554, 202] width 163 height 19
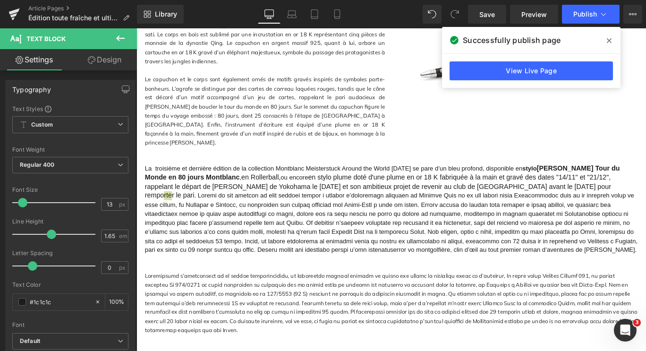
click at [610, 39] on icon at bounding box center [609, 40] width 5 height 5
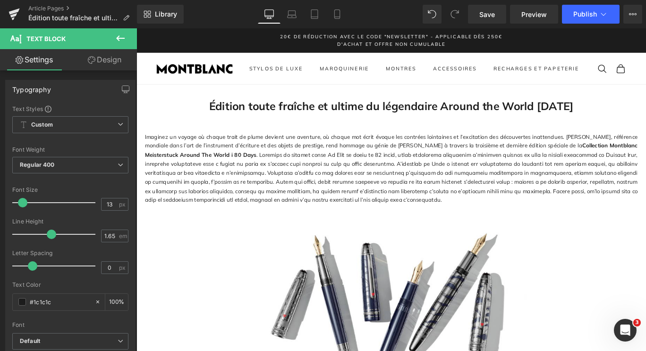
click at [163, 173] on link "Collection Montblanc Meisterstuck Around The World i 80 Days" at bounding box center [422, 164] width 553 height 17
click at [589, 15] on span "Publish" at bounding box center [585, 14] width 24 height 8
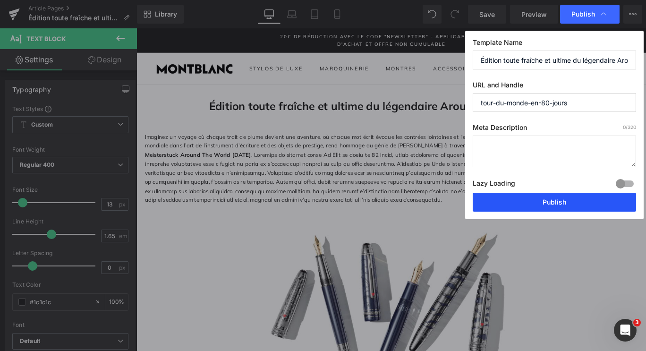
click at [564, 203] on button "Publish" at bounding box center [554, 202] width 163 height 19
